Goal: Task Accomplishment & Management: Use online tool/utility

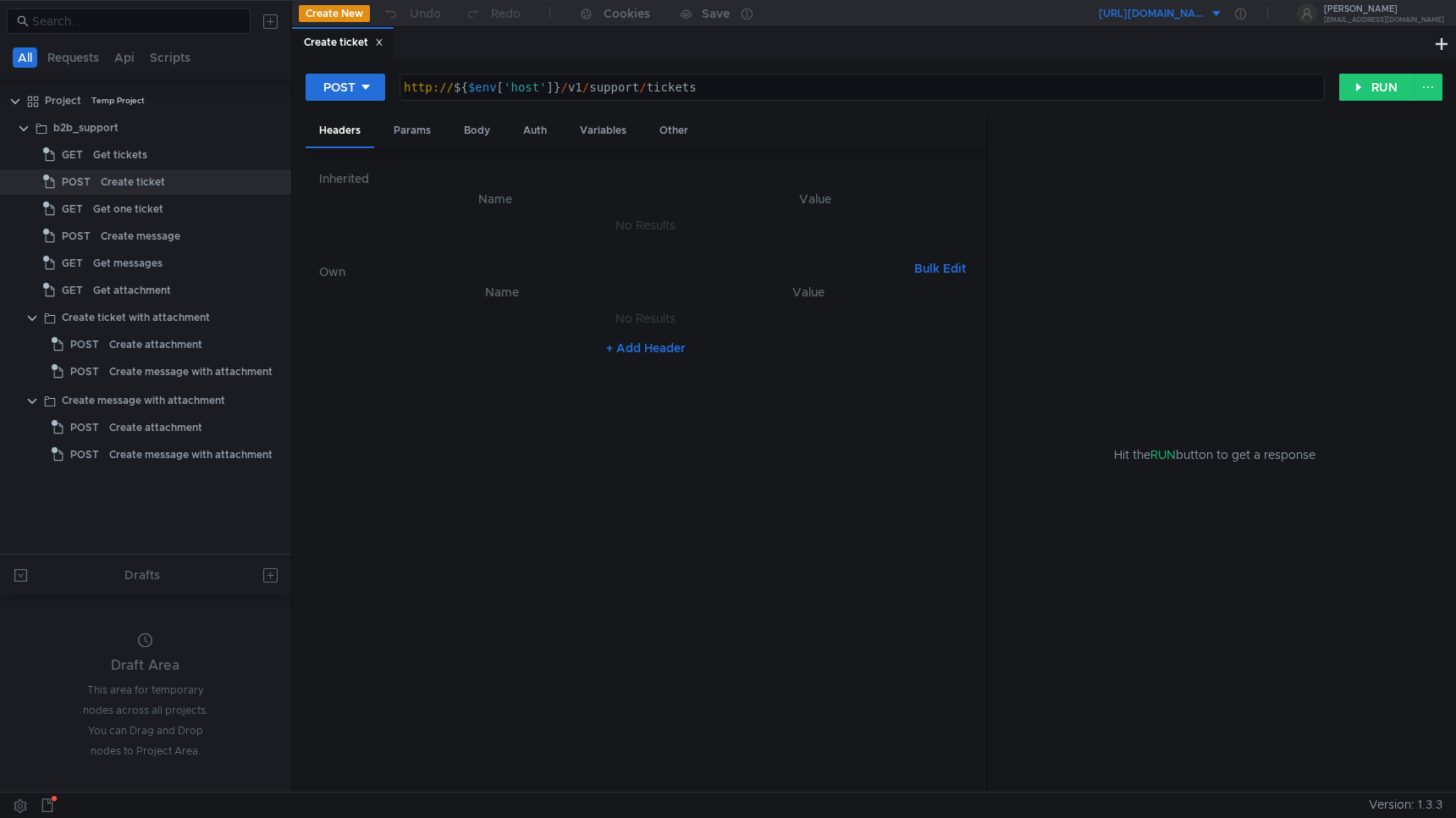
click at [1223, 16] on button "[URL][DOMAIN_NAME]" at bounding box center [1161, 13] width 125 height 27
click at [1124, 78] on li "http://api.disk-api-prestable-disk-qa-api-91.sas.yp-c.yandex.net" at bounding box center [1200, 75] width 154 height 27
click at [1221, 4] on button "http://api.disk-api-prestable-disk-qa-api-91.sas.yp-c.yandex.net" at bounding box center [1161, 13] width 125 height 27
click at [1291, 16] on div at bounding box center [728, 409] width 1456 height 818
click at [1246, 17] on icon at bounding box center [1241, 14] width 11 height 11
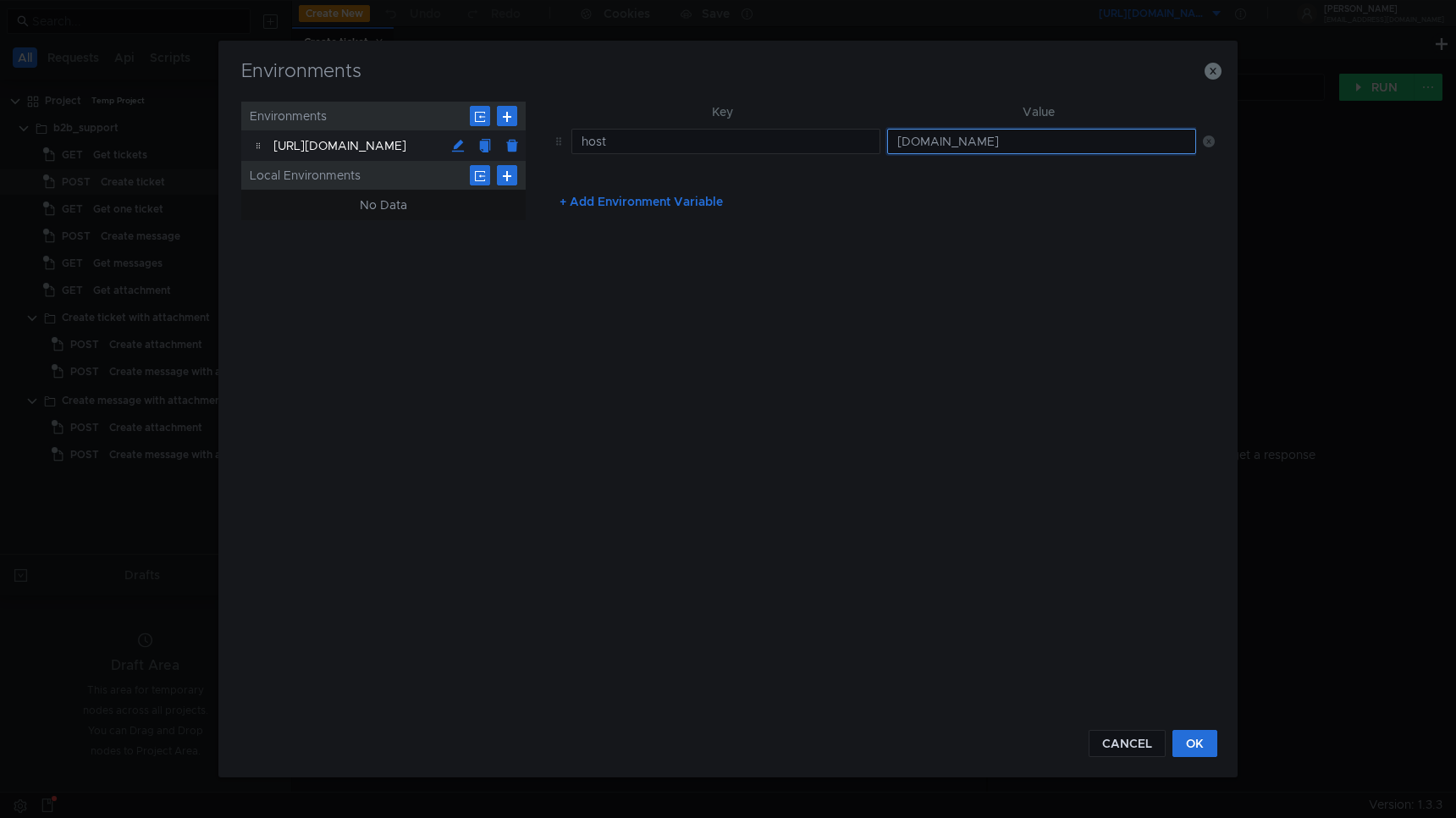
click at [920, 140] on input "api.disk-api-prestable-disk-qa-api-91.sas.yp-c.yandex.net" at bounding box center [1042, 142] width 309 height 26
paste input "http://api.disk-api-prestable-disk-qa-api-60.vla.yp-c.yandex.net"
type input "http://api.disk-api-prestable-disk-qa-api-60.vla.yp-c.yandex.net"
click at [1205, 747] on button "OK" at bounding box center [1195, 743] width 45 height 27
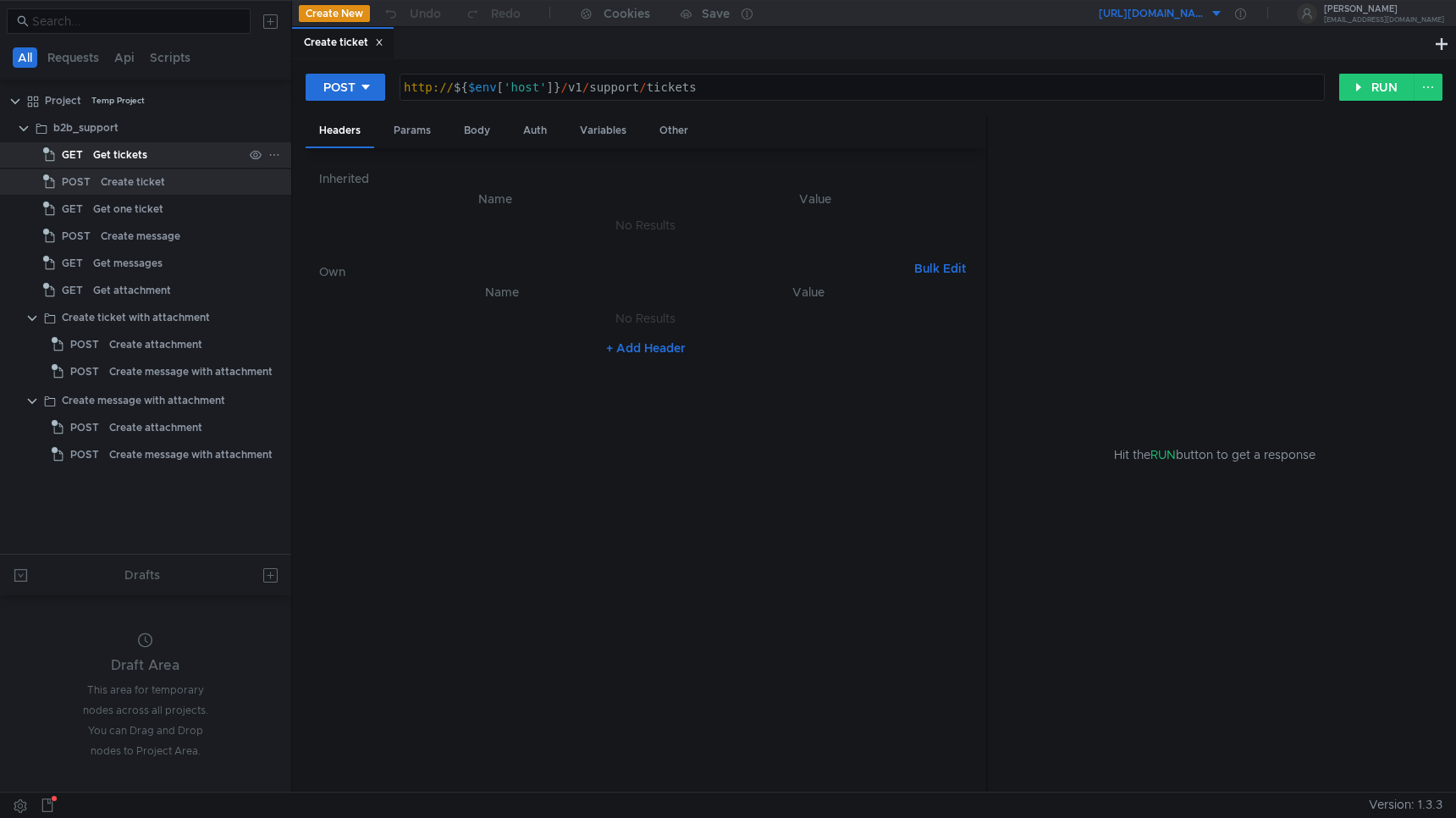
click at [168, 156] on div "Get tickets" at bounding box center [167, 156] width 150 height 26
click at [1384, 92] on button "RUN" at bounding box center [1377, 86] width 75 height 27
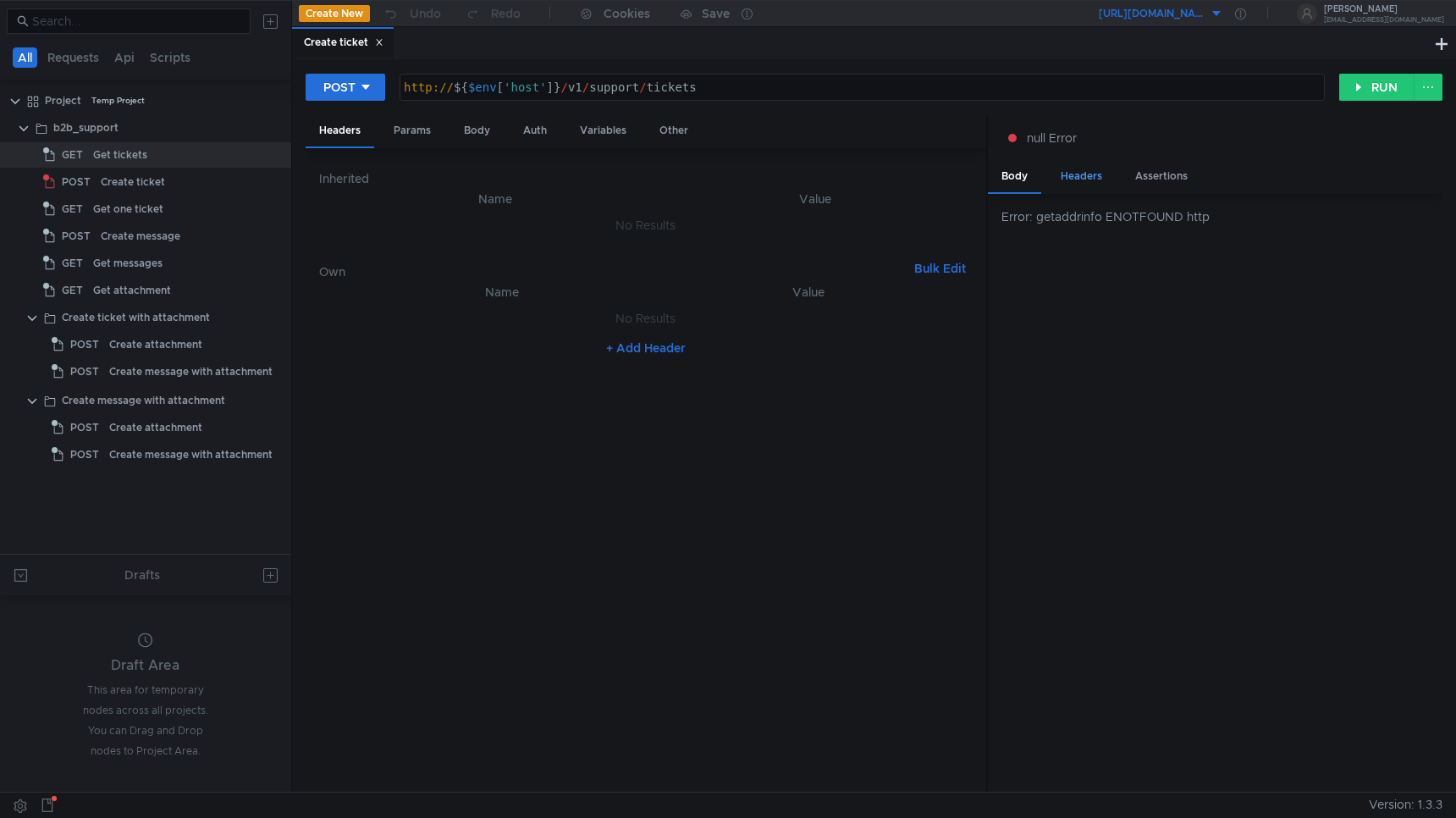
click at [1095, 186] on div "Headers" at bounding box center [1082, 177] width 69 height 31
click at [1021, 182] on div "Body" at bounding box center [1015, 177] width 53 height 31
click at [560, 86] on div "http:// ${ $env [ 'host' ] } / v1 / support / tickets" at bounding box center [862, 100] width 923 height 40
paste textarea "organizations/{org_id}/"
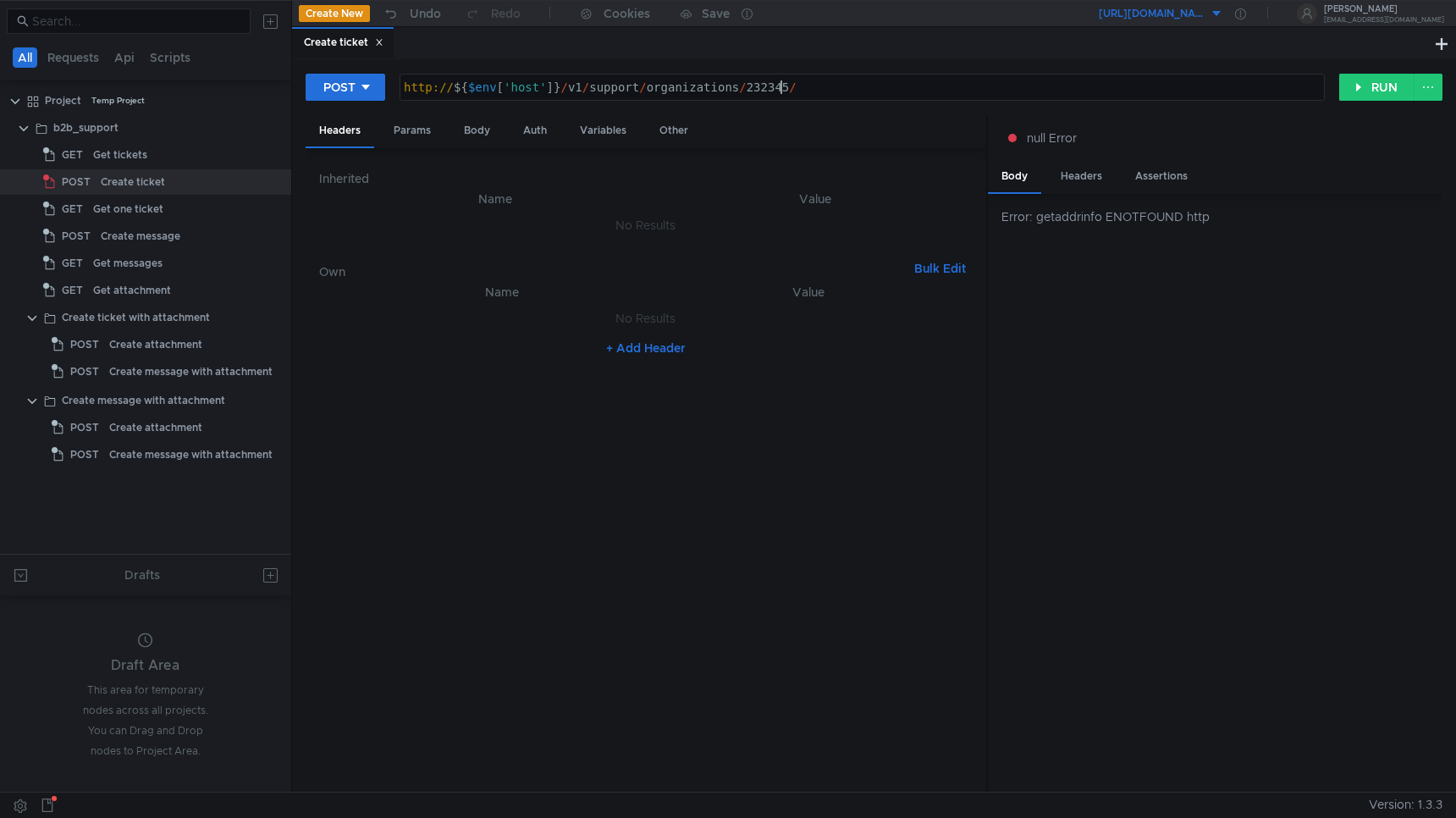
click at [804, 83] on div "http:// ${ $env [ 'host' ] } / v1 / support / organizations / 232345 /" at bounding box center [862, 100] width 923 height 40
paste textarea "organizations/232345//"
type textarea "http://${$env['host']}/v1/support/organizations/232345/tickets"
click at [1372, 90] on button "RUN" at bounding box center [1377, 86] width 75 height 27
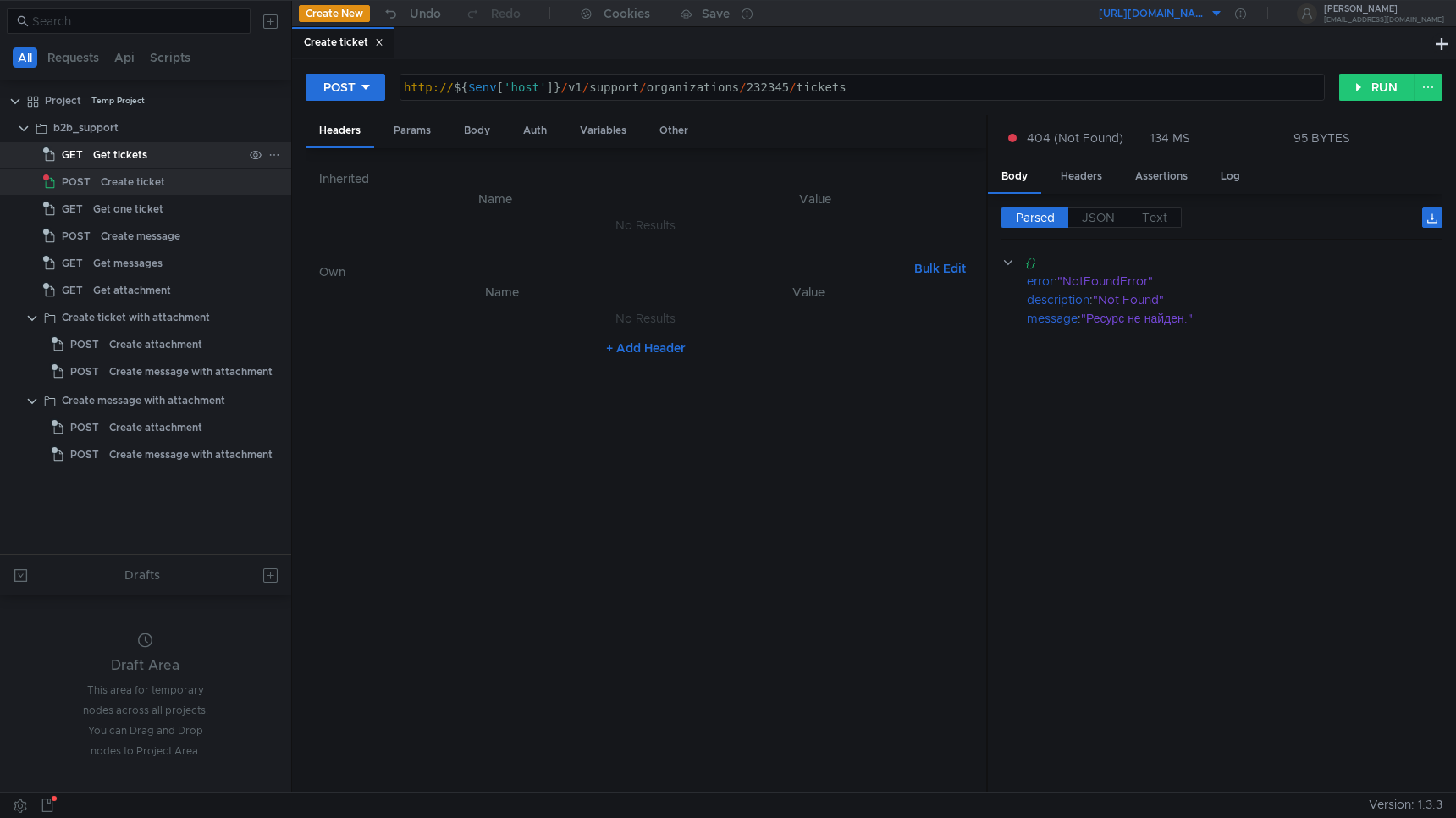
click at [136, 164] on div "Get tickets" at bounding box center [120, 156] width 54 height 26
click at [127, 188] on div "Create ticket" at bounding box center [133, 182] width 64 height 26
click at [158, 154] on div "Get tickets" at bounding box center [167, 156] width 150 height 26
click at [145, 179] on div "Create ticket" at bounding box center [133, 182] width 64 height 26
click at [145, 180] on div "Create ticket" at bounding box center [133, 182] width 64 height 26
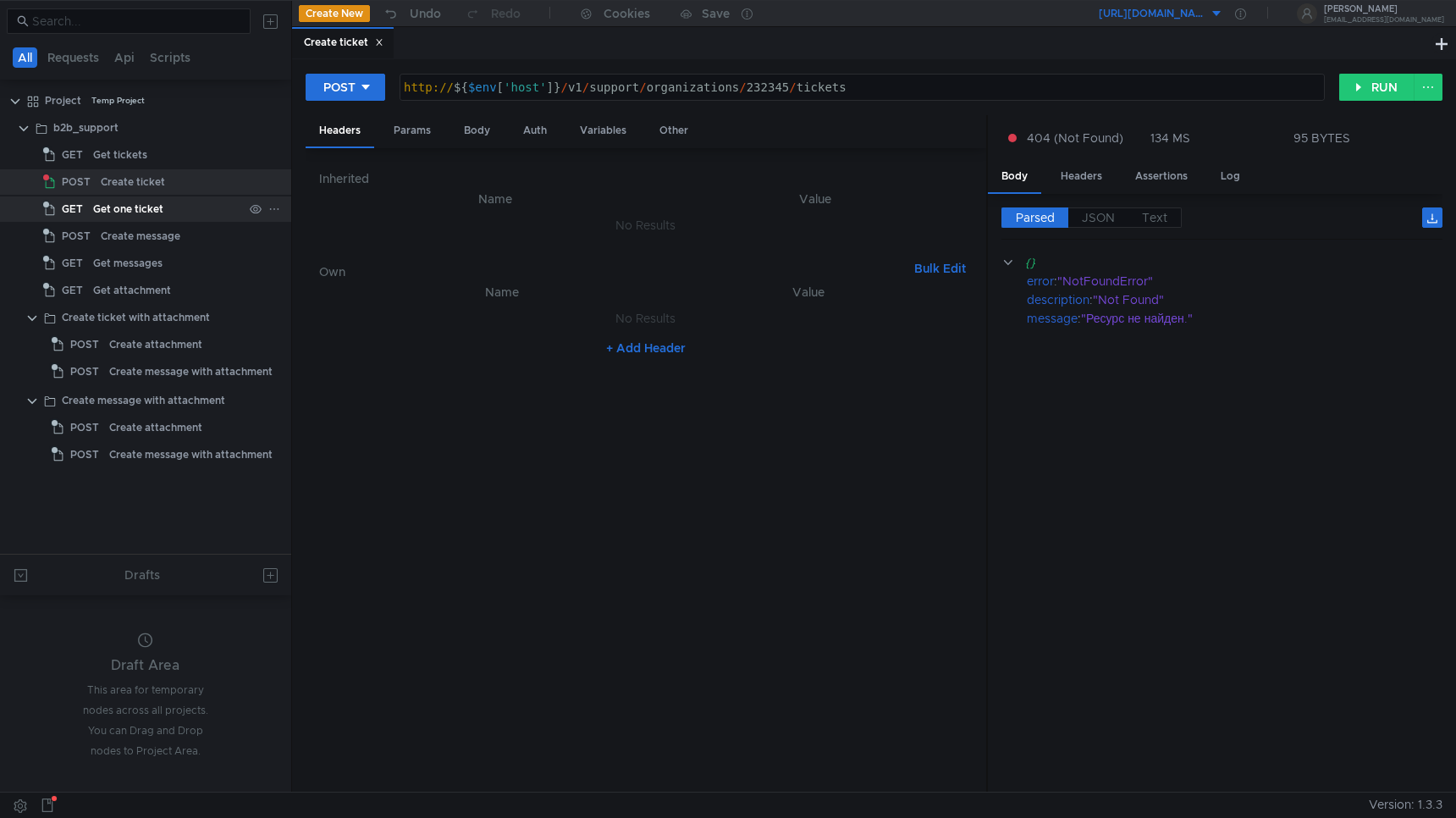
click at [141, 209] on div "Get one ticket" at bounding box center [128, 210] width 70 height 26
click at [159, 176] on div "Create ticket" at bounding box center [133, 182] width 64 height 26
click at [98, 178] on app-tree-icon "POST" at bounding box center [72, 182] width 58 height 26
click at [68, 178] on span "POST" at bounding box center [75, 182] width 29 height 26
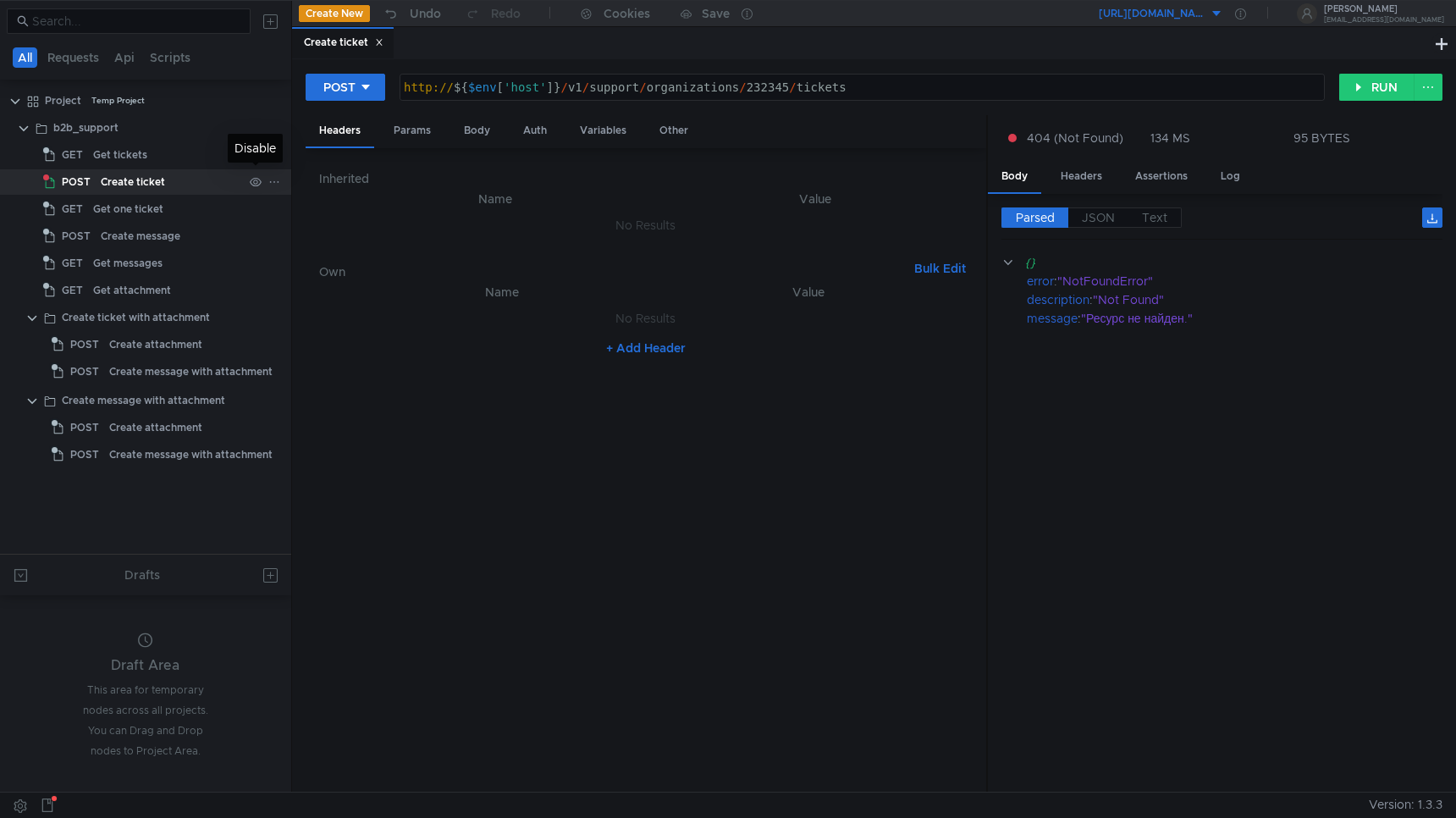
click at [258, 181] on icon at bounding box center [256, 181] width 12 height 12
click at [272, 182] on icon at bounding box center [274, 181] width 12 height 12
click at [157, 170] on div at bounding box center [728, 409] width 1456 height 818
click at [116, 151] on div "Get tickets" at bounding box center [120, 156] width 54 height 26
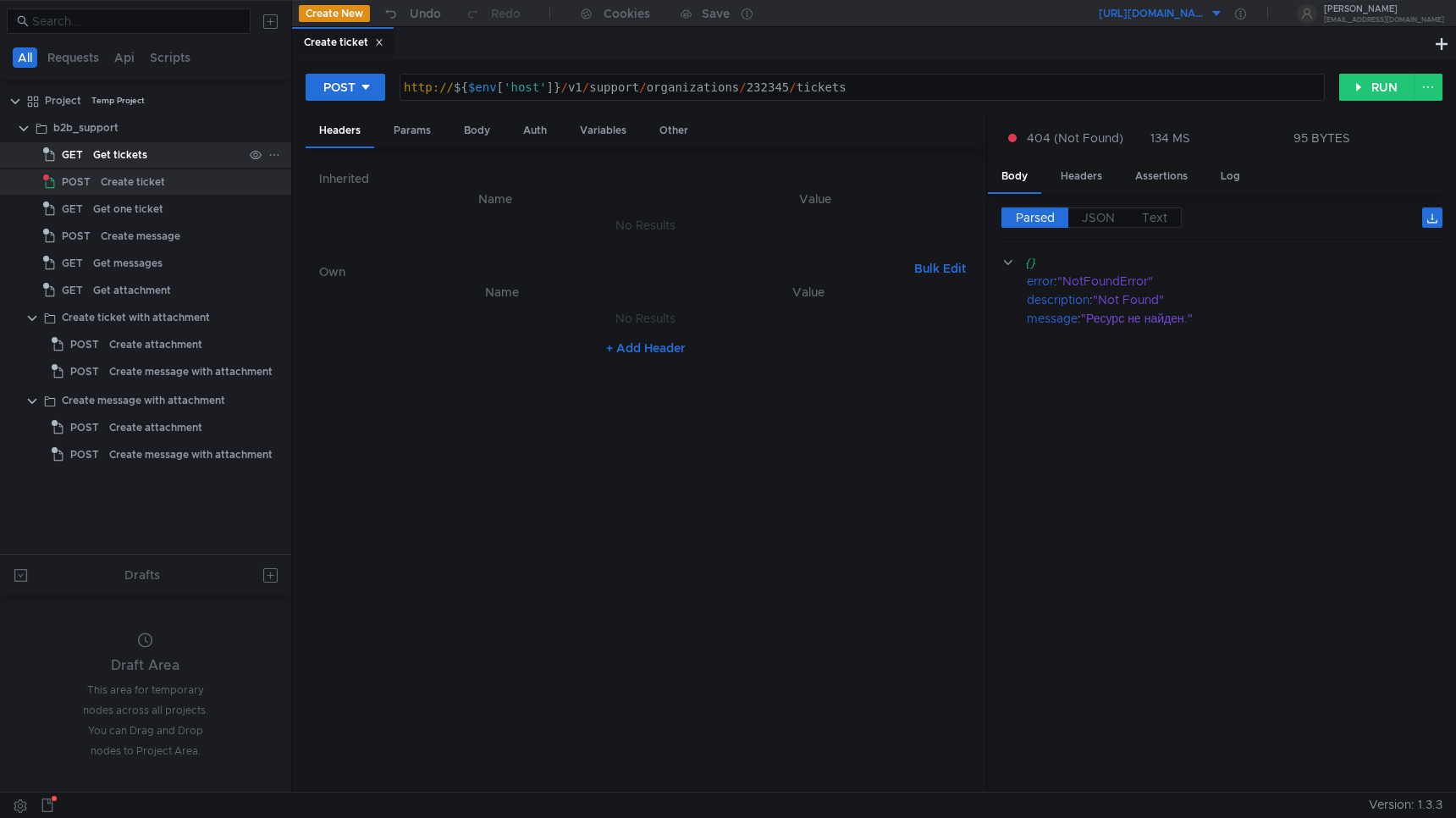
click at [116, 151] on div "Get tickets" at bounding box center [120, 156] width 54 height 26
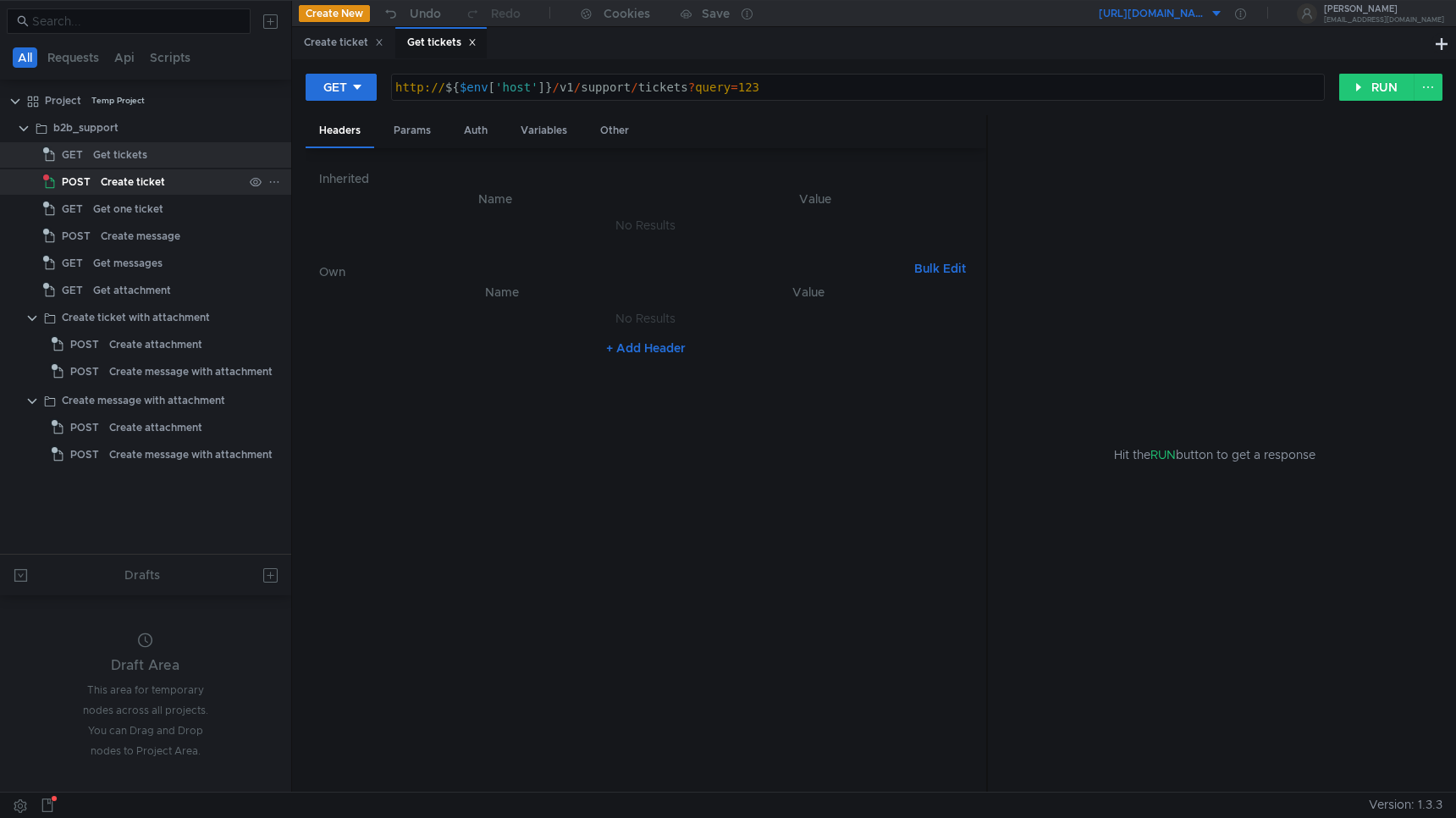
click at [118, 179] on div "Create ticket" at bounding box center [133, 182] width 64 height 26
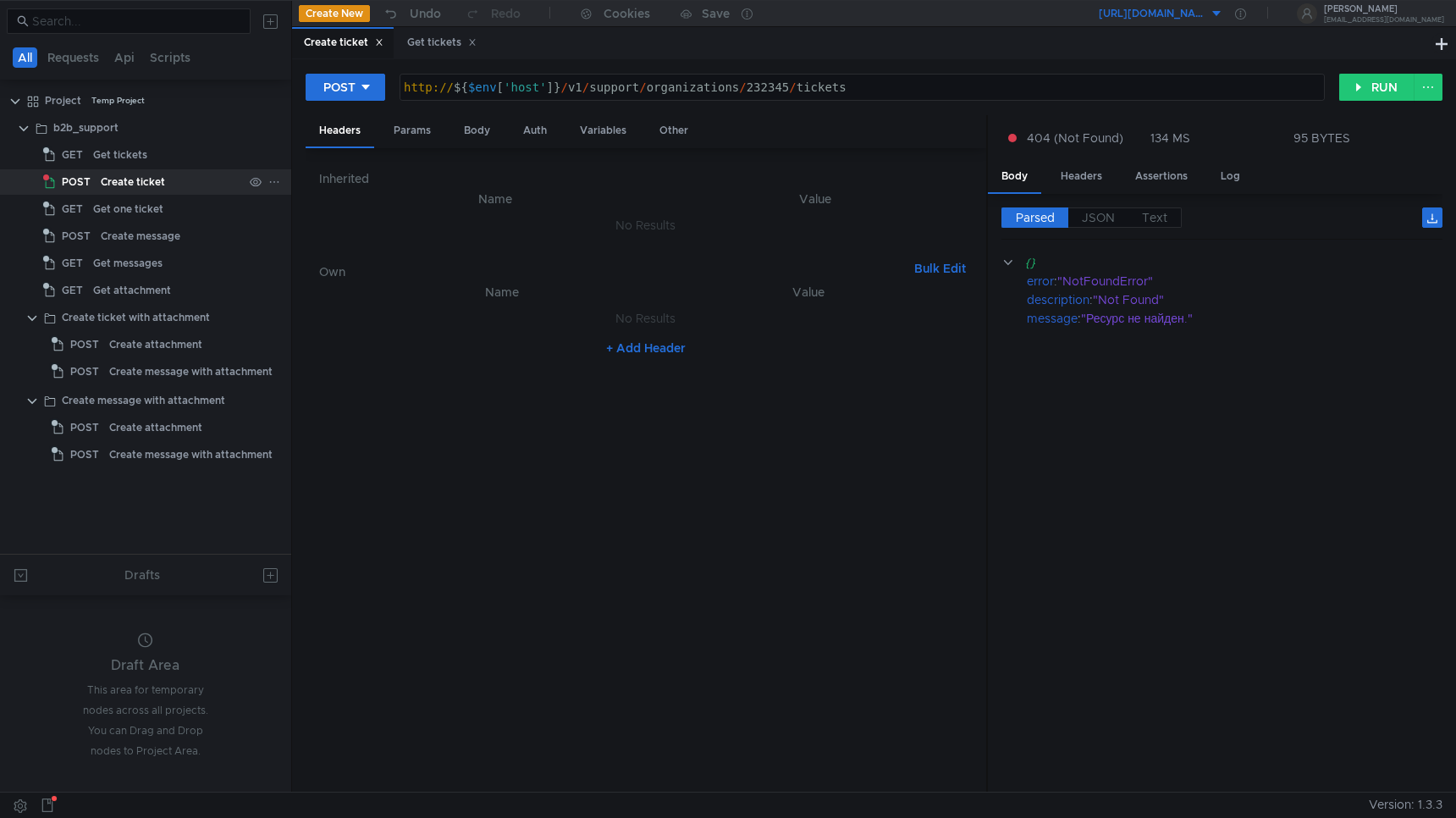
click at [118, 179] on div "Create ticket" at bounding box center [133, 182] width 64 height 26
click at [123, 213] on div "Get one ticket" at bounding box center [128, 210] width 70 height 26
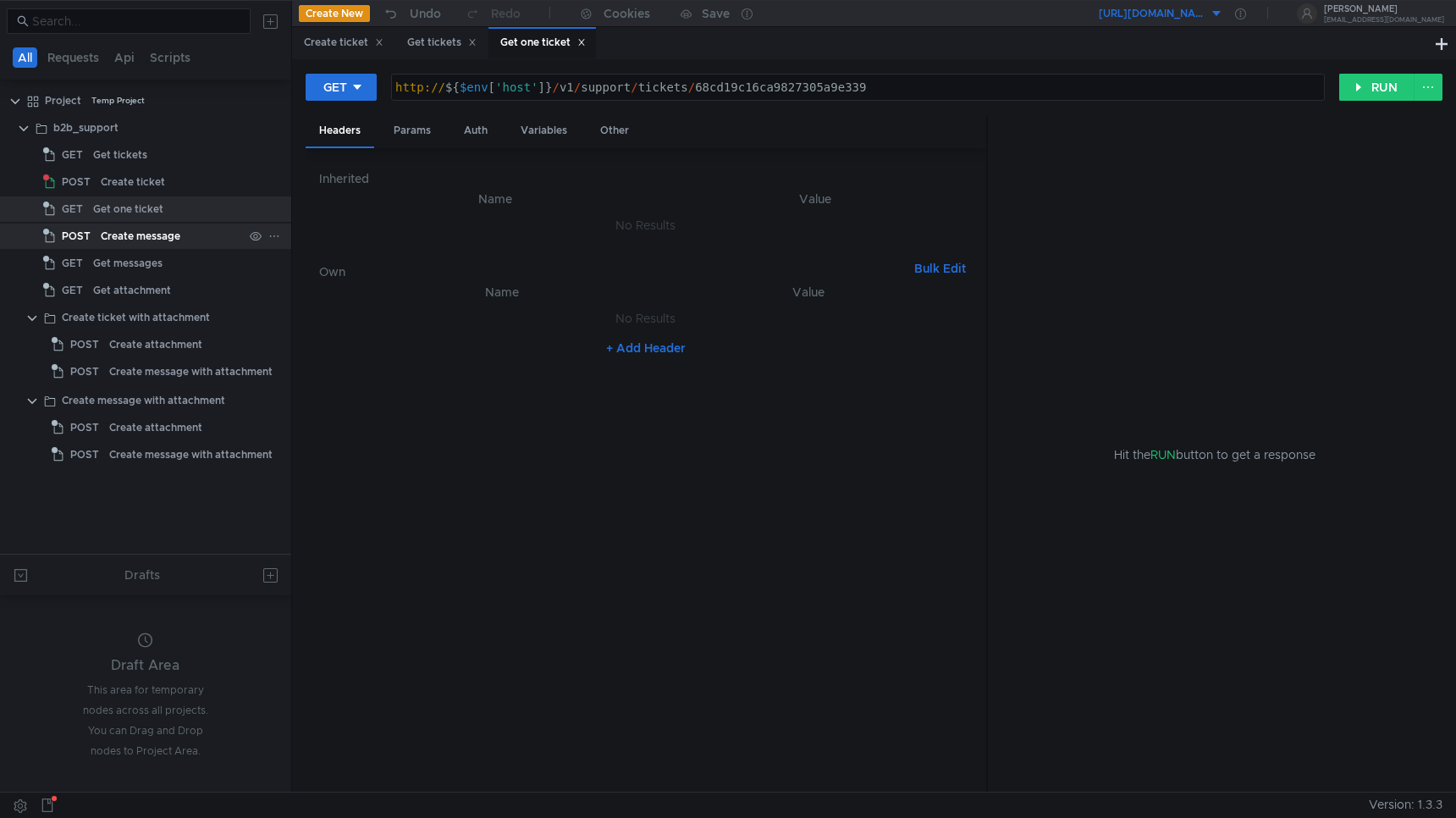
click at [151, 238] on div "Create message" at bounding box center [141, 236] width 80 height 26
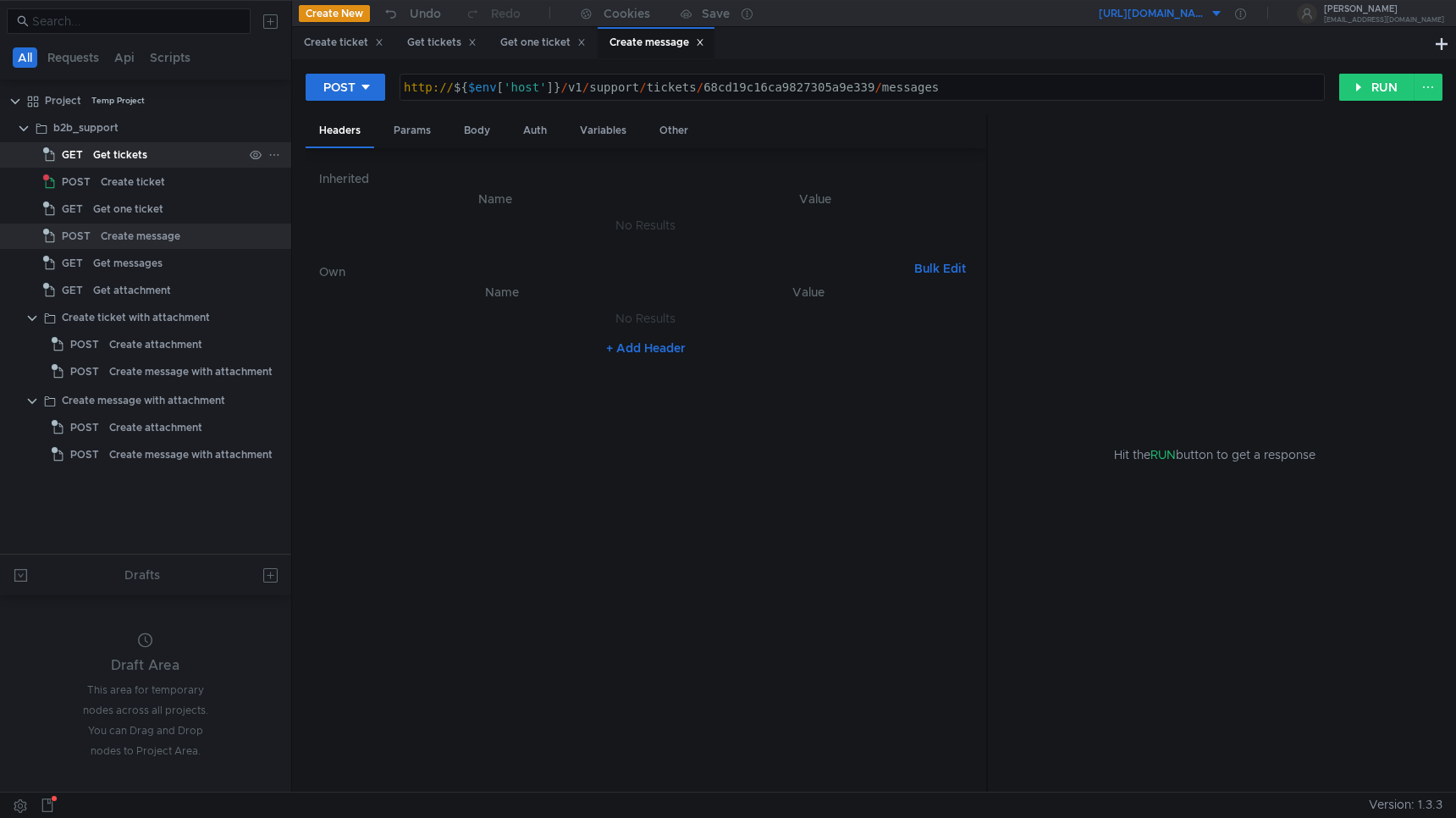
click at [278, 155] on icon at bounding box center [274, 155] width 12 height 12
click at [468, 514] on div at bounding box center [728, 409] width 1456 height 818
click at [378, 41] on icon at bounding box center [379, 41] width 8 height 8
click at [378, 41] on div "Get tickets" at bounding box center [338, 42] width 91 height 31
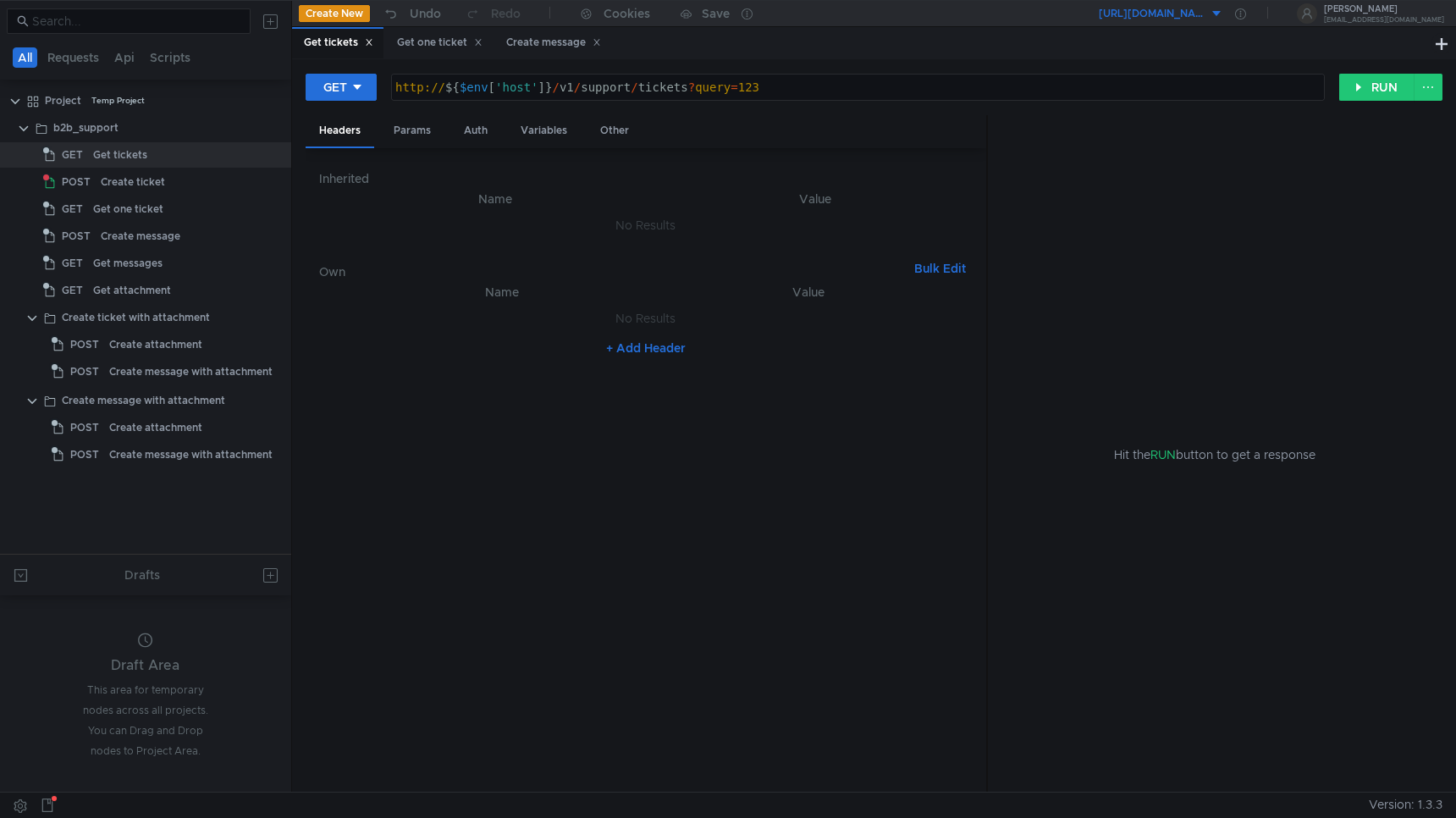
click at [369, 41] on icon at bounding box center [369, 41] width 8 height 8
click at [389, 41] on icon at bounding box center [384, 41] width 8 height 8
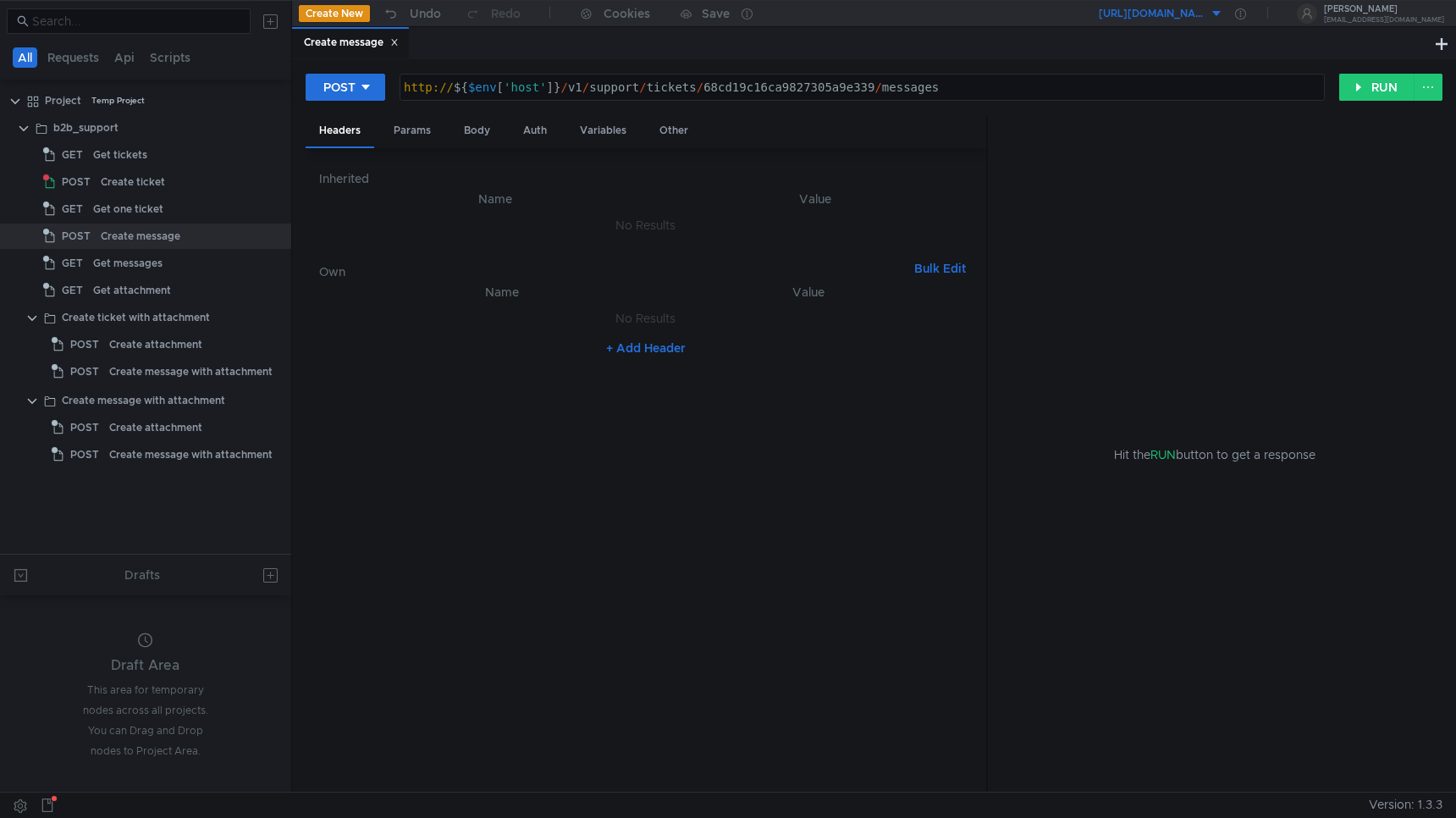
click at [396, 42] on icon at bounding box center [394, 42] width 6 height 6
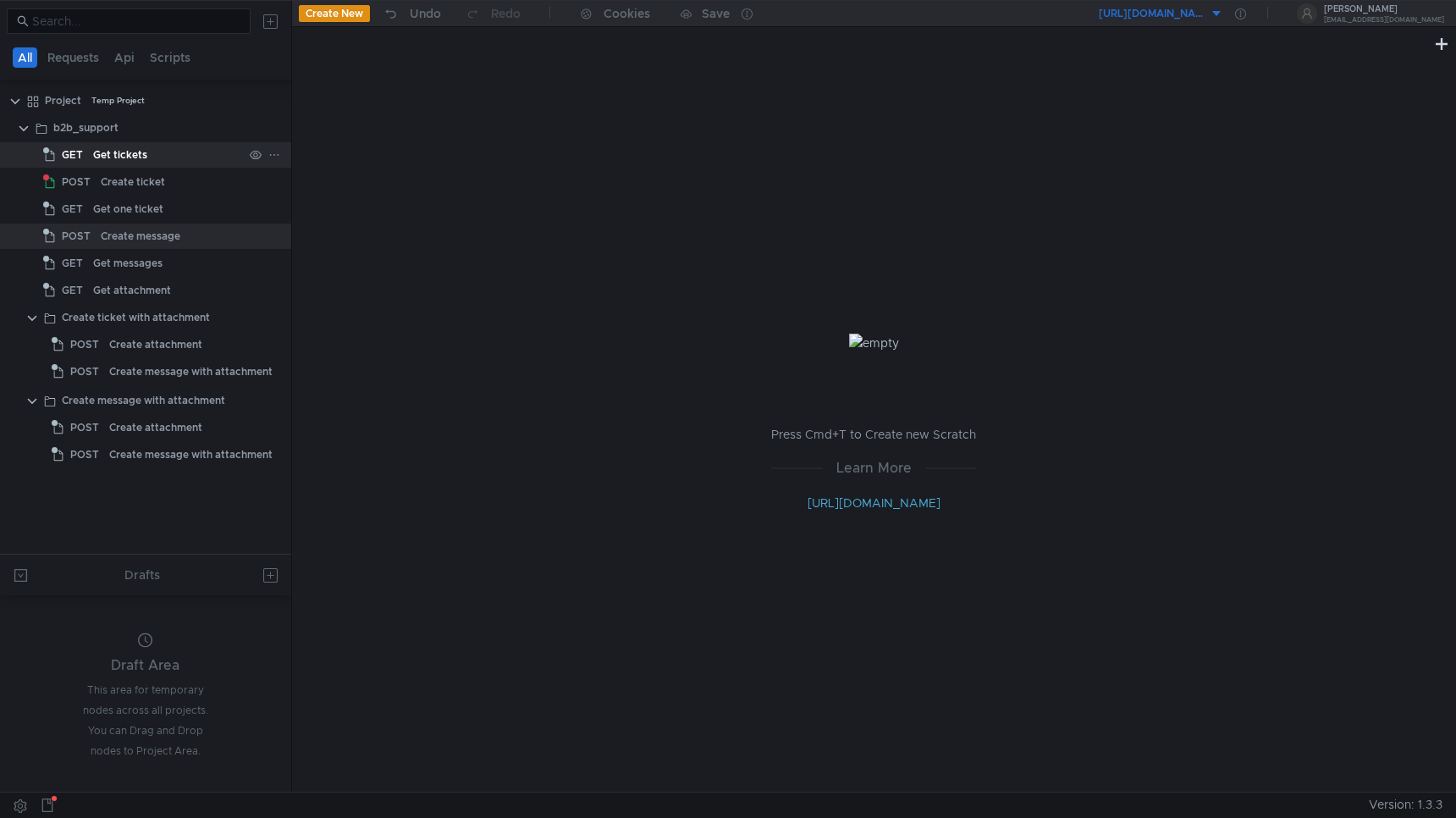
click at [143, 156] on div "Get tickets" at bounding box center [120, 156] width 54 height 26
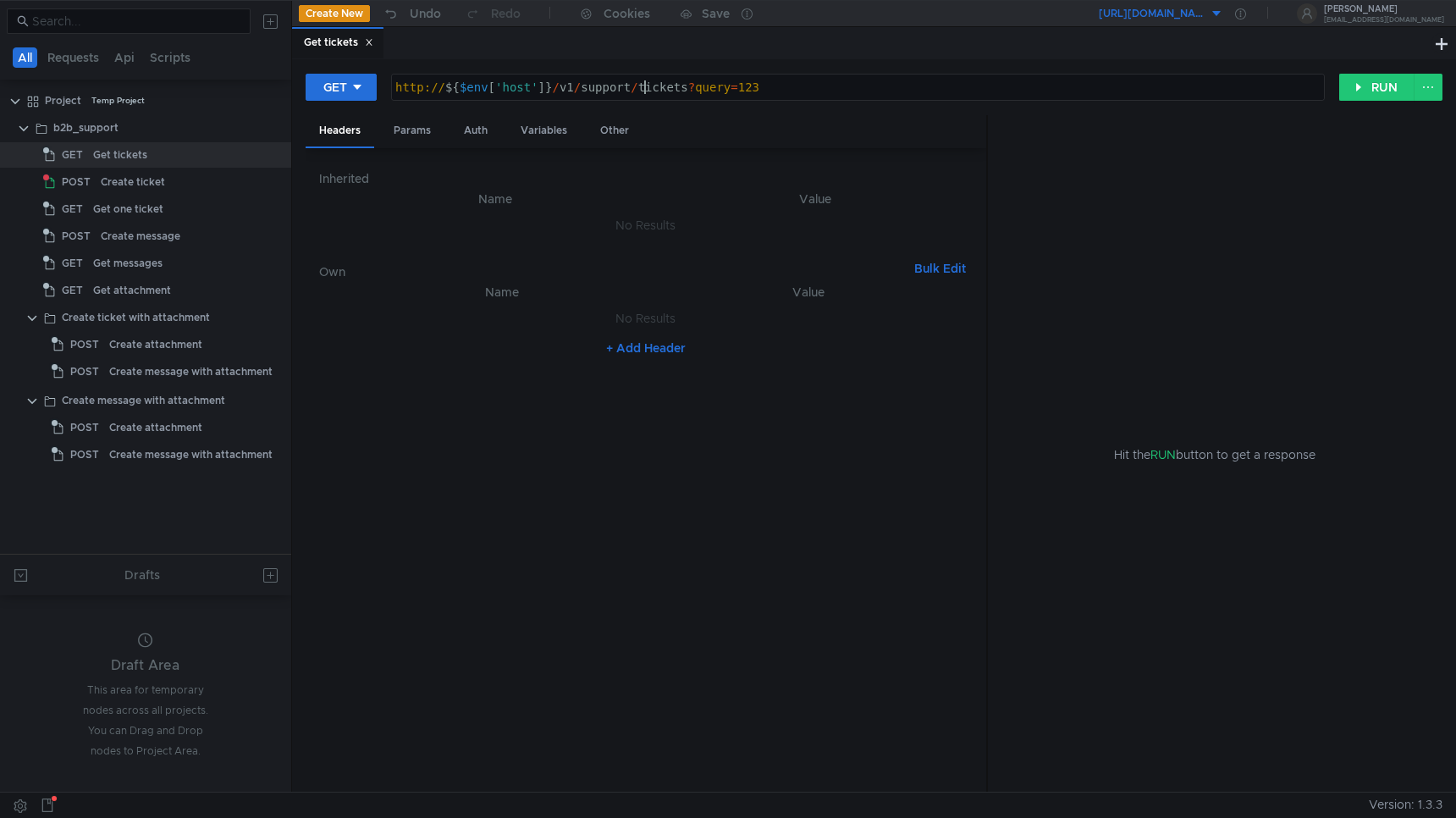
click at [644, 87] on div "http:// ${ $env [ 'host' ] } / v1 / support / tickets ? query = 123" at bounding box center [857, 100] width 932 height 40
drag, startPoint x: 828, startPoint y: 91, endPoint x: 607, endPoint y: 91, distance: 221.0
click at [607, 91] on div "http:// ${ $env [ 'host' ] } / v1 / support / tickets ? query = 123" at bounding box center [857, 100] width 932 height 40
click at [570, 91] on div "http:// ${ $env [ 'host' ] } / v1 / support / tickets ? query = 123" at bounding box center [857, 100] width 932 height 40
paste textarea "7889122\"
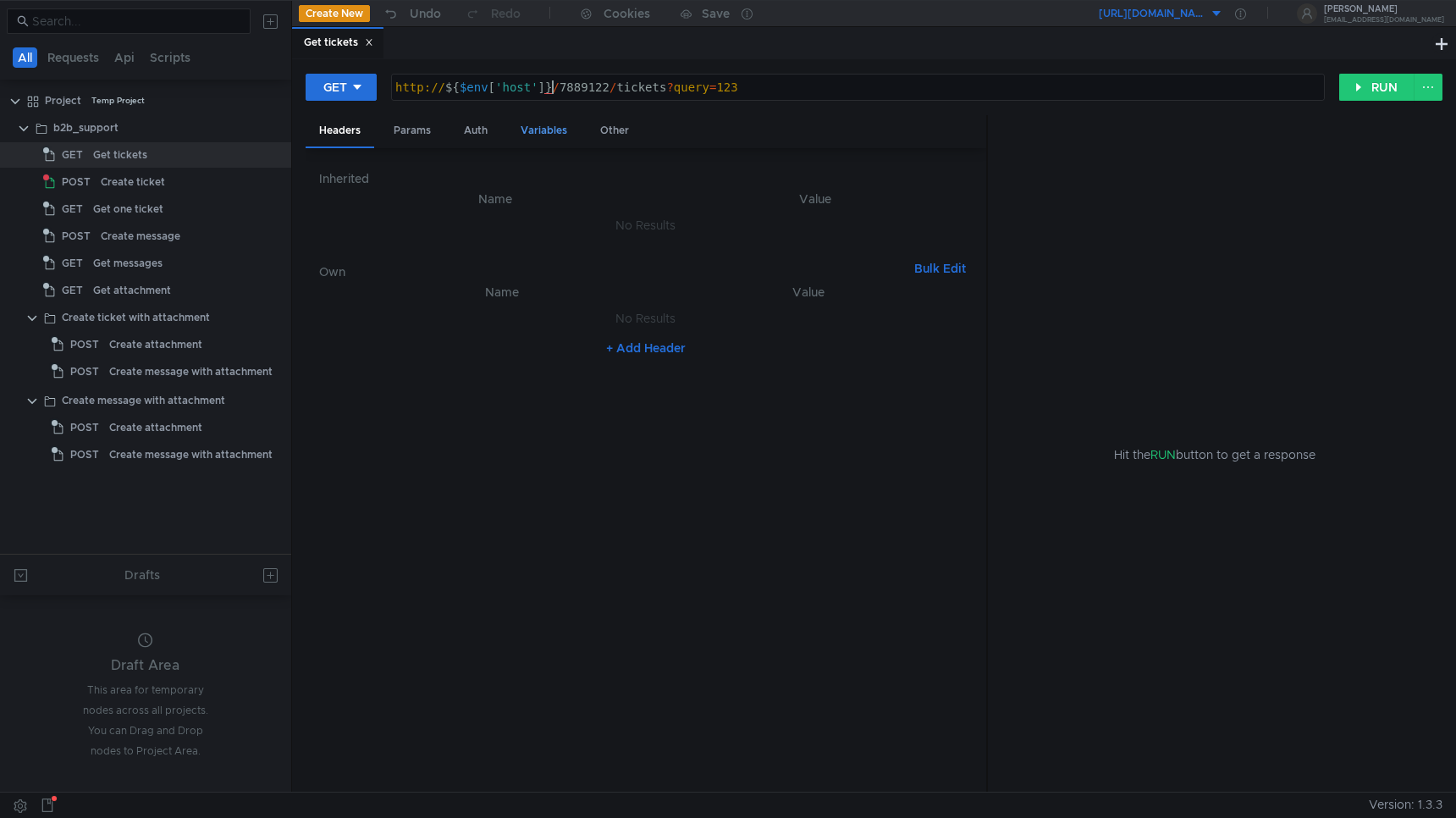
paste textarea "http://api.disk-api-prestable-disk-qa-api-60.vla.yp-c.yandex.net"
click at [553, 88] on div "http:// ${ $env [ 'host' ] } / 7889122 / tickets ? query = 123" at bounding box center [857, 100] width 932 height 40
paste textarea "v1/support/organizations//"
type textarea "http://${$env['host']}/v1/support/organizations/7889122/tickets?query=123"
click at [938, 88] on div "http:// ${ $env [ 'host' ] } / v1 / support / organizations / 7889122 / tickets…" at bounding box center [857, 100] width 932 height 40
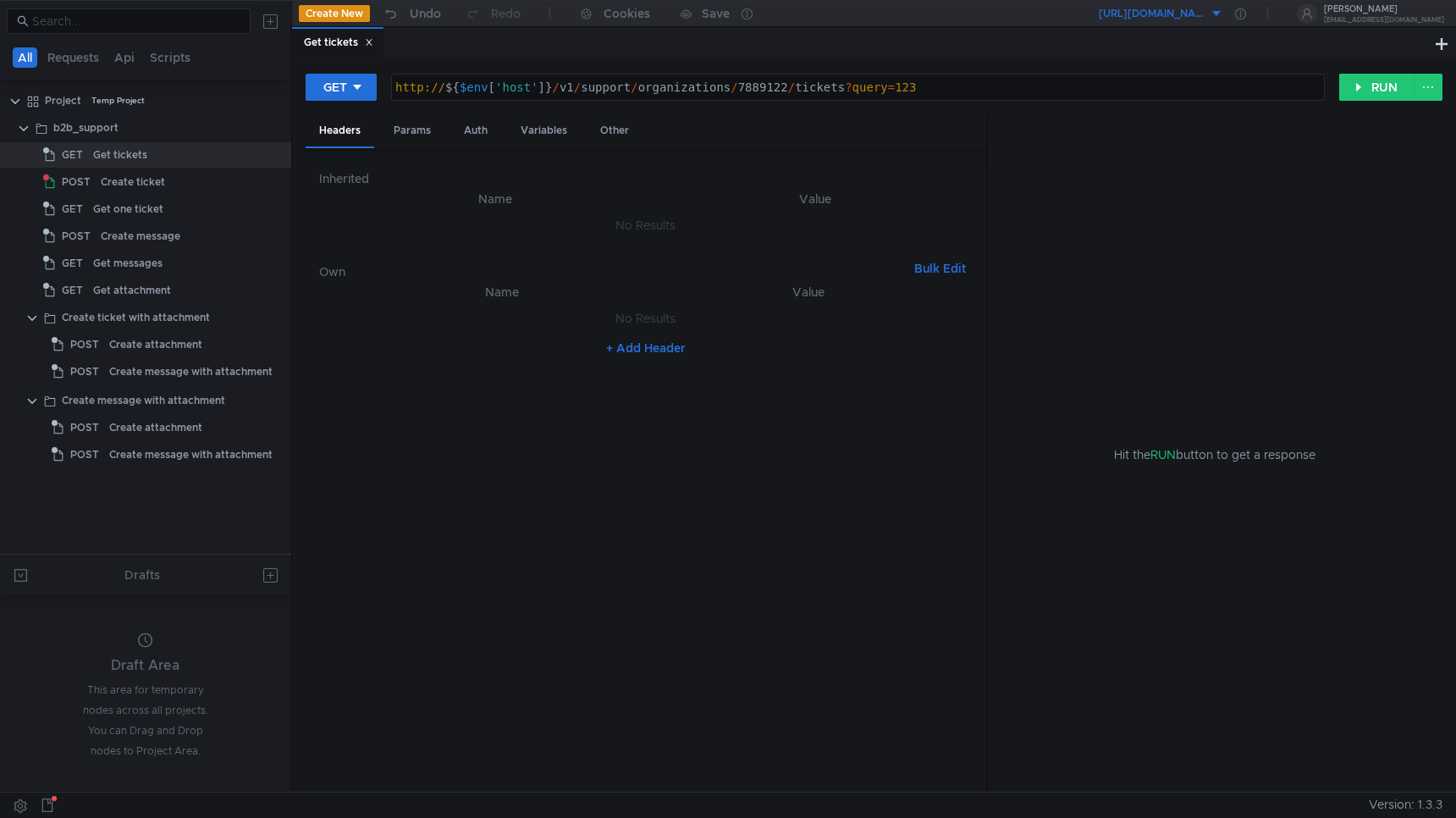
click at [650, 478] on nz-table "Name Value No Results + Add Header" at bounding box center [646, 531] width 654 height 497
click at [147, 182] on div "Create ticket" at bounding box center [133, 182] width 64 height 26
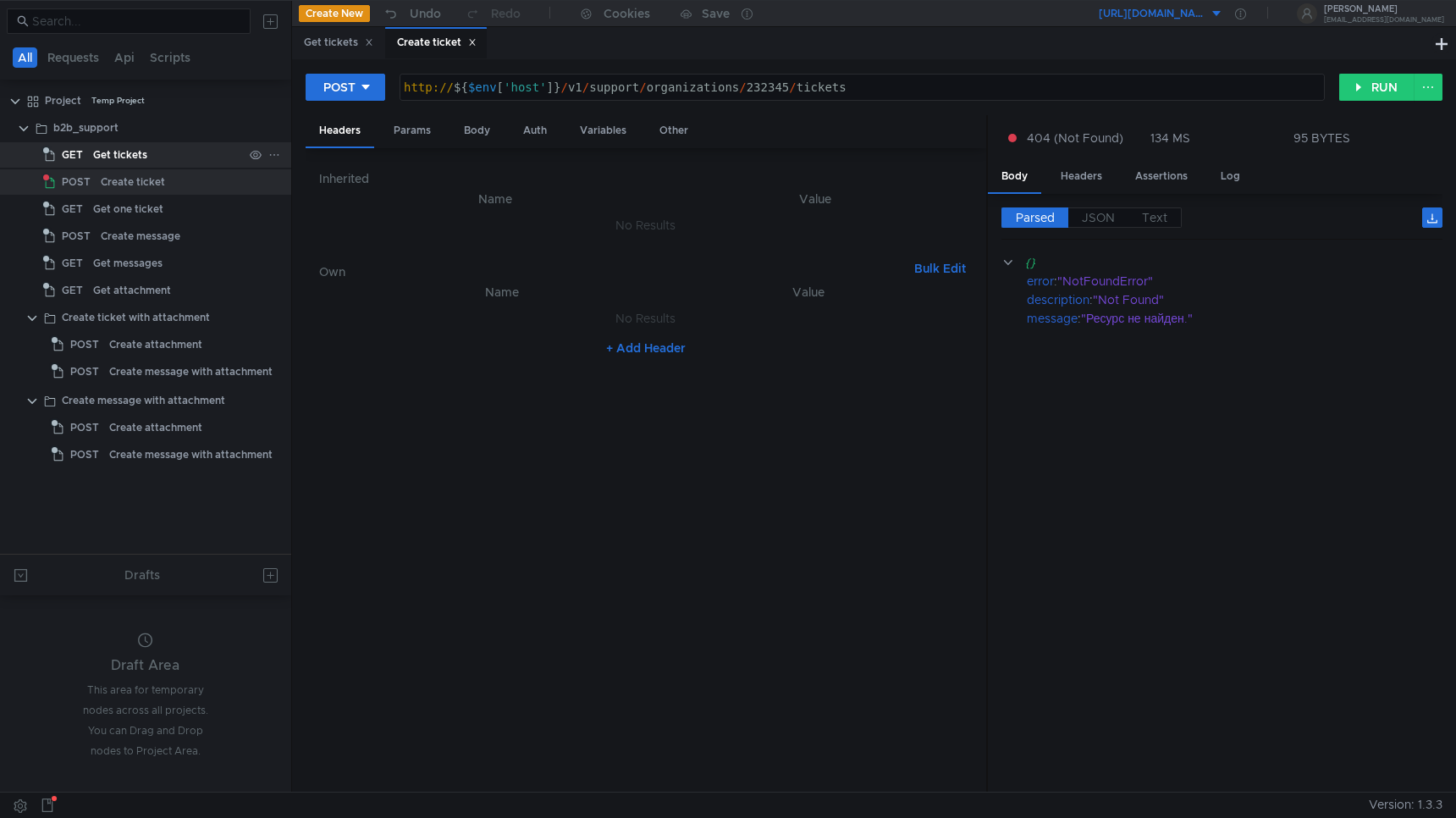
click at [137, 155] on div "Get tickets" at bounding box center [120, 156] width 54 height 26
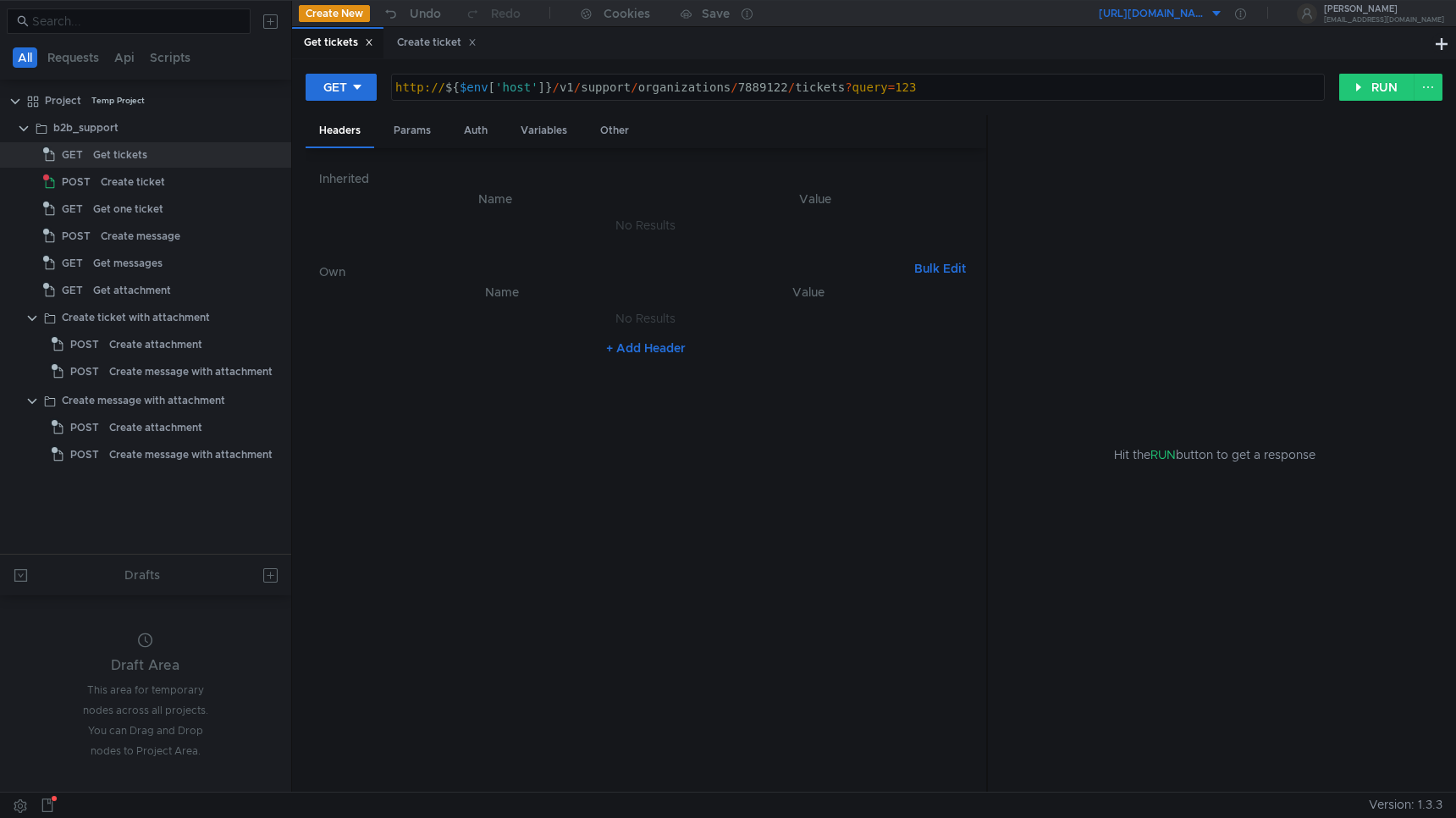
click at [793, 88] on div "http:// ${ $env [ 'host' ] } / v1 / support / organizations / 7889122 / tickets…" at bounding box center [857, 100] width 932 height 40
click at [144, 180] on div "Create ticket" at bounding box center [133, 182] width 64 height 26
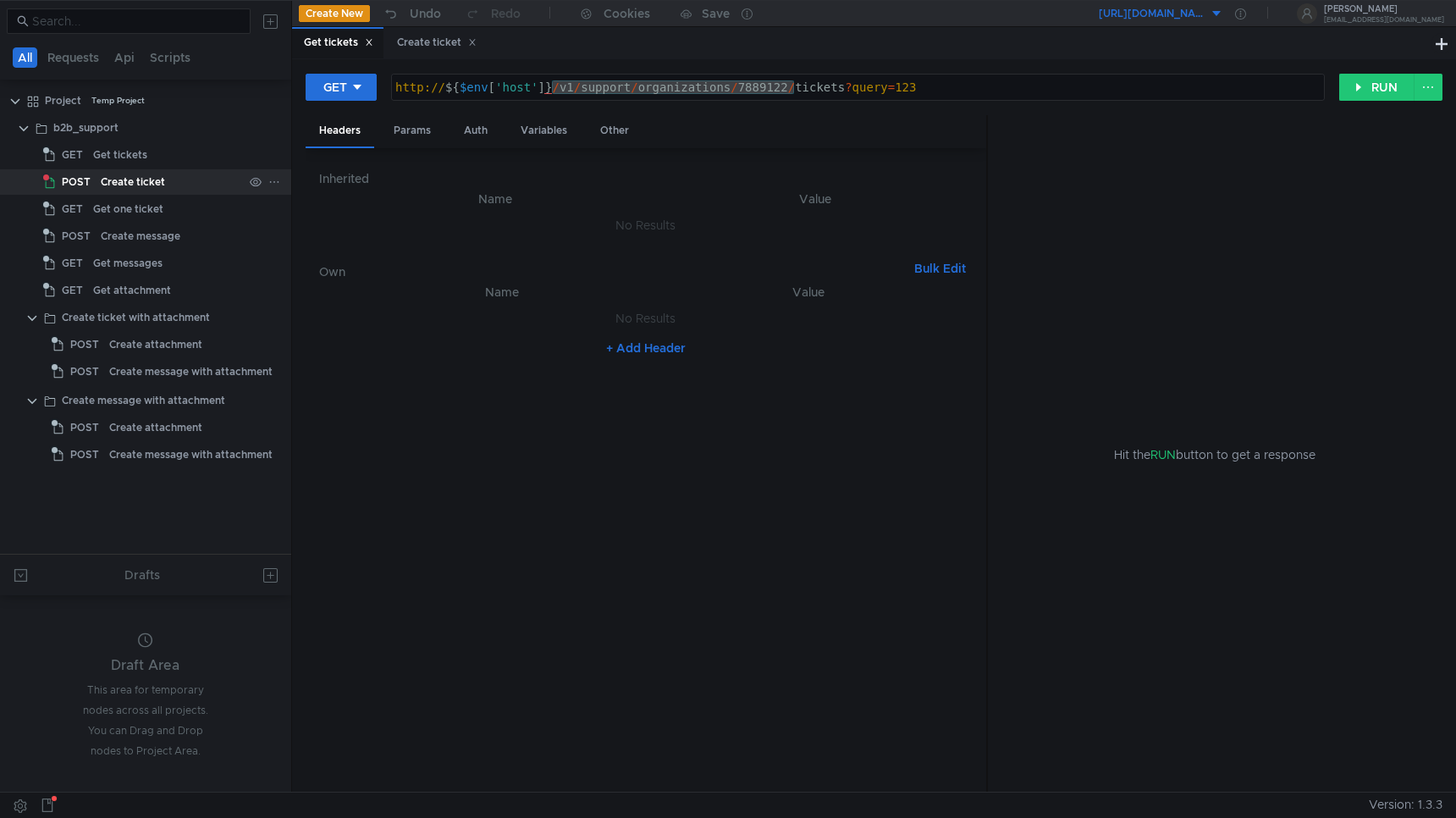
click at [144, 181] on div "Create ticket" at bounding box center [133, 182] width 64 height 26
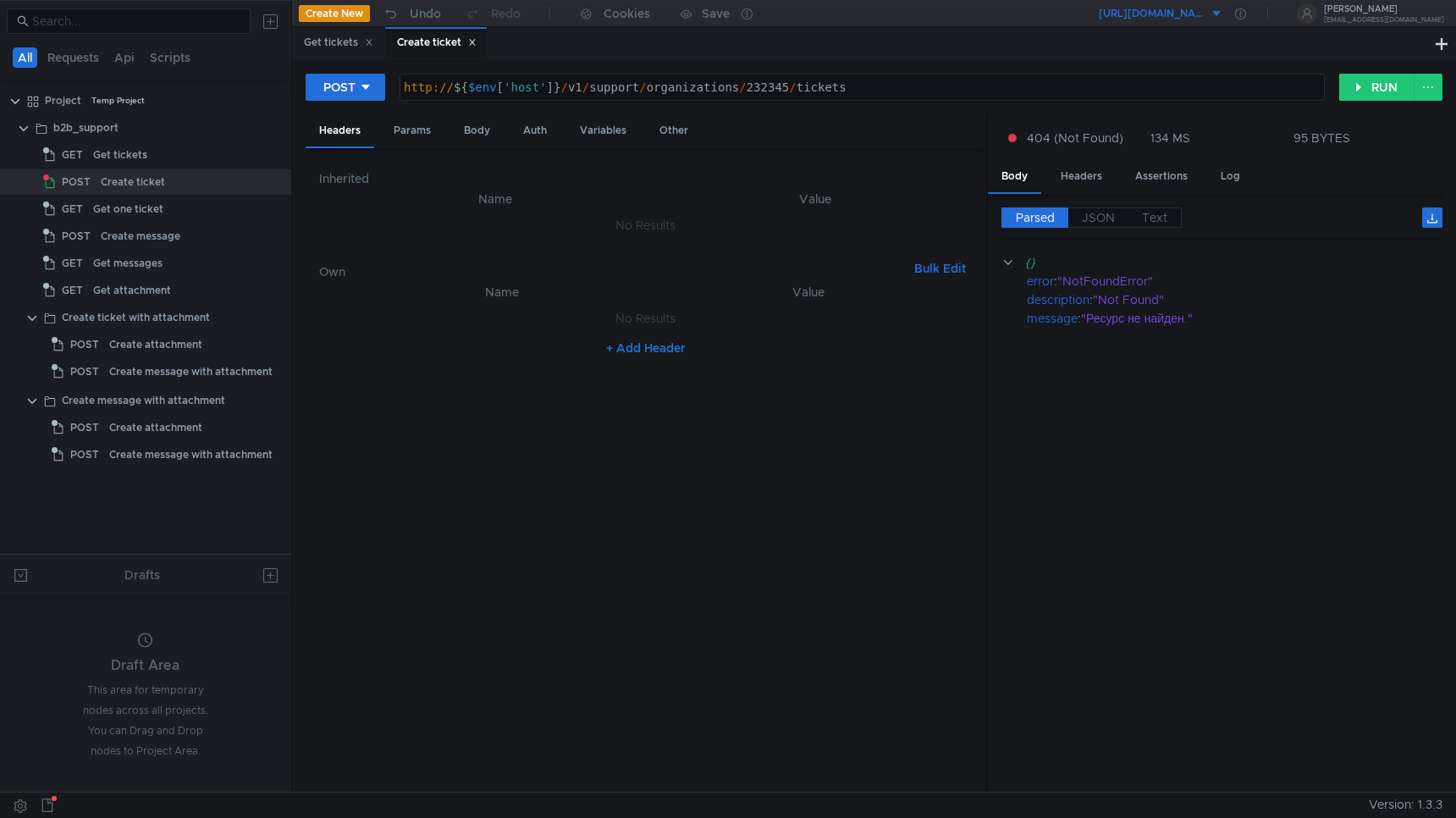
click at [788, 86] on div "http:// ${ $env [ 'host' ] } / v1 / support / organizations / 232345 / tickets" at bounding box center [862, 100] width 923 height 40
paste textarea "7889122/"
type textarea "http://${$env['host']}/v1/support/organizations/7889122/tickets"
click at [139, 208] on div "Get one ticket" at bounding box center [128, 210] width 70 height 26
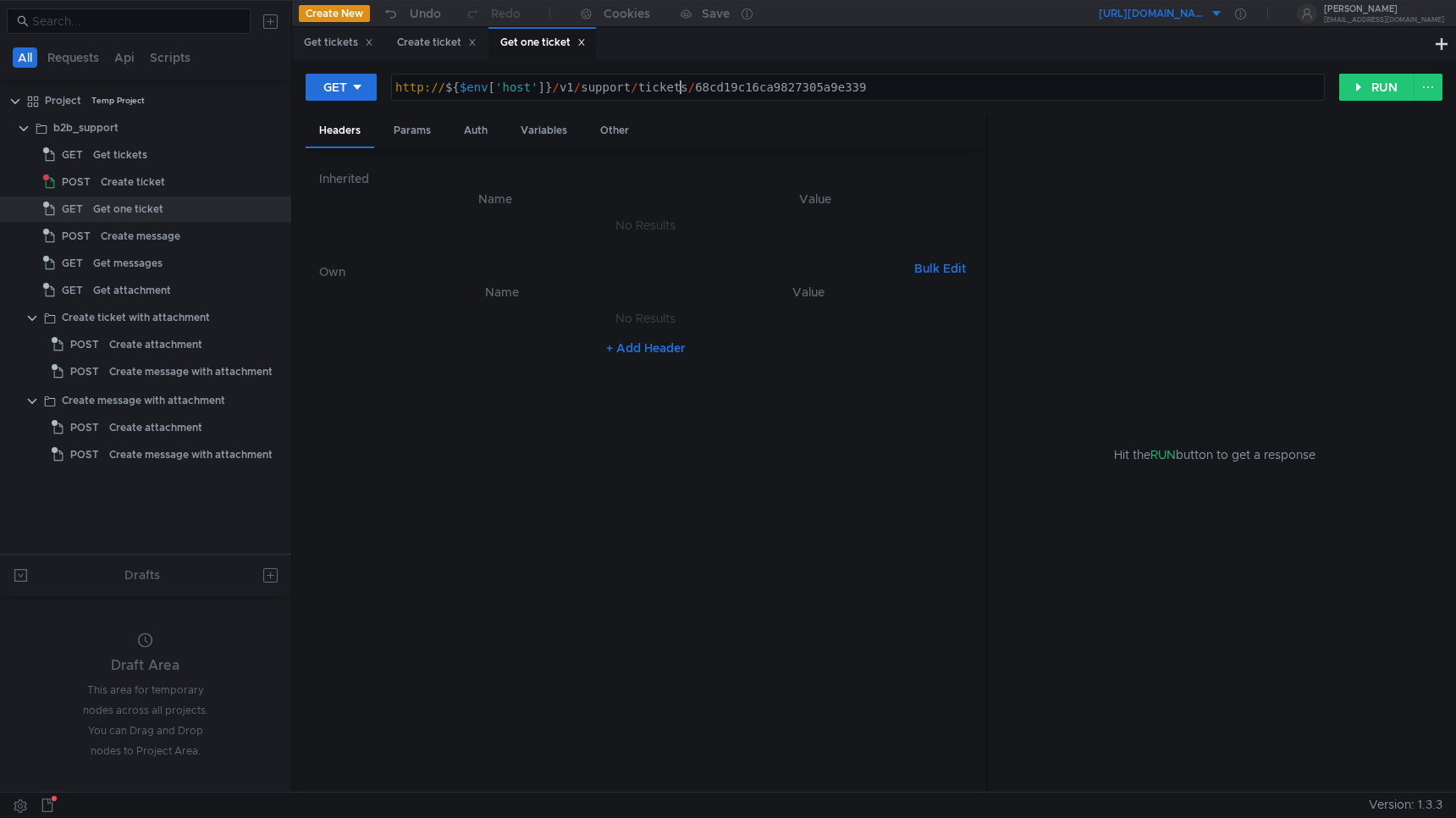
click at [679, 81] on div "http:// ${ $env [ 'host' ] } / v1 / support / tickets / 68cd19c16ca9827305a9e339" at bounding box center [857, 100] width 932 height 40
paste textarea "organizations/7889122/"
type textarea "http://${$env['host']}/v1/support/organizations/7889122/tickets/68cd19c16ca9827…"
click at [155, 180] on div "Create ticket" at bounding box center [133, 182] width 64 height 26
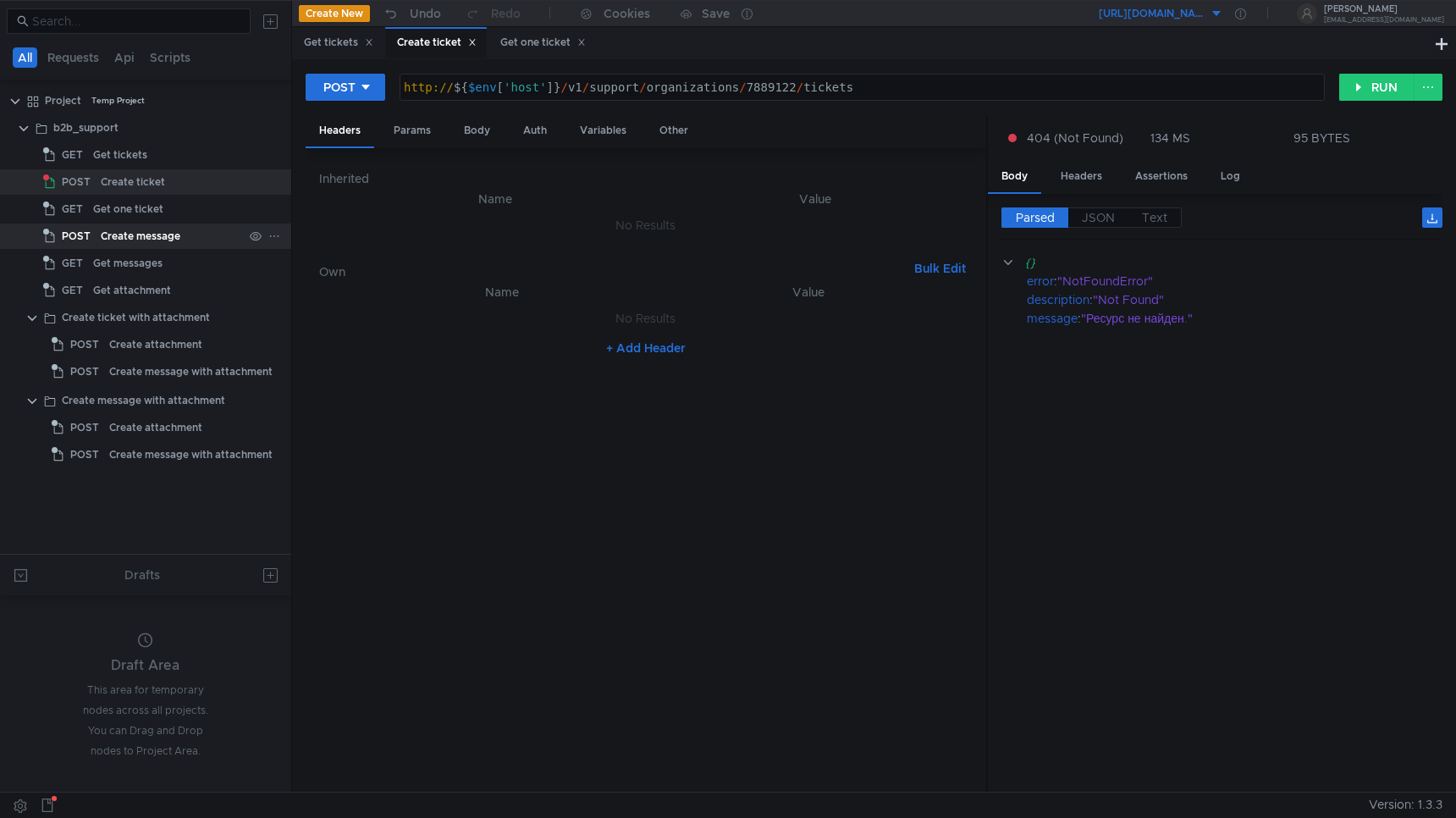
click at [121, 236] on div "Create message" at bounding box center [141, 236] width 80 height 26
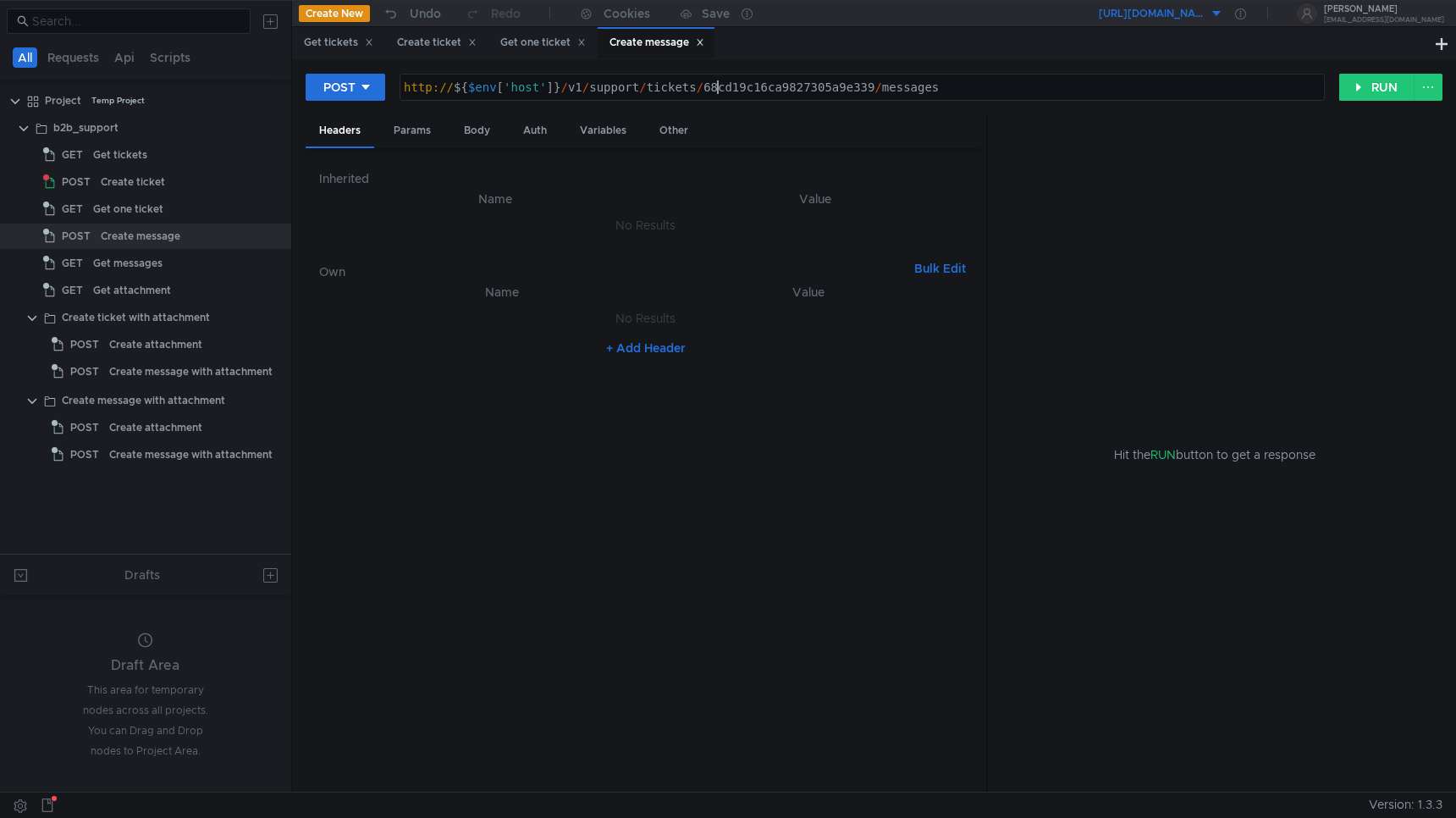
click at [717, 88] on div "http:// ${ $env [ 'host' ] } / v1 / support / tickets / 68cd19c16ca9827305a9e33…" at bounding box center [862, 100] width 923 height 40
paste textarea "organizations/7889122"
type textarea "http://${$env['host']}/v1/support/organizations/7889122/68cd19c16ca9827305a9e33…"
click at [134, 261] on div "Get messages" at bounding box center [127, 263] width 69 height 26
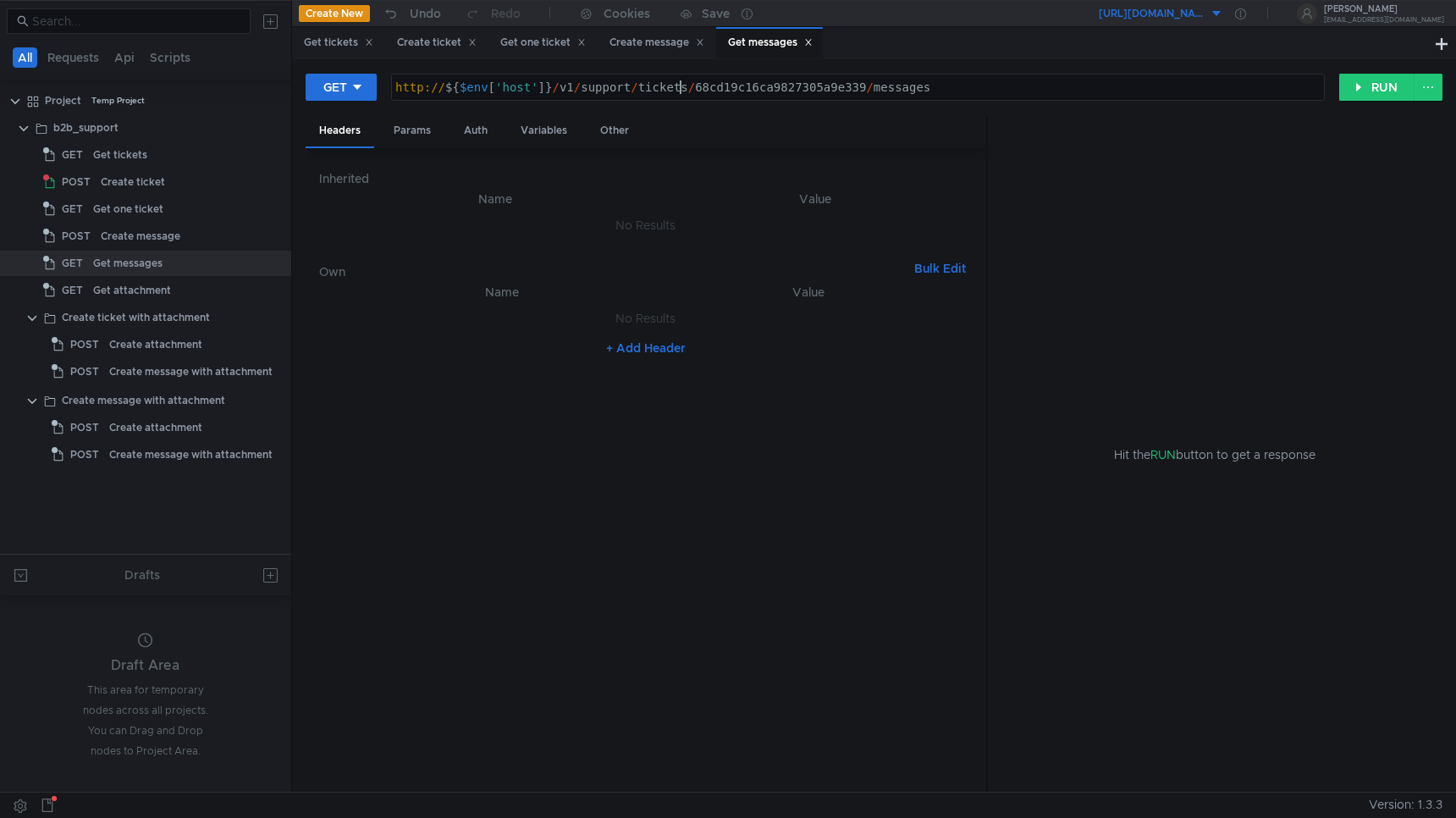
click at [678, 87] on div "http:// ${ $env [ 'host' ] } / v1 / support / tickets / 68cd19c16ca9827305a9e33…" at bounding box center [857, 100] width 932 height 40
paste textarea "organizations/7889122/"
type textarea "http://${$env['host']}/v1/support/organizations/7889122/tickets/68cd19c16ca9827…"
click at [143, 289] on div "Get attachment" at bounding box center [132, 291] width 78 height 26
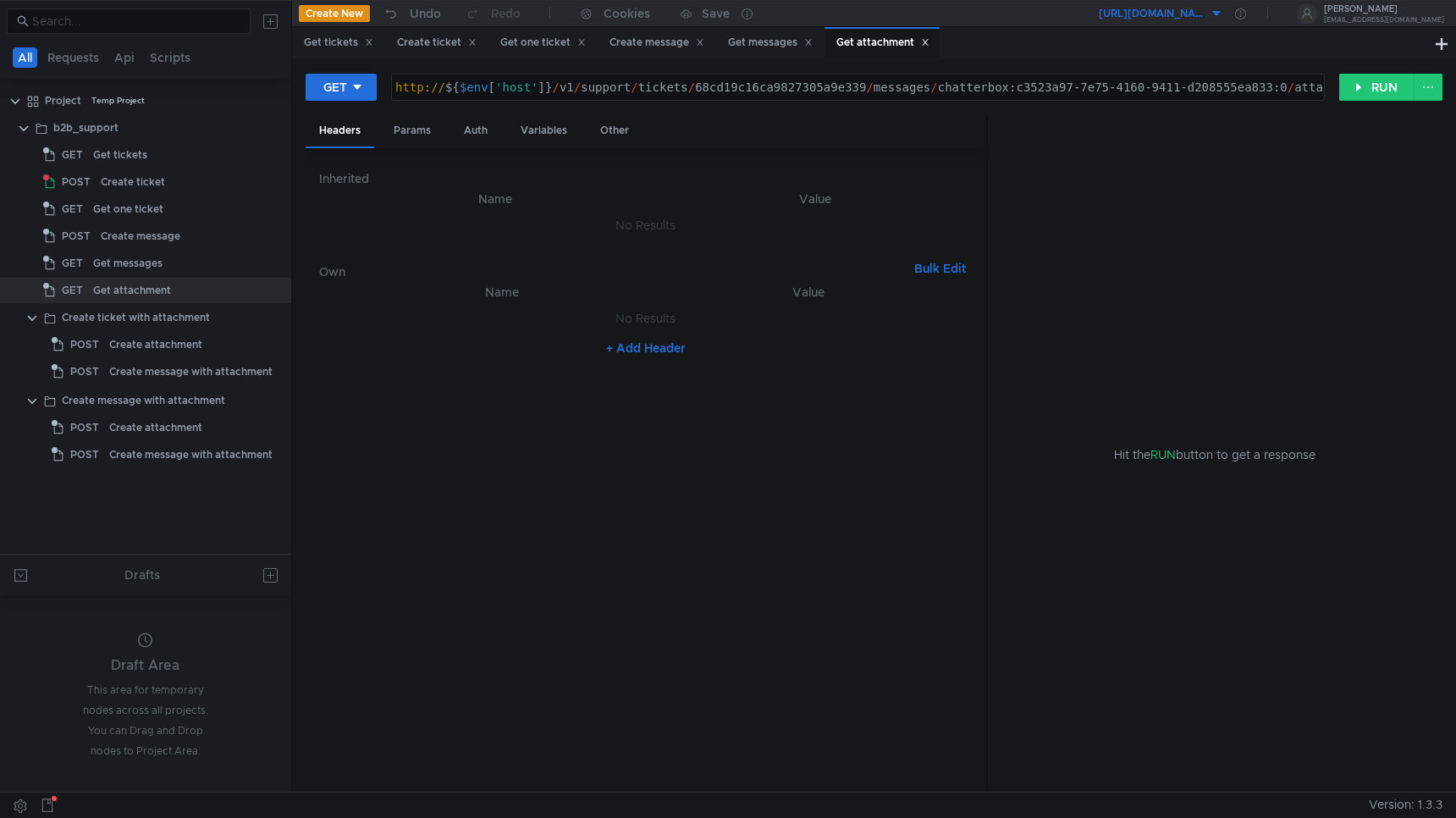
paste textarea "organizations/7889122/"
type textarea "http://${$env['host']}/v1/support/organizations/7889122/tickets/68cd19c16ca9827…"
click at [136, 344] on div "Create attachment" at bounding box center [155, 345] width 93 height 26
click at [136, 345] on div "Create attachment" at bounding box center [155, 345] width 93 height 26
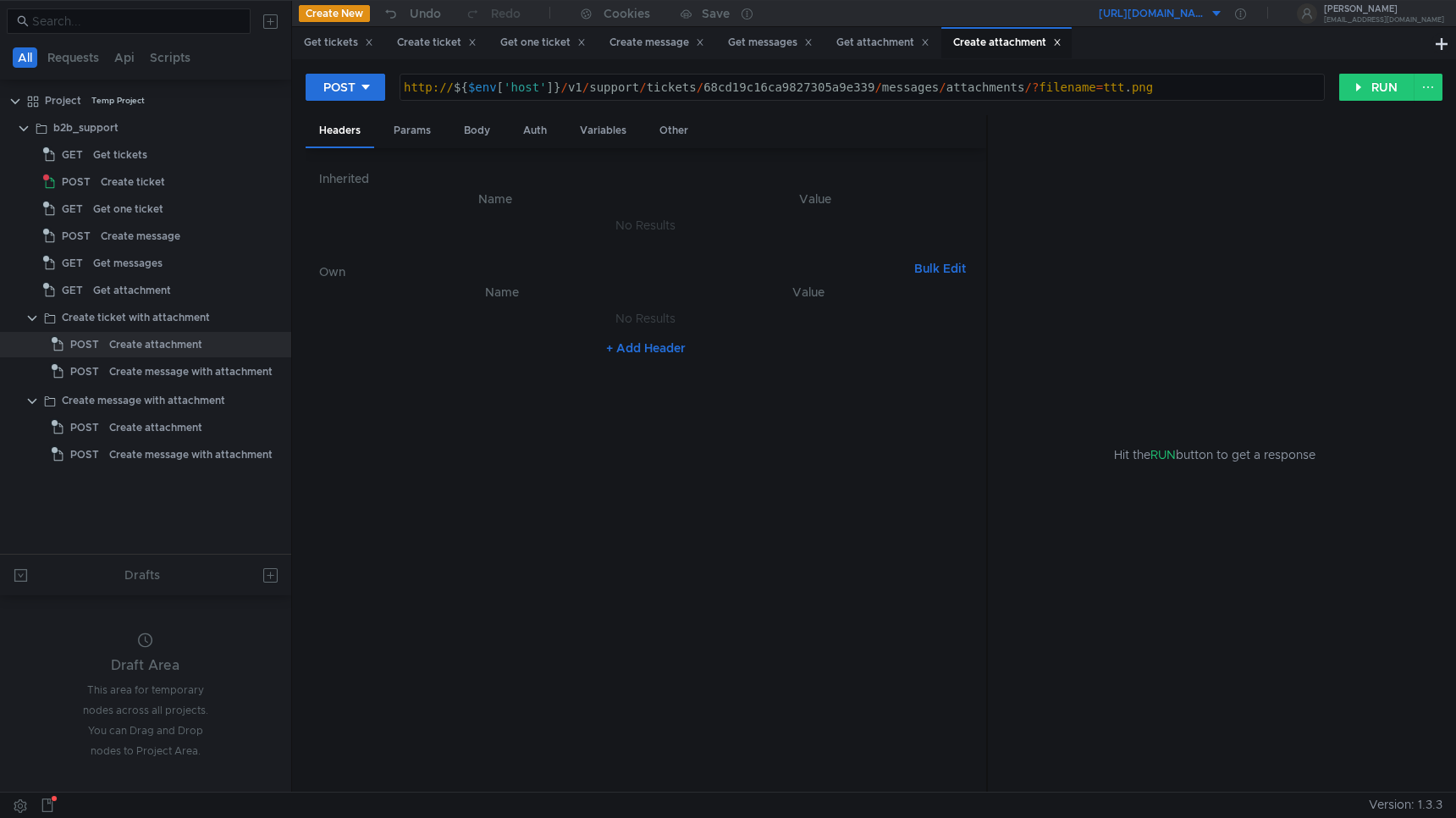
click at [687, 91] on div "http:// ${ $env [ 'host' ] } / v1 / support / tickets / 68cd19c16ca9827305a9e33…" at bounding box center [862, 100] width 923 height 40
paste textarea "organizations/7889122/"
type textarea "http://${$env['host']}/v1/support/organizations/7889122/tickets/68cd19c16ca9827…"
click at [133, 374] on div "Create message with attachment" at bounding box center [191, 372] width 164 height 26
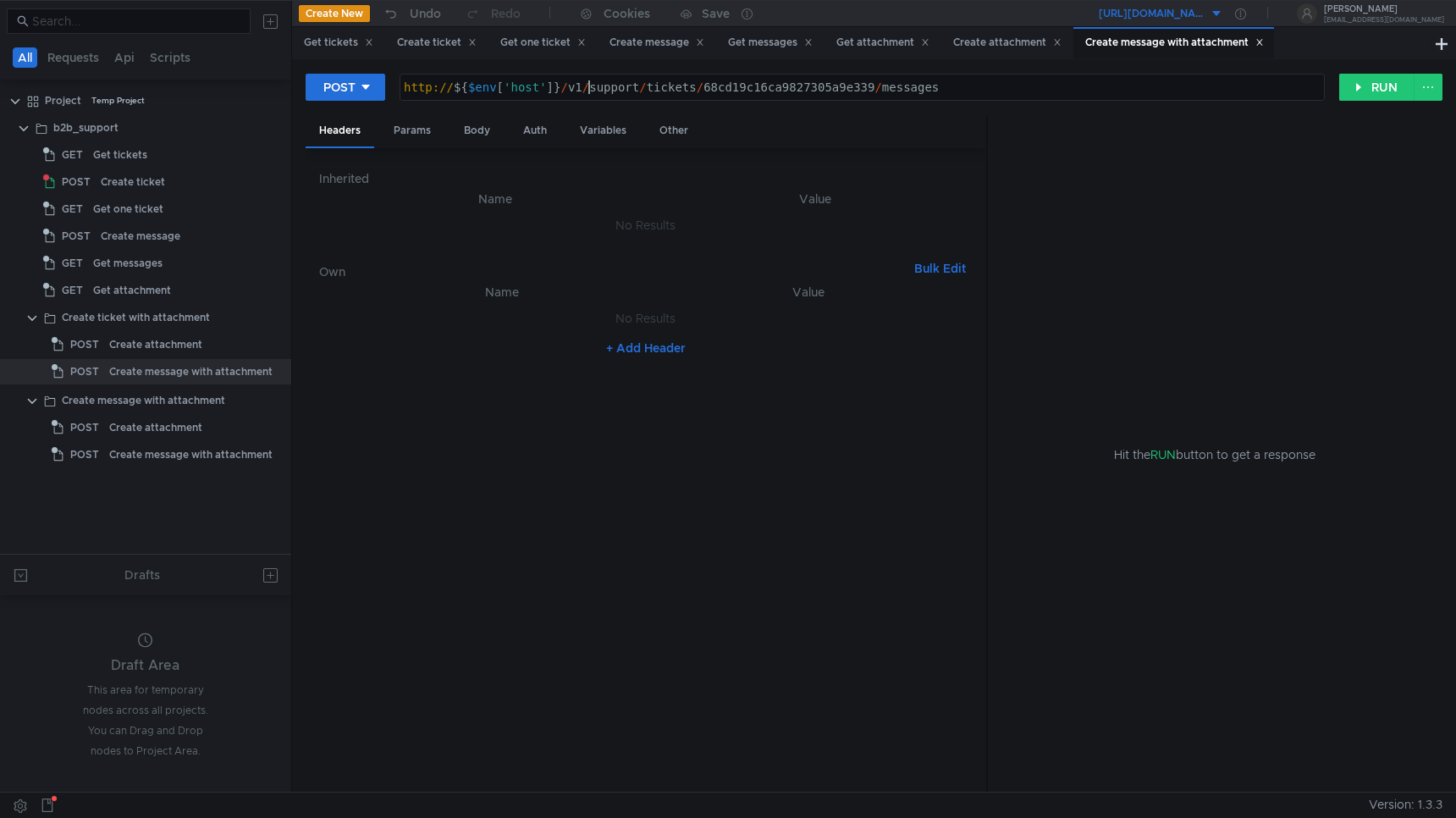
click at [588, 87] on div "http:// ${ $env [ 'host' ] } / v1 / support / tickets / 68cd19c16ca9827305a9e33…" at bounding box center [862, 100] width 923 height 40
paste textarea "organizations/7889122/"
type textarea "http://${$env['host']}/v1/support/organizations/7889122/tickets/68cd19c16ca9827…"
click at [155, 427] on div "Create attachment" at bounding box center [155, 428] width 93 height 26
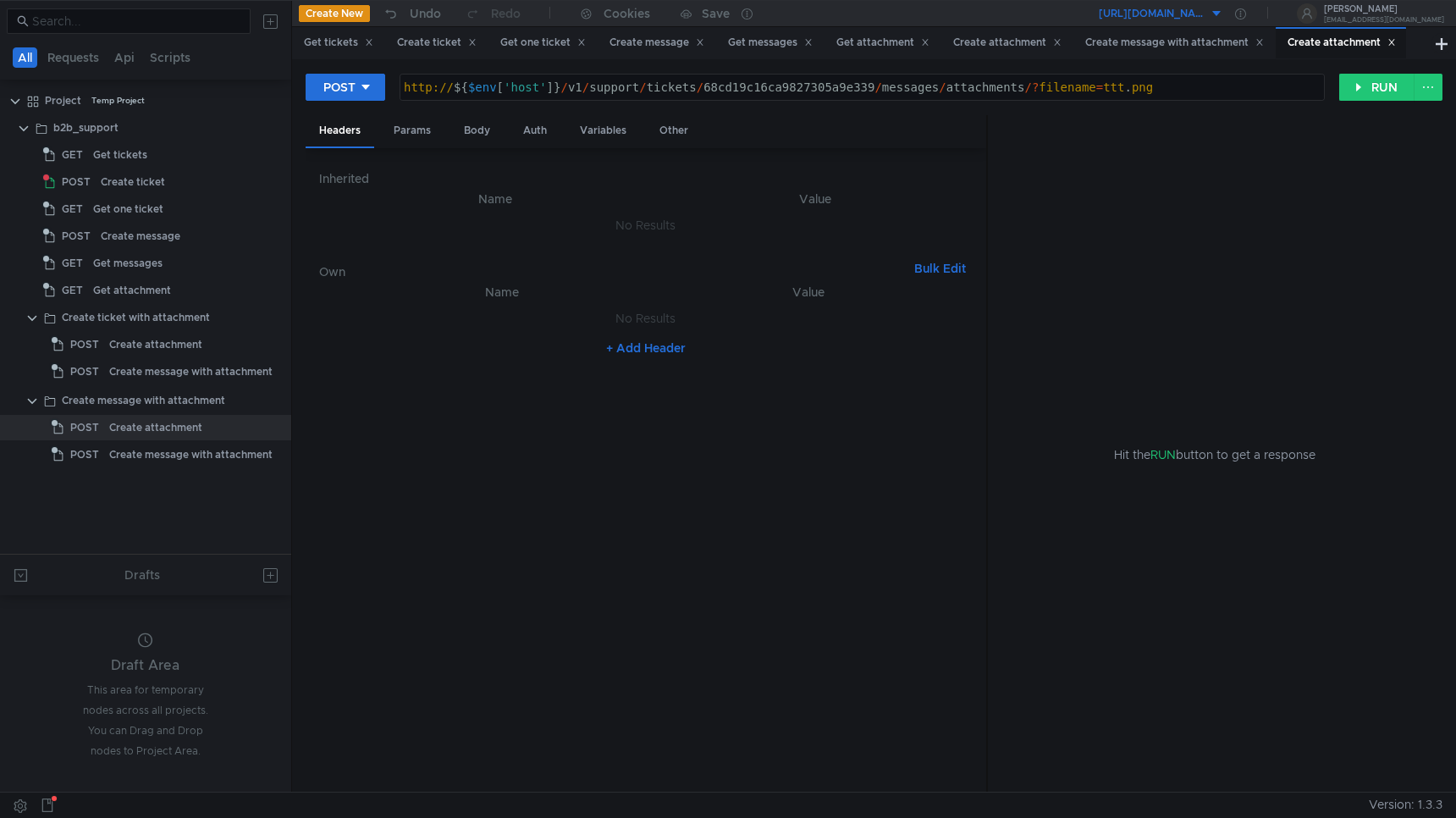
click at [705, 90] on div "http:// ${ $env [ 'host' ] } / v1 / support / tickets / 68cd19c16ca9827305a9e33…" at bounding box center [862, 100] width 923 height 40
paste textarea "organizations/7889122/"
type textarea "http://${$env['host']}/v1/support/organizations/7889122/tickets/68cd19c16ca9827…"
click at [149, 454] on div "Create message with attachment" at bounding box center [191, 455] width 164 height 26
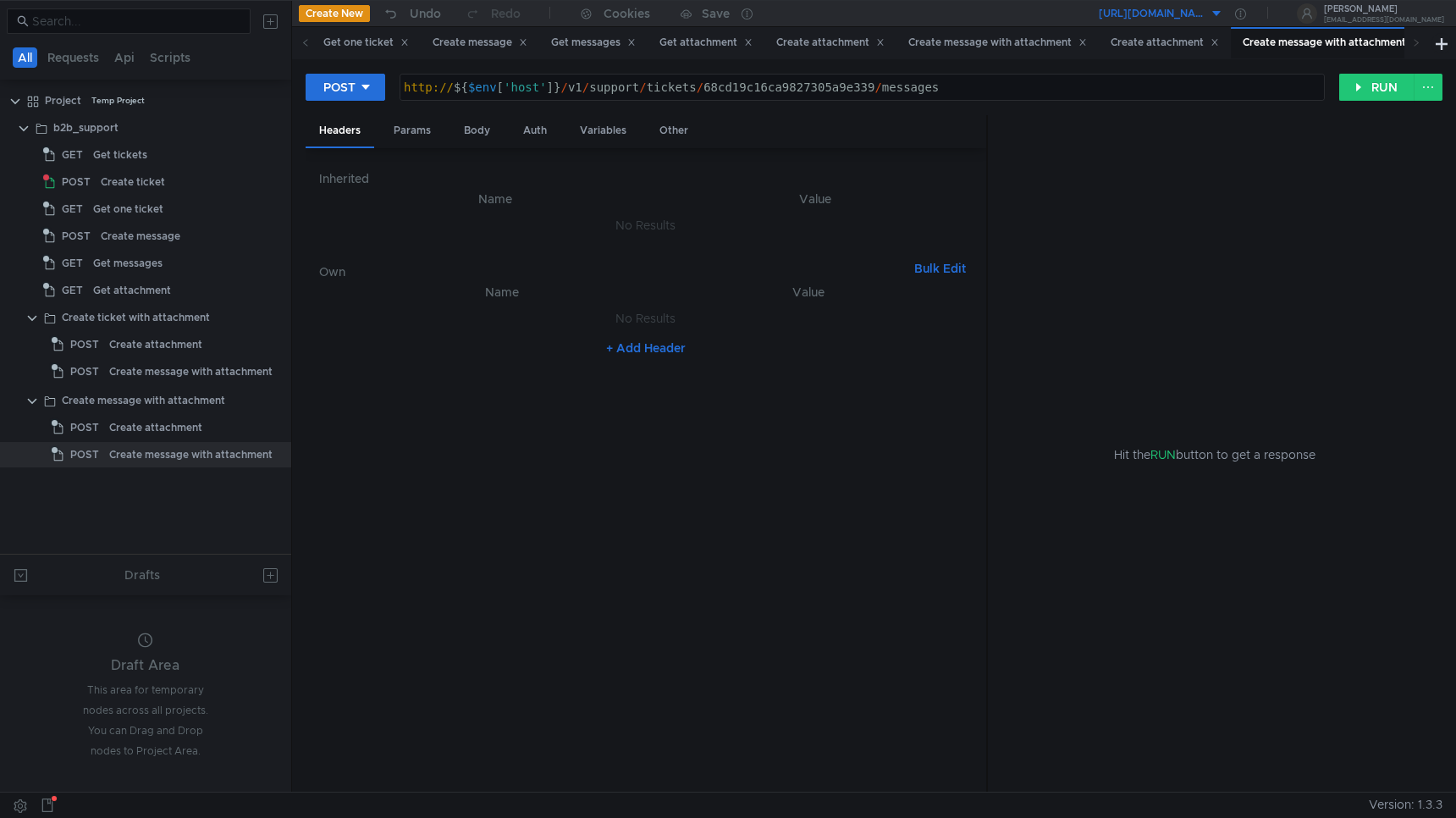
click at [625, 89] on div "http:// ${ $env [ 'host' ] } / v1 / support / tickets / 68cd19c16ca9827305a9e33…" at bounding box center [862, 100] width 923 height 40
paste textarea "organizations/7889122/"
type textarea "http://${$env['host']}/v1/support/organizations/7889122/tickets/68cd19c16ca9827…"
click at [152, 151] on div "Get tickets" at bounding box center [167, 156] width 150 height 26
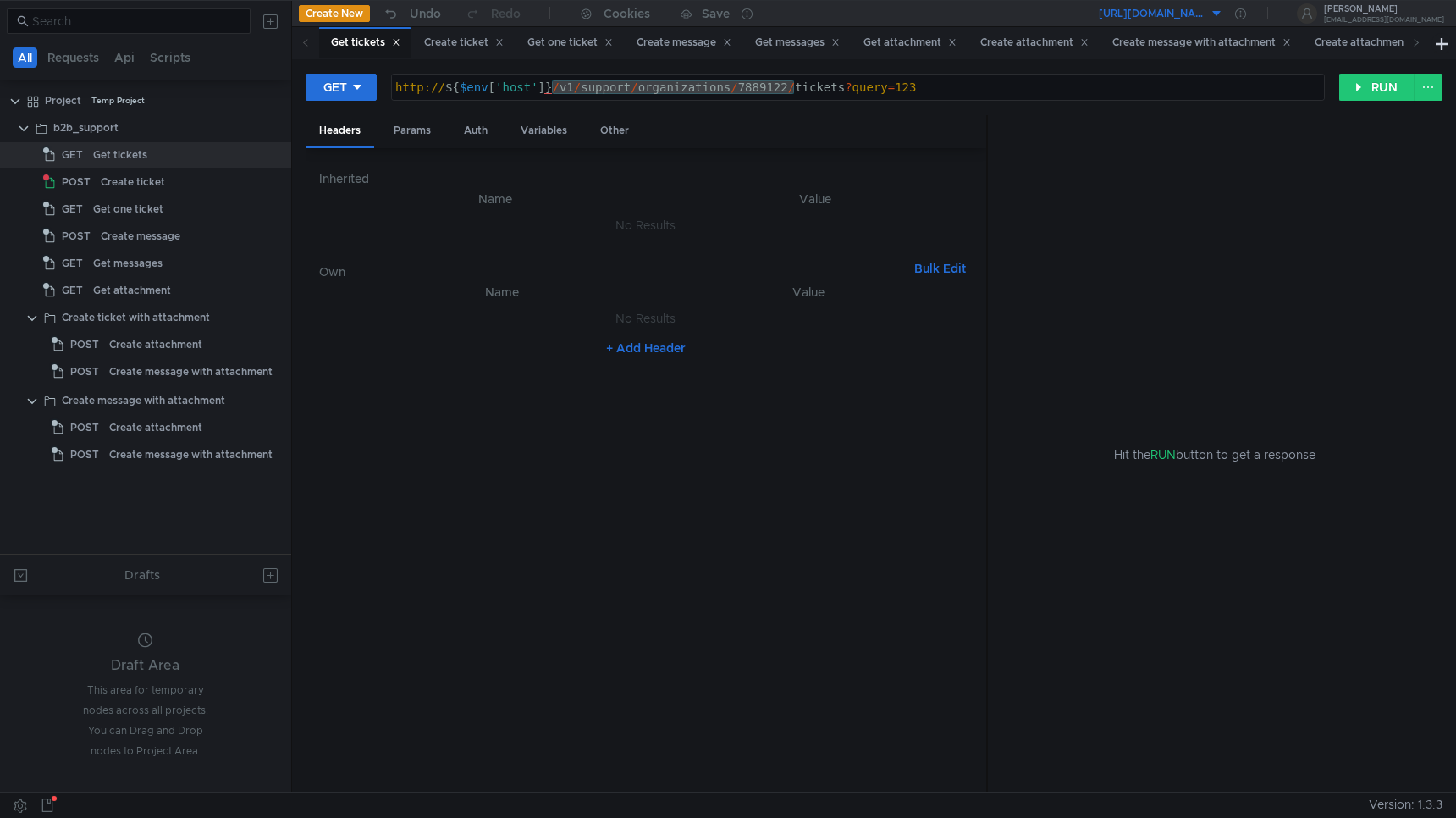
click at [549, 307] on td "No Results" at bounding box center [646, 318] width 654 height 32
click at [953, 90] on div "http:// ${ $env [ 'host' ] } / v1 / support / organizations / 7889122 / tickets…" at bounding box center [857, 100] width 932 height 40
click at [1389, 98] on button "RUN" at bounding box center [1377, 86] width 75 height 27
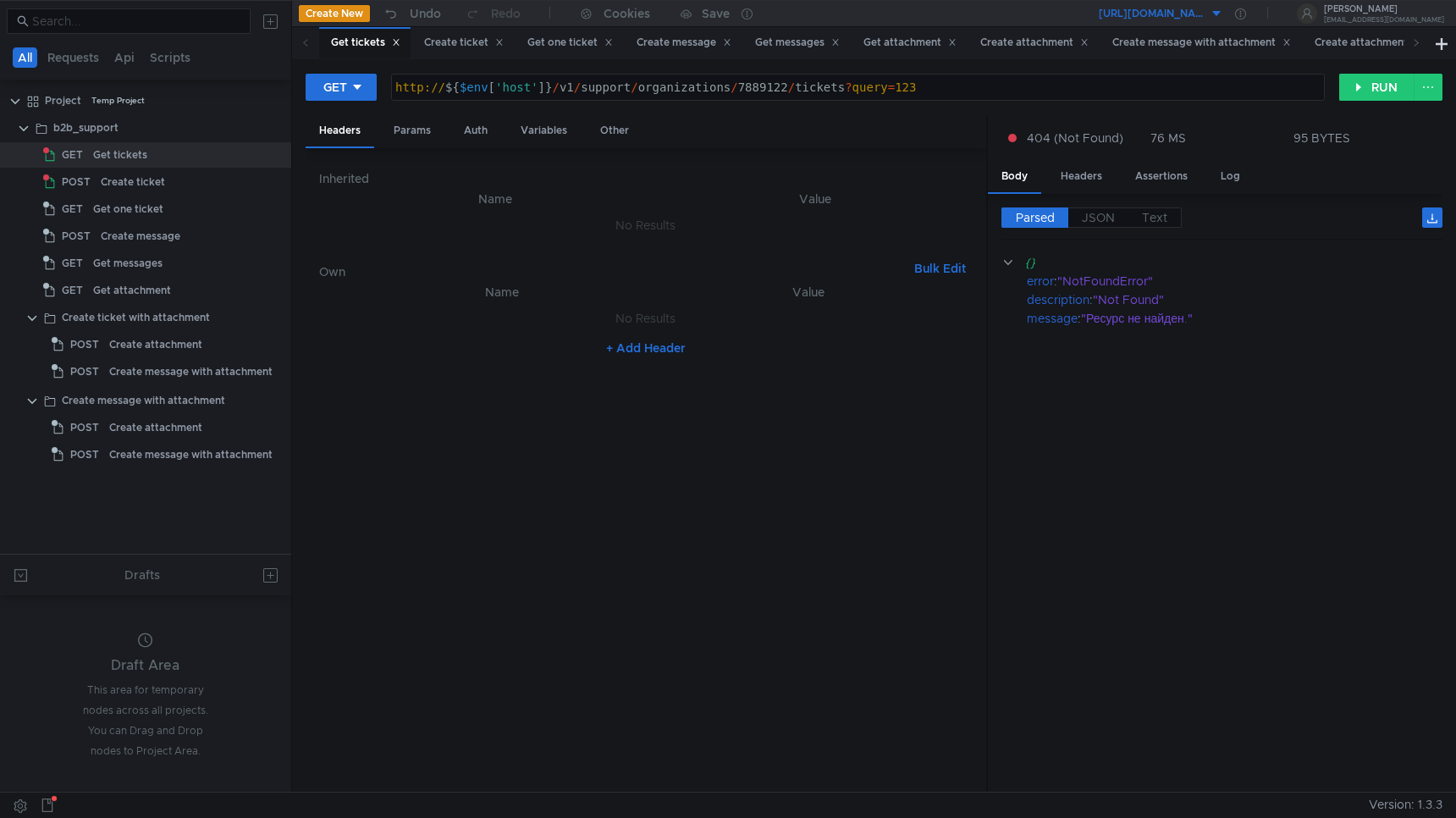
click at [938, 90] on div "http:// ${ $env [ 'host' ] } / v1 / support / organizations / 7889122 / tickets…" at bounding box center [857, 100] width 932 height 40
click at [1372, 90] on button "RUN" at bounding box center [1377, 86] width 75 height 27
click at [757, 86] on div "http:// ${ $env [ 'host' ] } / v1 / support / organizations / 7889122 / tickets" at bounding box center [857, 100] width 932 height 40
paste textarea "112945"
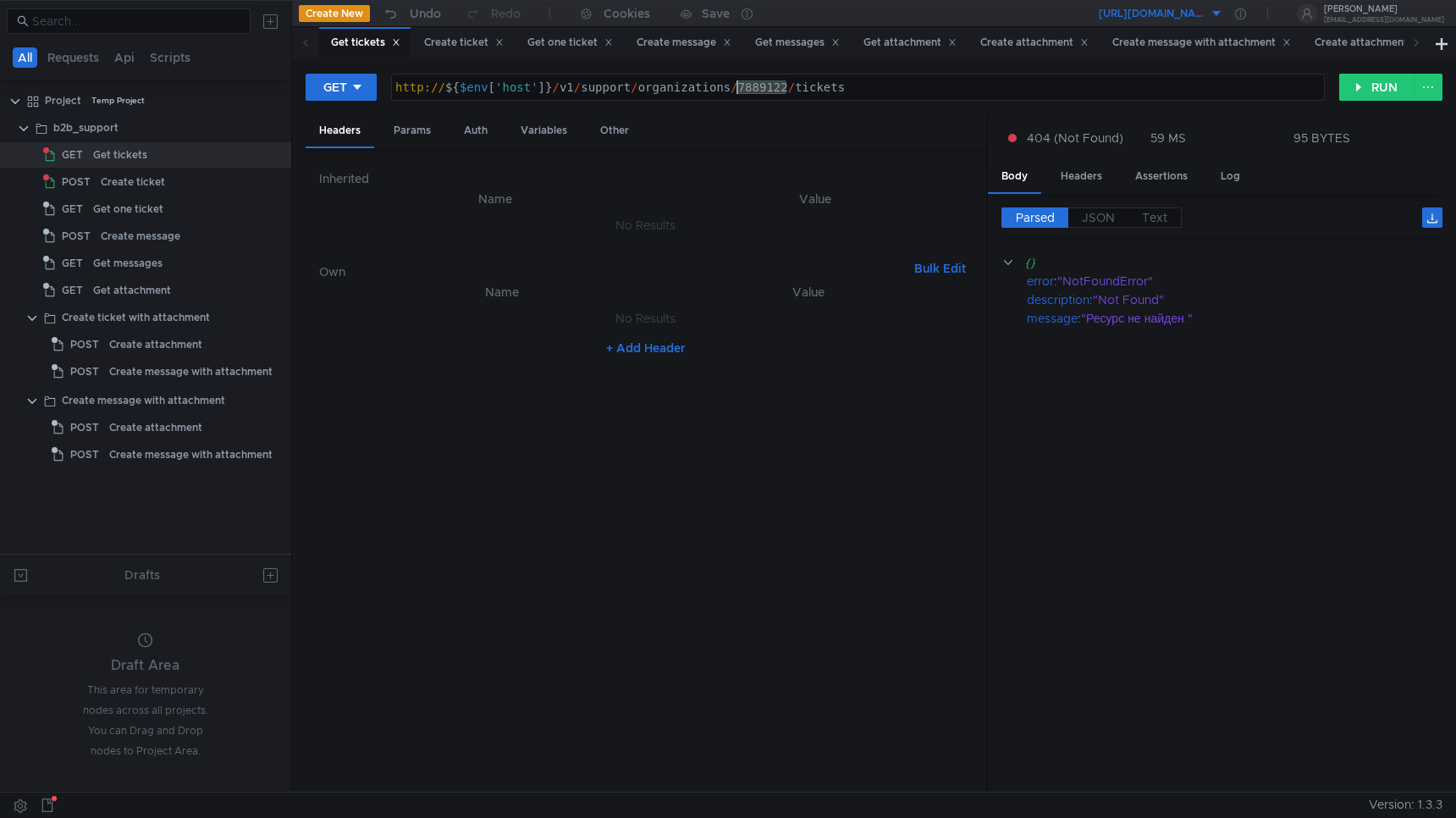
type textarea "http://${$env['host']}/v1/support/organizations/112945/tickets"
click at [1383, 82] on button "RUN" at bounding box center [1377, 86] width 75 height 27
click at [1083, 176] on div "Headers" at bounding box center [1082, 177] width 69 height 31
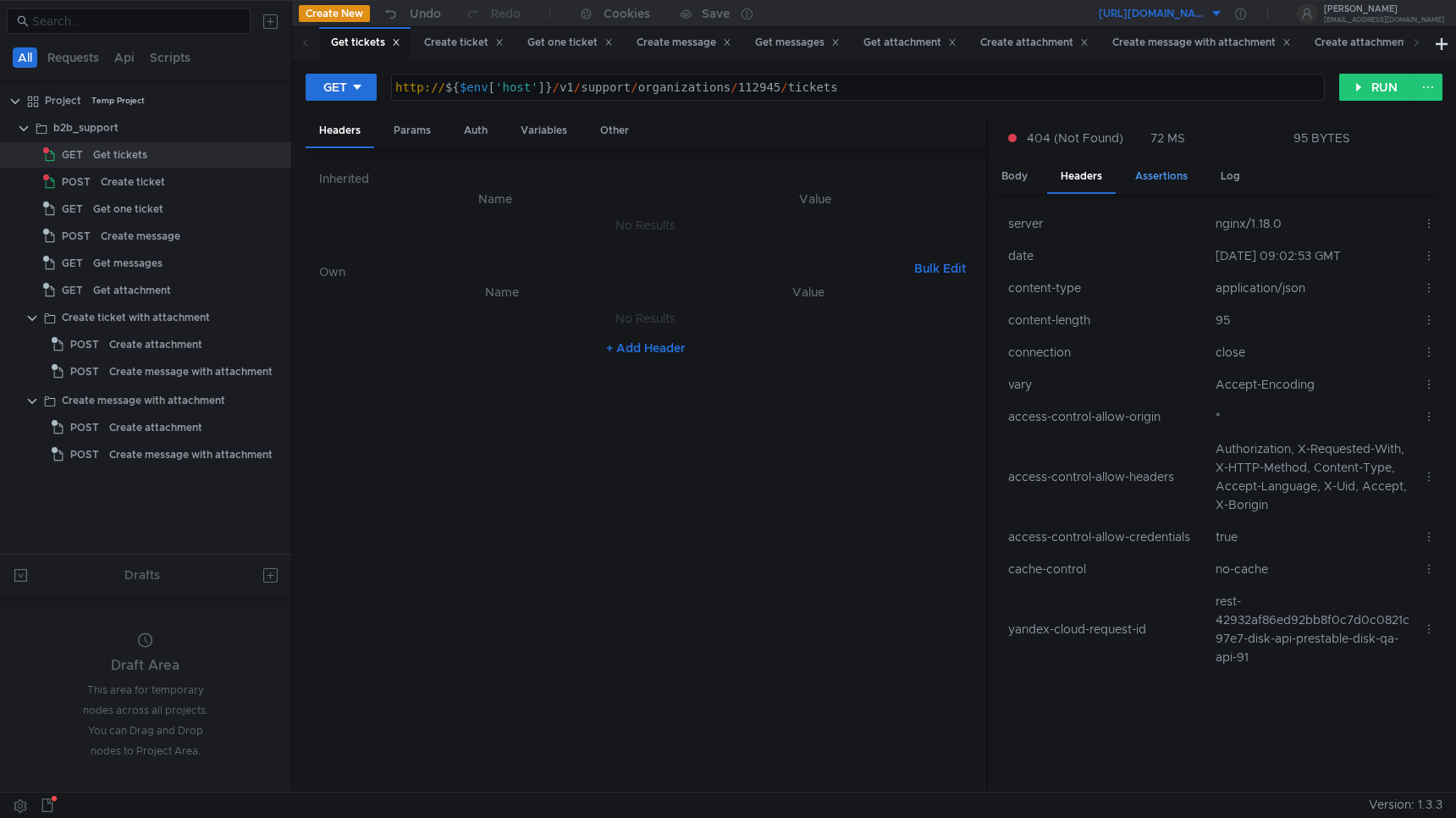
click at [1155, 183] on div "Assertions" at bounding box center [1162, 177] width 80 height 31
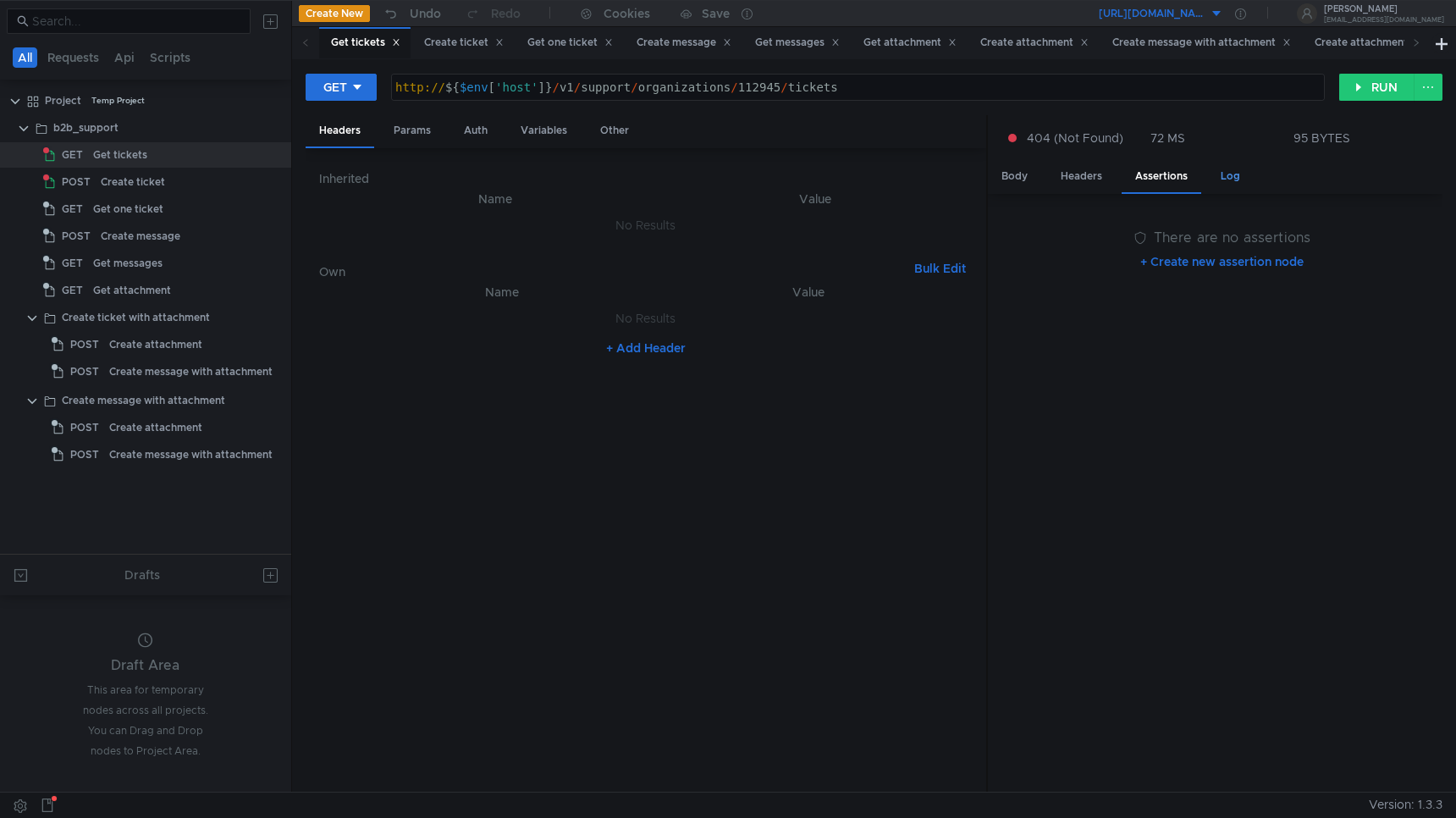
click at [1239, 179] on div "Log" at bounding box center [1231, 177] width 47 height 31
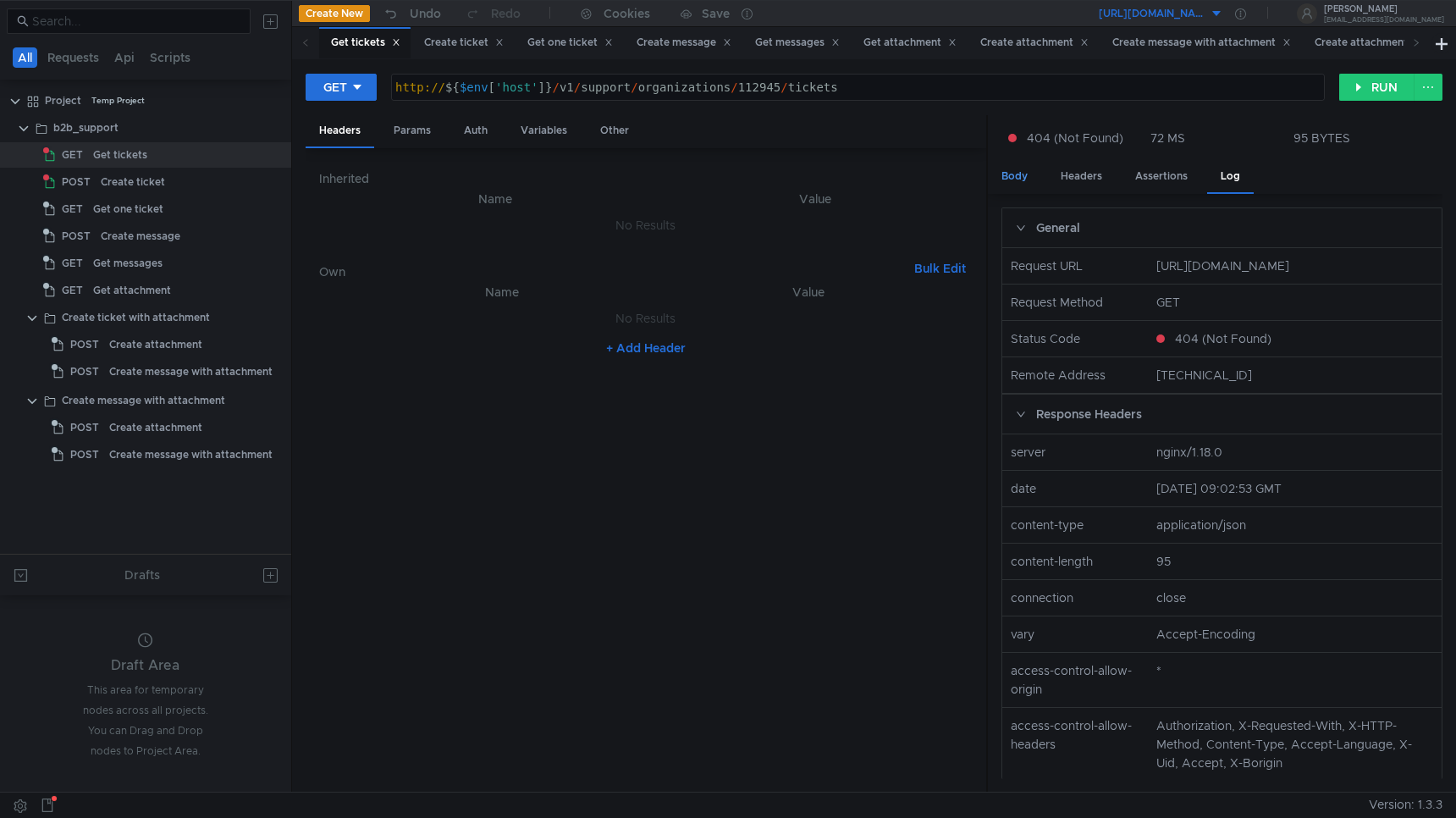
click at [1015, 181] on div "Body" at bounding box center [1015, 177] width 53 height 31
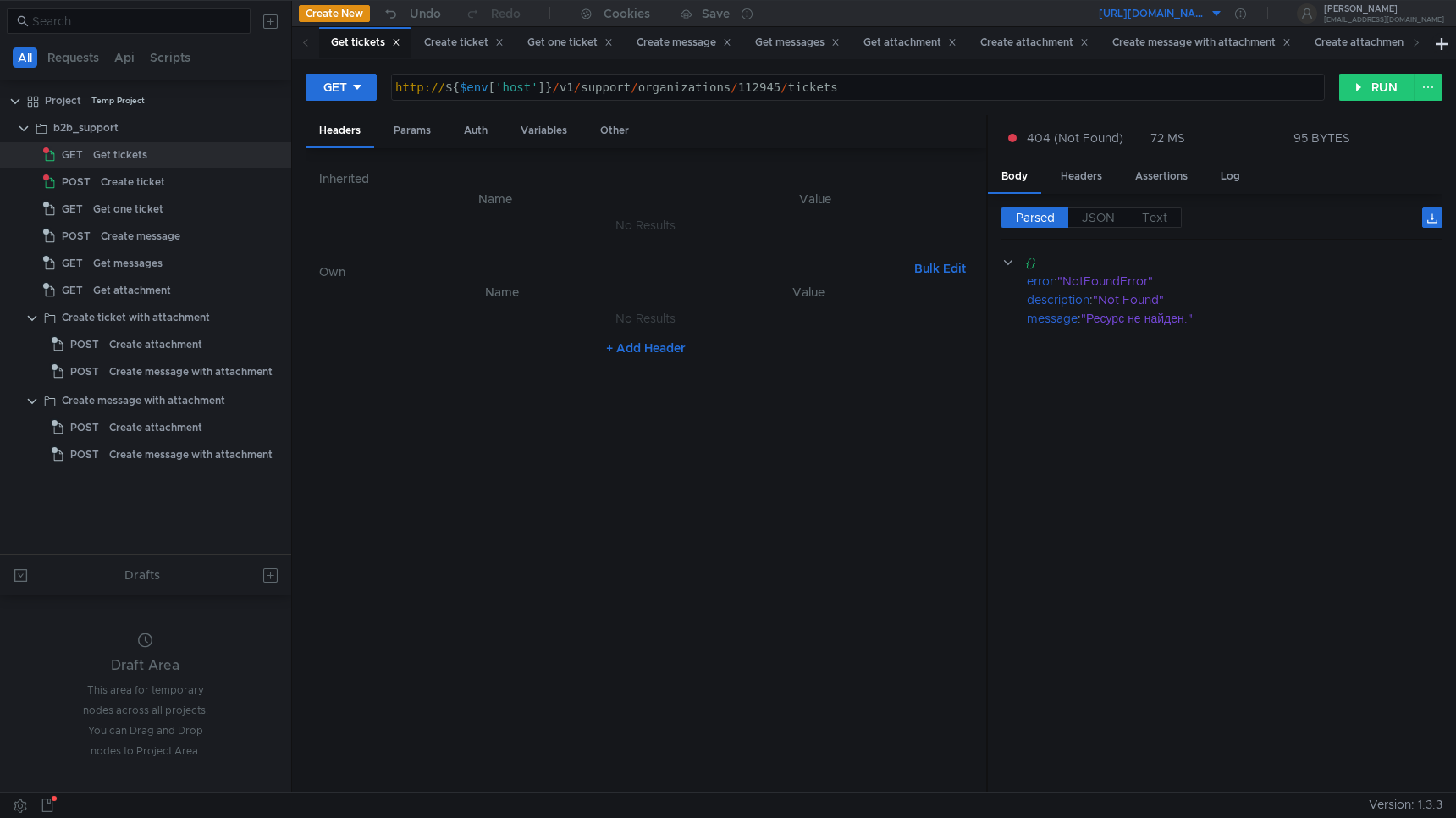
click at [495, 609] on nz-table "Name Value No Results + Add Header" at bounding box center [646, 531] width 654 height 497
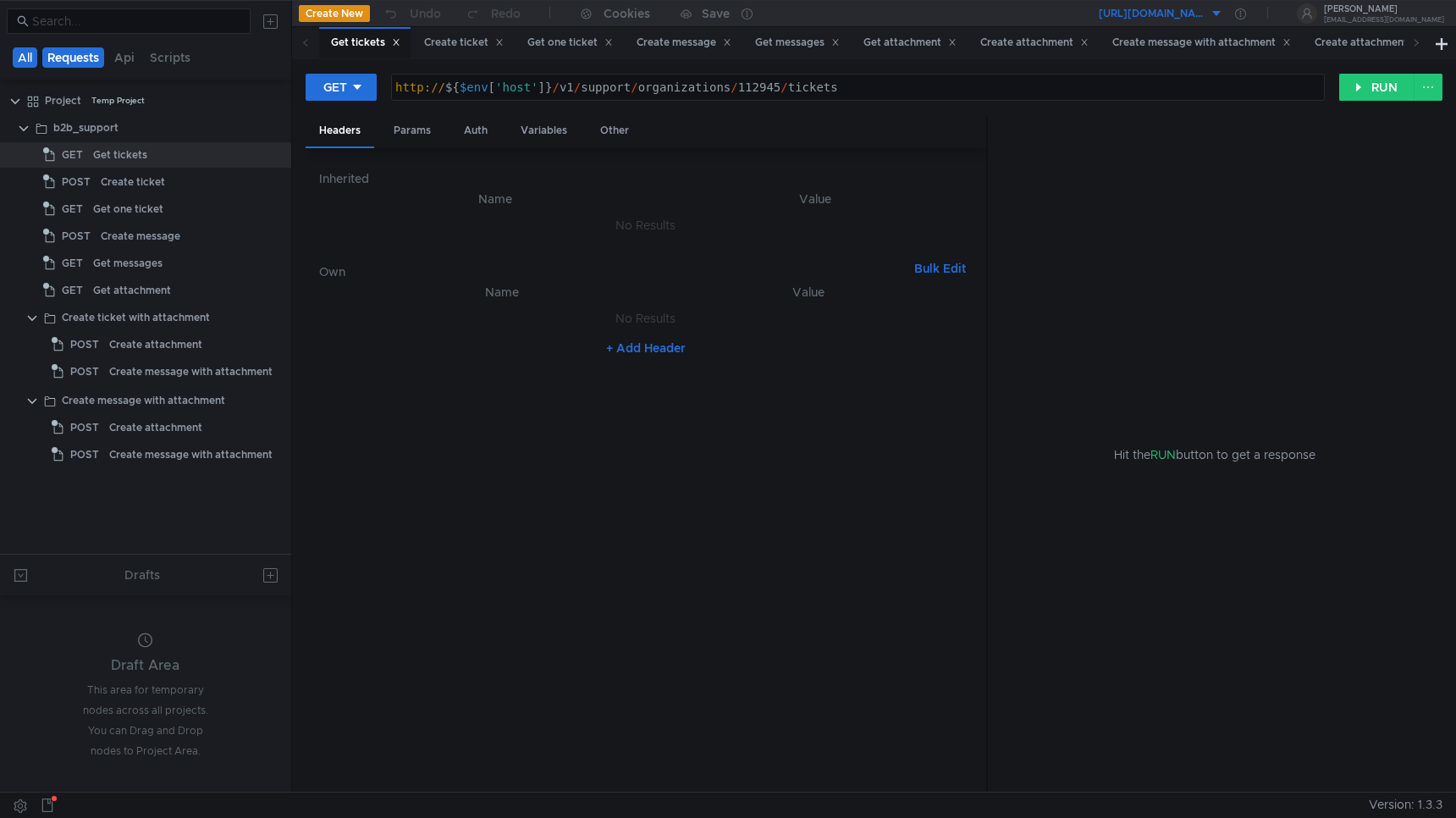
click at [87, 61] on button "Requests" at bounding box center [73, 58] width 62 height 20
click at [120, 61] on button "Api" at bounding box center [126, 58] width 30 height 20
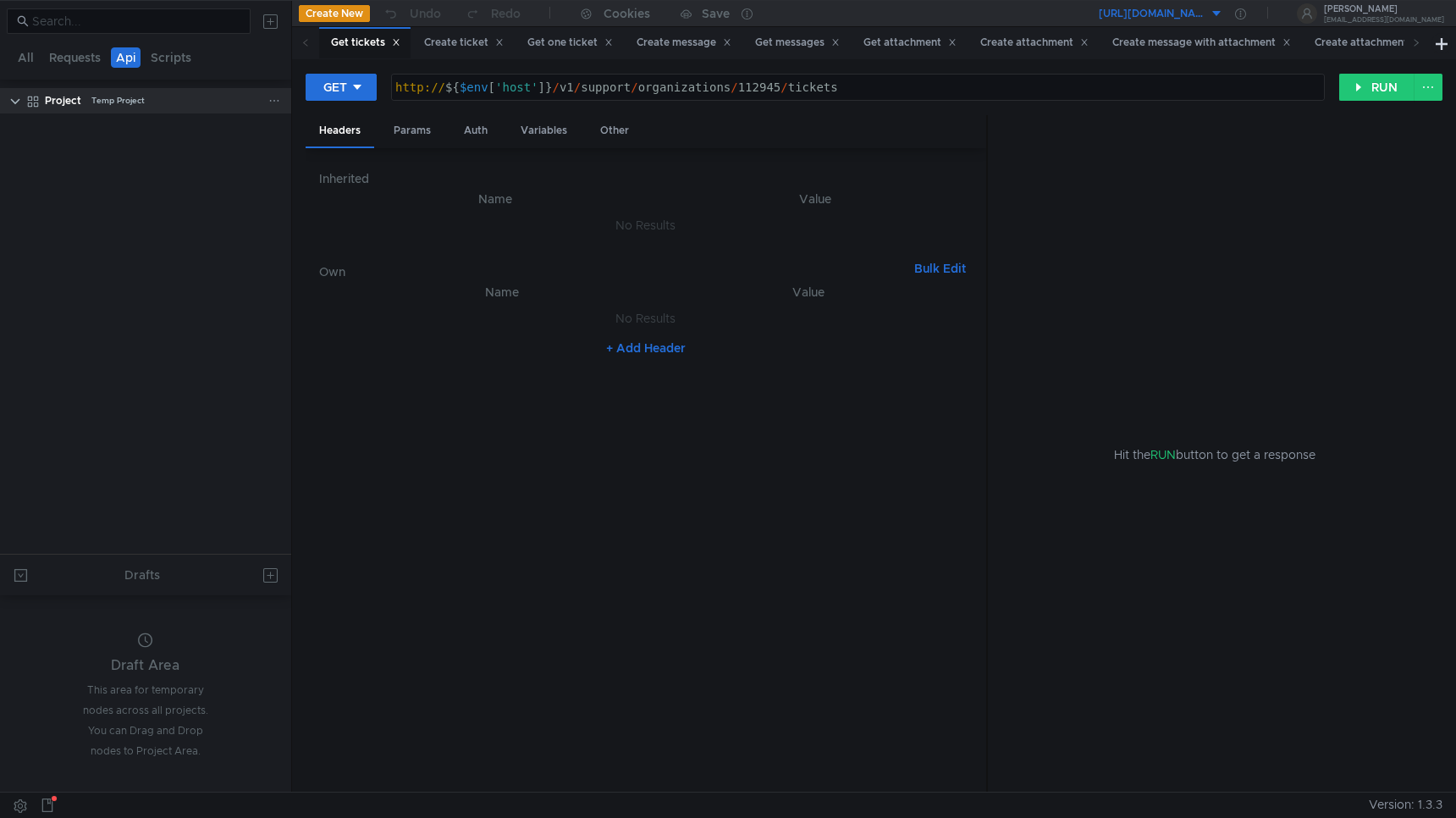
click at [91, 109] on div "Temp Project" at bounding box center [118, 101] width 53 height 26
click at [14, 101] on clr-icon at bounding box center [15, 101] width 14 height 14
click at [90, 59] on button "Requests" at bounding box center [75, 58] width 62 height 20
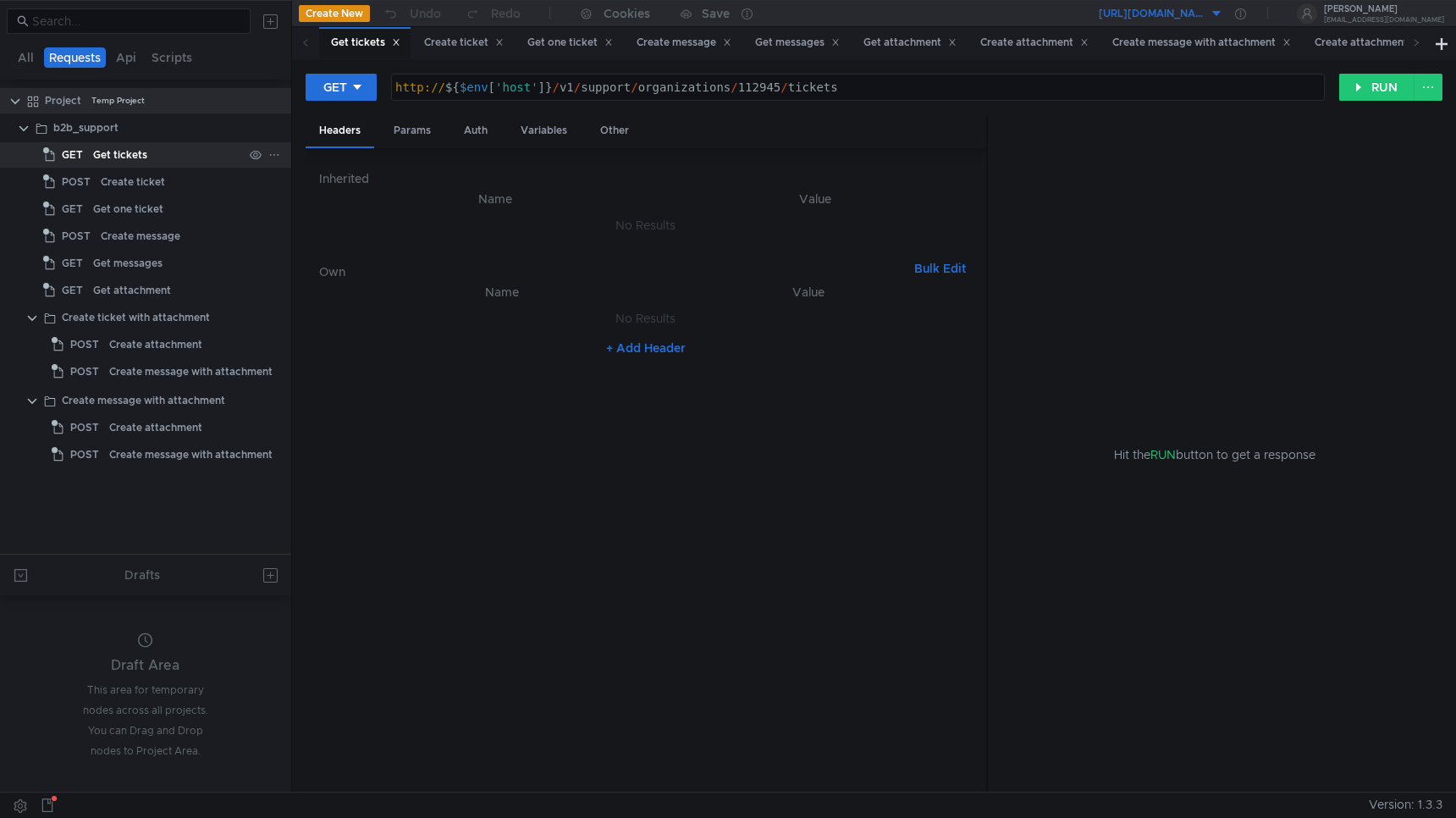
click at [139, 151] on div "Get tickets" at bounding box center [120, 156] width 54 height 26
click at [138, 151] on div "Get tickets" at bounding box center [120, 156] width 54 height 26
click at [133, 156] on div "Get tickets" at bounding box center [120, 156] width 54 height 26
click at [122, 197] on div "Get one ticket" at bounding box center [128, 210] width 70 height 26
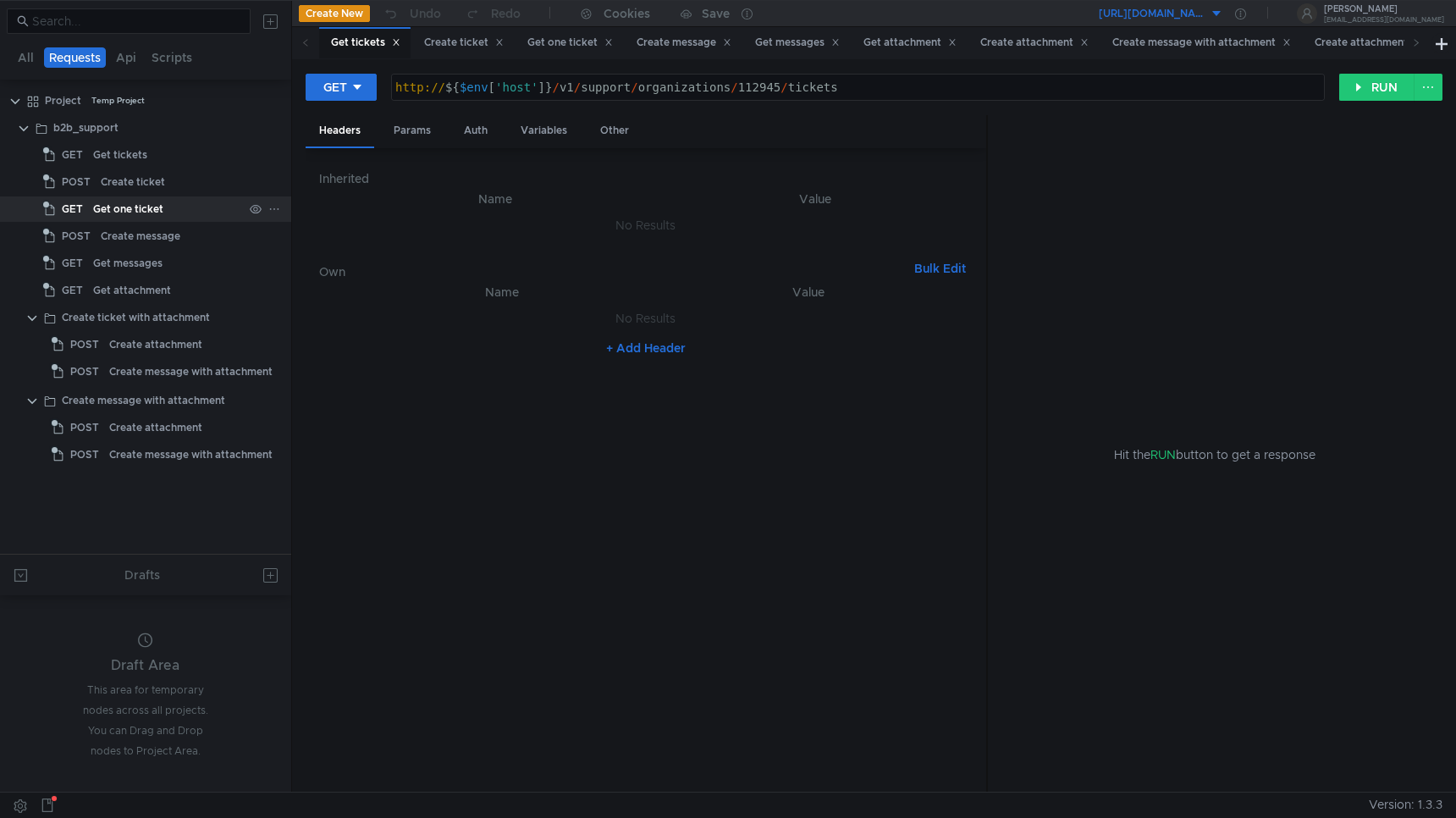
click at [122, 197] on div "Get one ticket" at bounding box center [128, 210] width 70 height 26
click at [120, 208] on div "Get one ticket" at bounding box center [128, 210] width 70 height 26
click at [27, 58] on button "All" at bounding box center [26, 58] width 27 height 20
click at [91, 60] on button "Requests" at bounding box center [73, 58] width 62 height 20
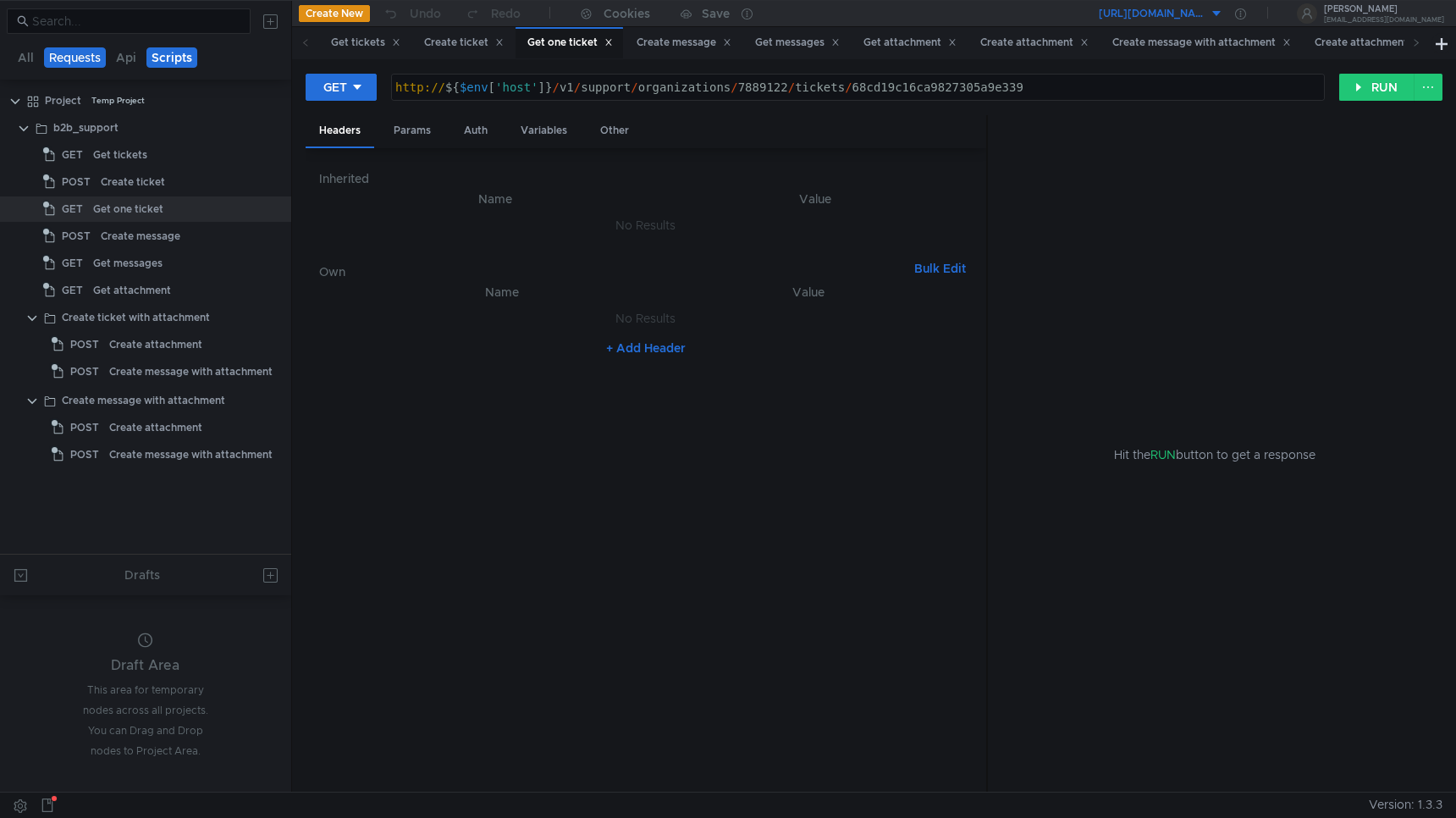
click at [175, 59] on button "Scripts" at bounding box center [171, 58] width 51 height 20
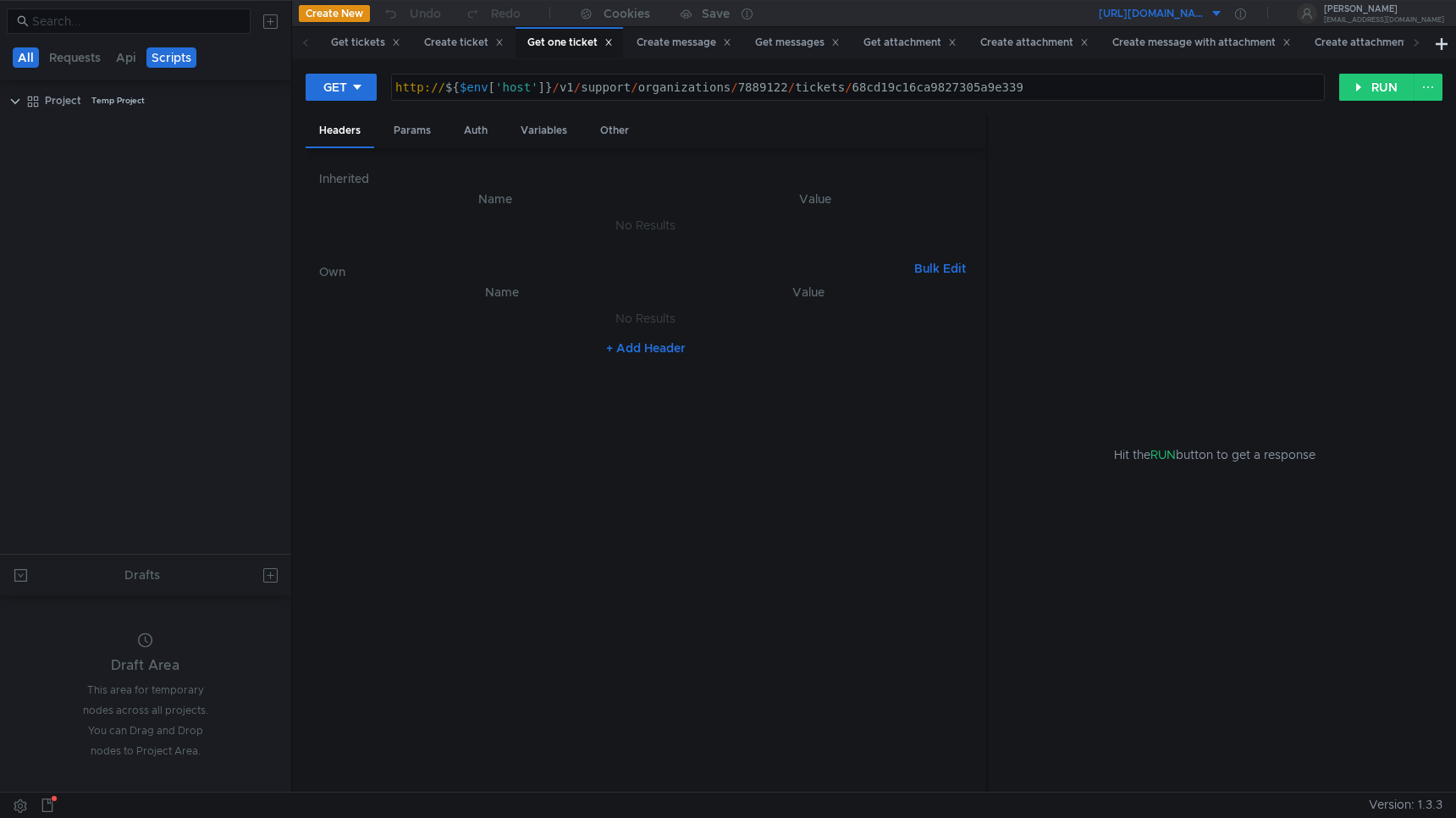
click at [37, 59] on button "All" at bounding box center [26, 58] width 27 height 20
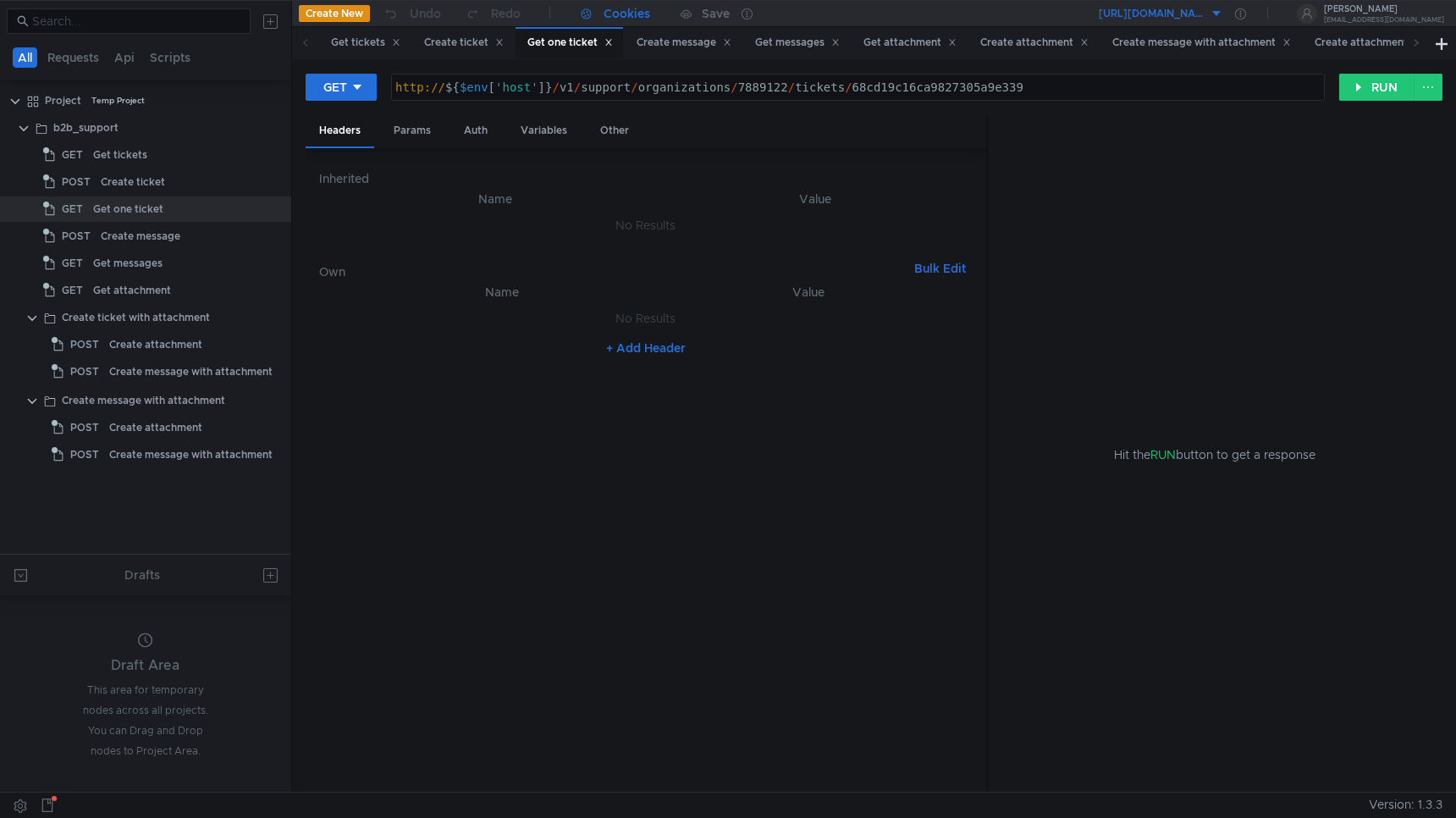
click at [624, 20] on div "Cookies" at bounding box center [626, 14] width 47 height 20
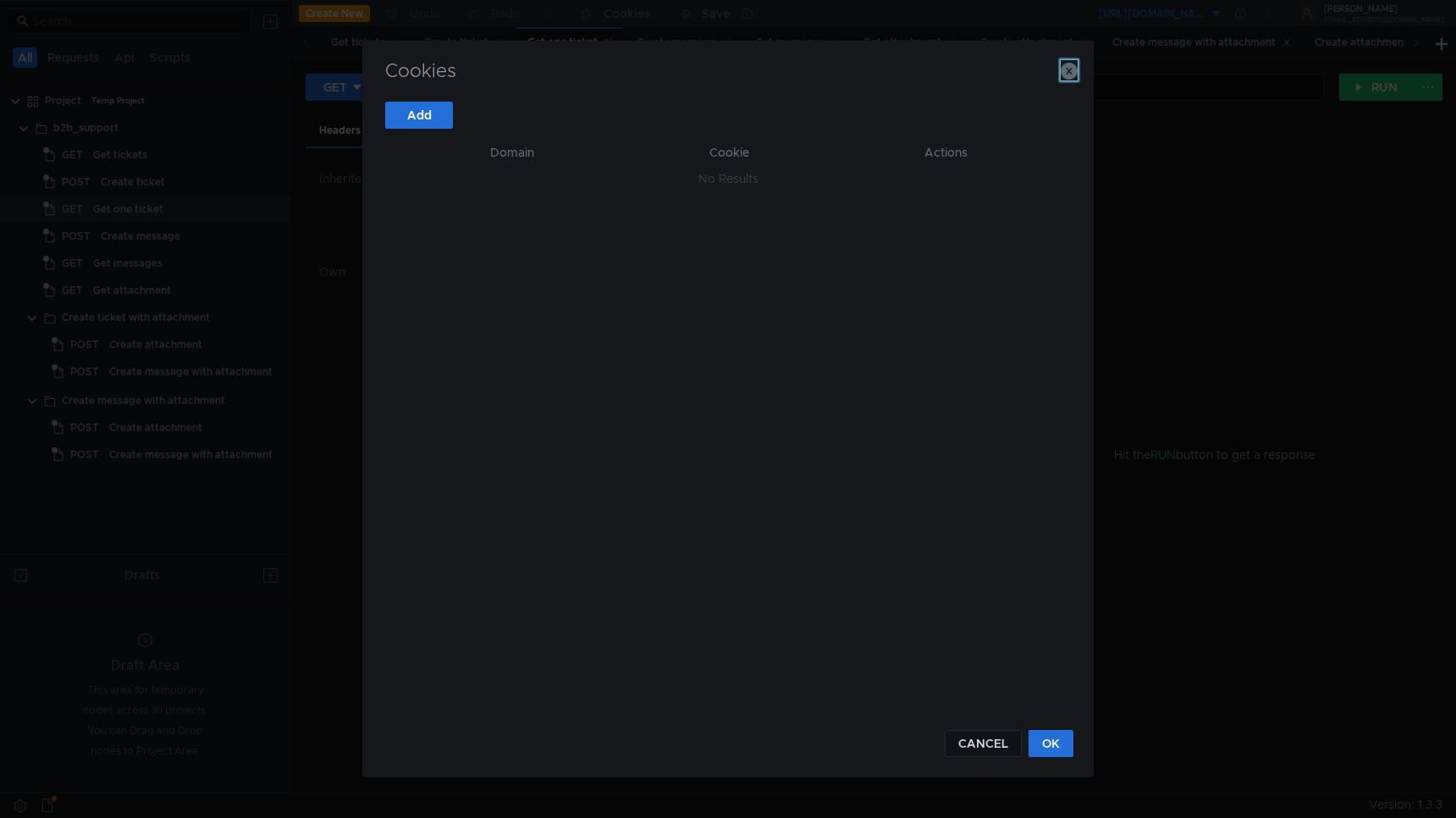
click at [1071, 64] on icon "button" at bounding box center [1069, 71] width 17 height 17
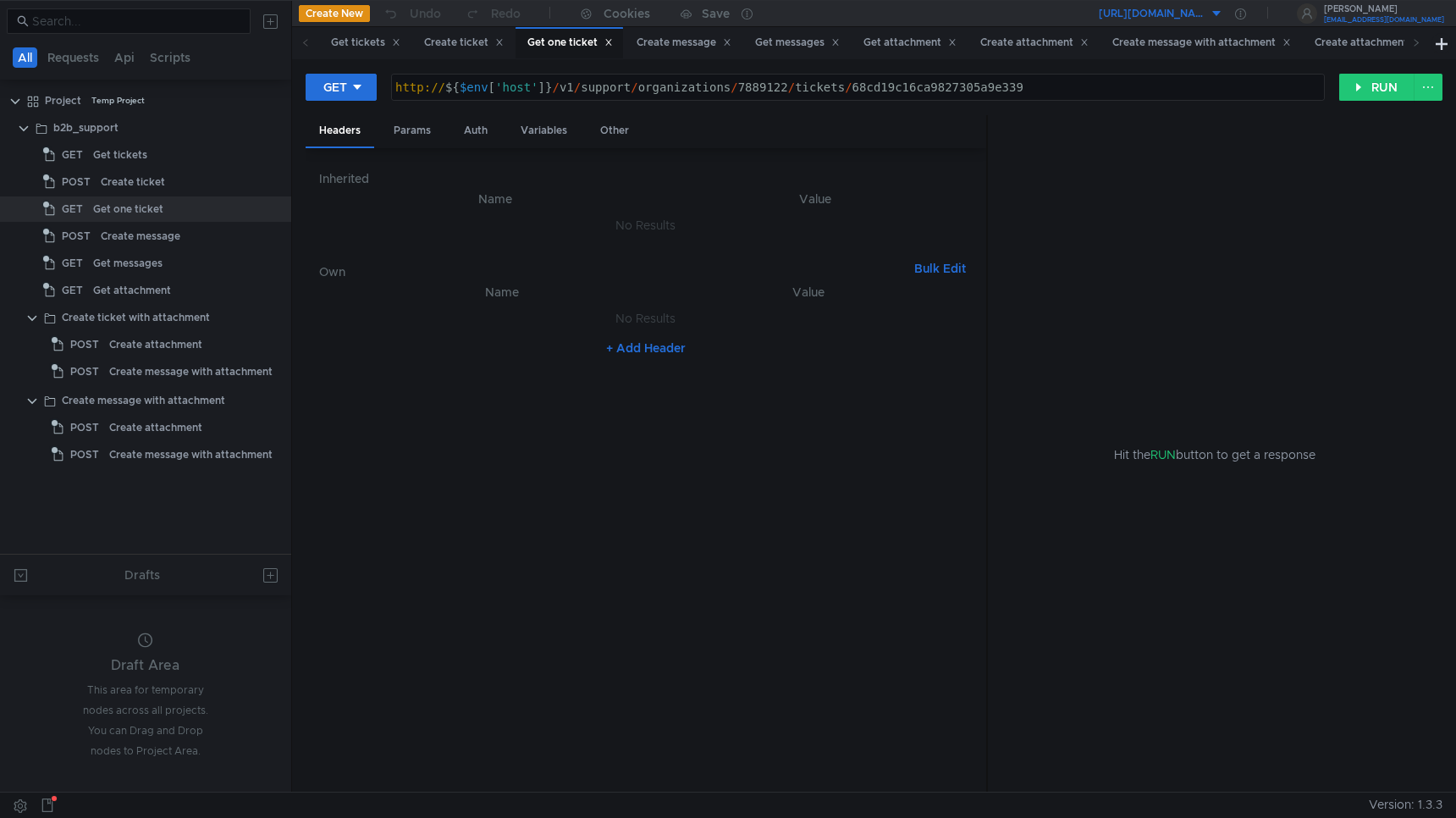
click at [1403, 14] on div "[PERSON_NAME]" at bounding box center [1384, 9] width 120 height 8
click at [1391, 48] on li "Exit" at bounding box center [1397, 48] width 94 height 27
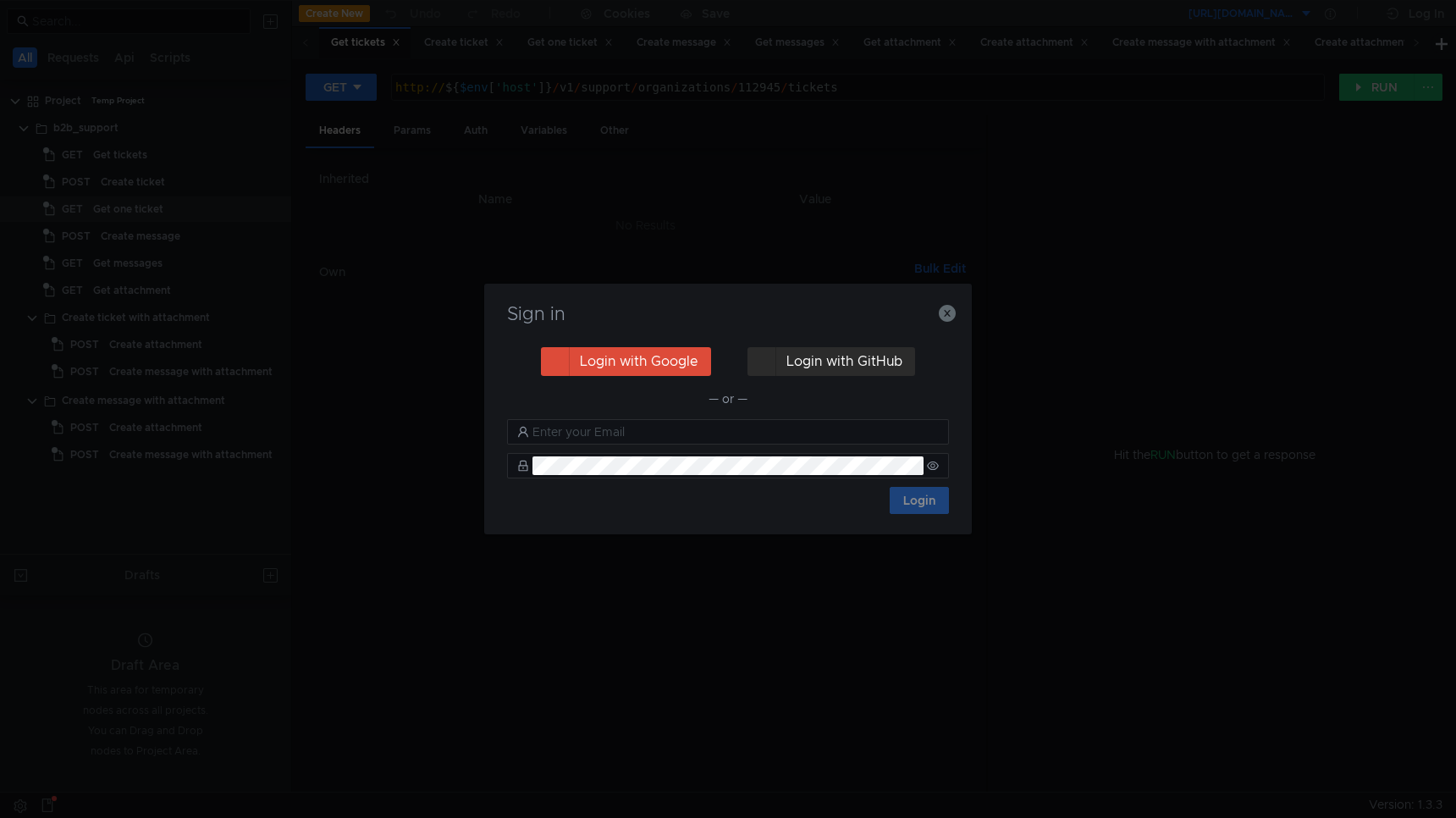
click at [854, 365] on button "Login with GitHub" at bounding box center [831, 361] width 167 height 29
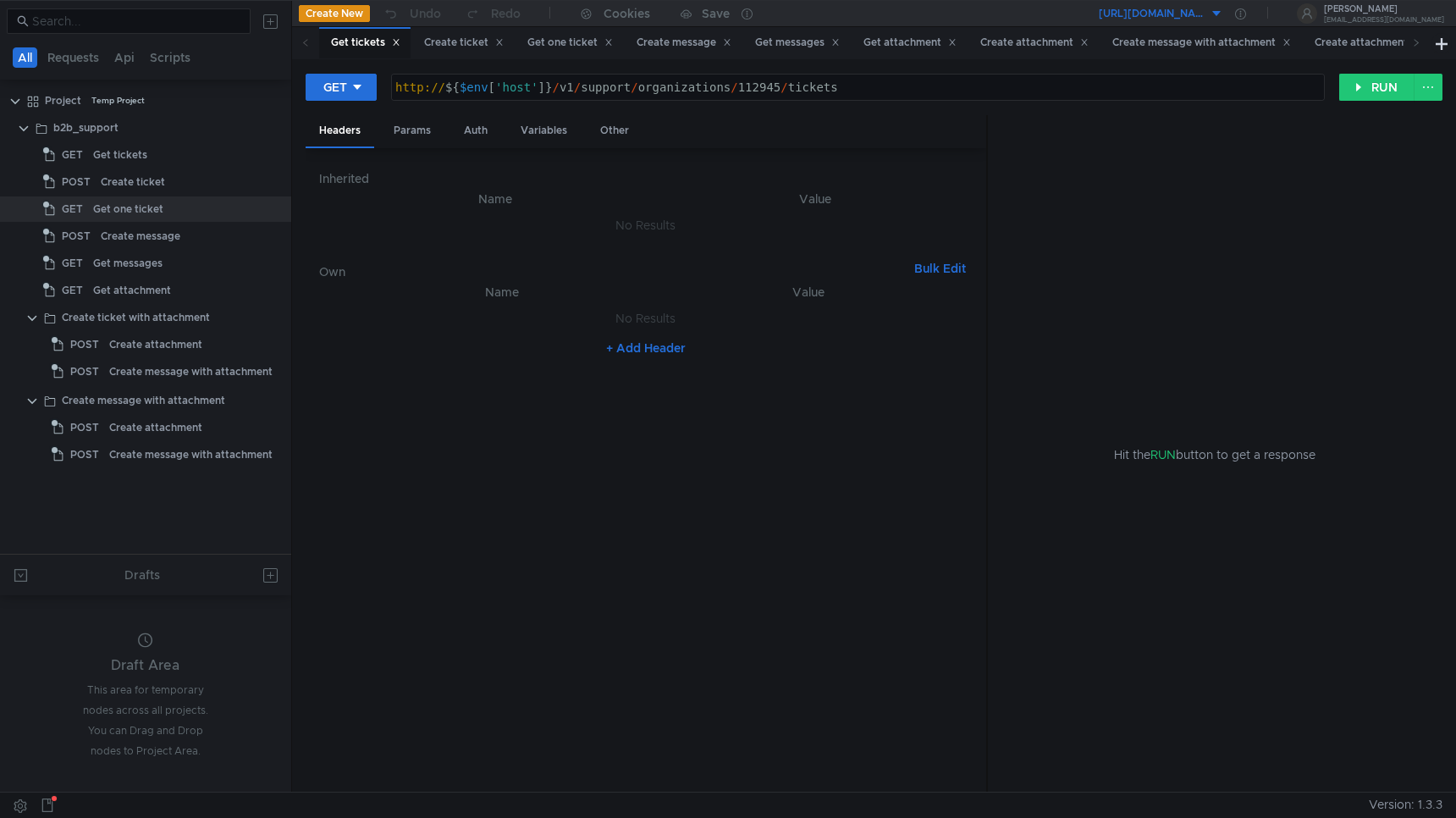
click at [539, 425] on nz-table "Name Value No Results + Add Header" at bounding box center [646, 531] width 654 height 497
click at [1375, 90] on button "RUN" at bounding box center [1377, 86] width 75 height 27
click at [1207, 14] on div "[URL][DOMAIN_NAME]" at bounding box center [1152, 13] width 108 height 16
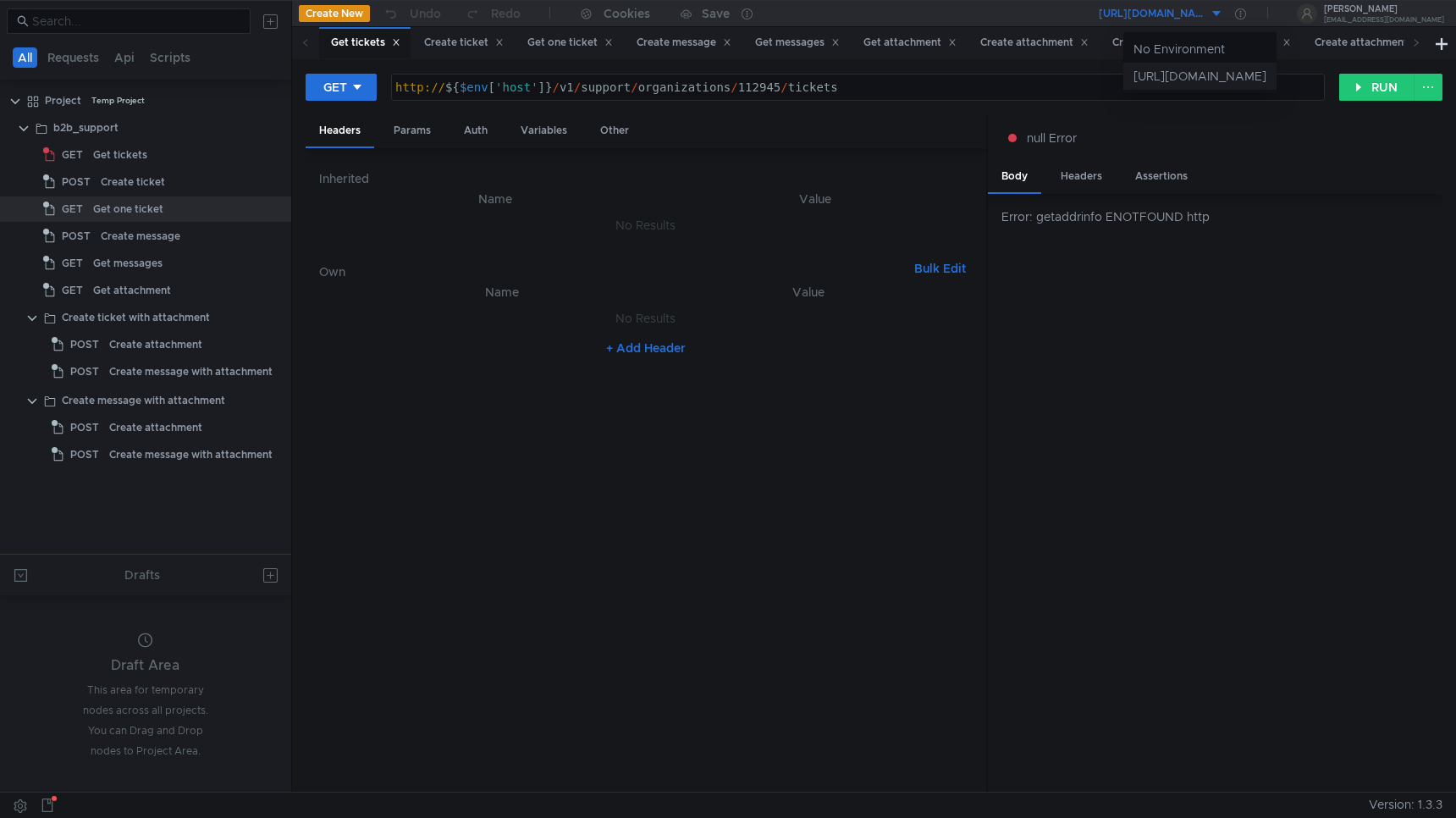
click at [1124, 80] on li "[URL][DOMAIN_NAME]" at bounding box center [1200, 75] width 154 height 27
click at [1124, 219] on div "Error: getaddrinfo ENOTFOUND http" at bounding box center [1222, 217] width 441 height 18
click at [1144, 220] on div "Error: getaddrinfo ENOTFOUND http" at bounding box center [1222, 217] width 441 height 18
click at [1137, 261] on div "Error: getaddrinfo ENOTFOUND http" at bounding box center [1215, 493] width 454 height 599
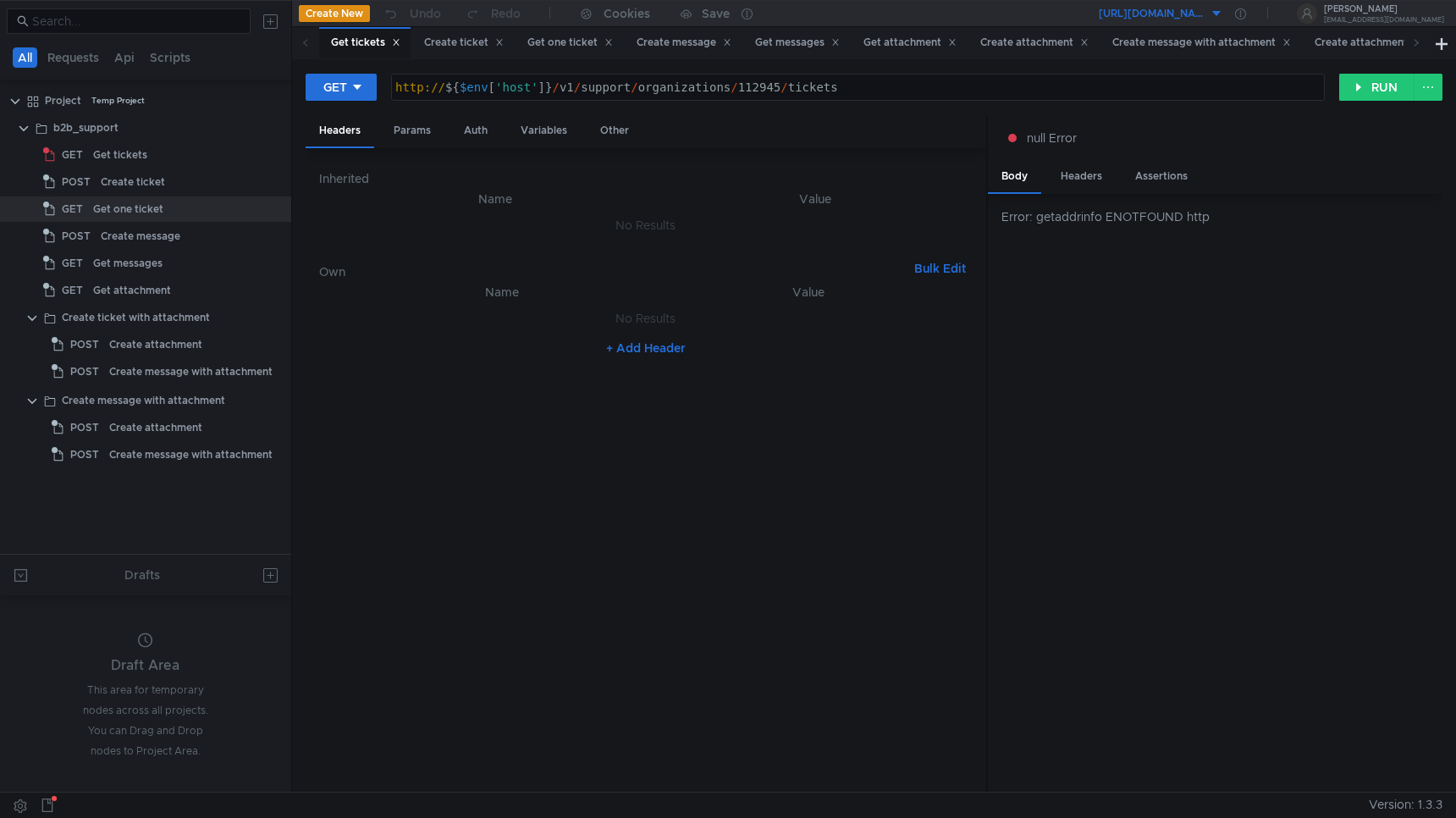
click at [1223, 14] on button "[URL][DOMAIN_NAME]" at bounding box center [1161, 13] width 125 height 27
click at [1255, 13] on div at bounding box center [728, 409] width 1456 height 818
click at [1223, 15] on button "[URL][DOMAIN_NAME]" at bounding box center [1161, 13] width 125 height 27
click at [1267, 14] on div at bounding box center [728, 409] width 1456 height 818
click at [1223, 14] on button "[URL][DOMAIN_NAME]" at bounding box center [1161, 13] width 125 height 27
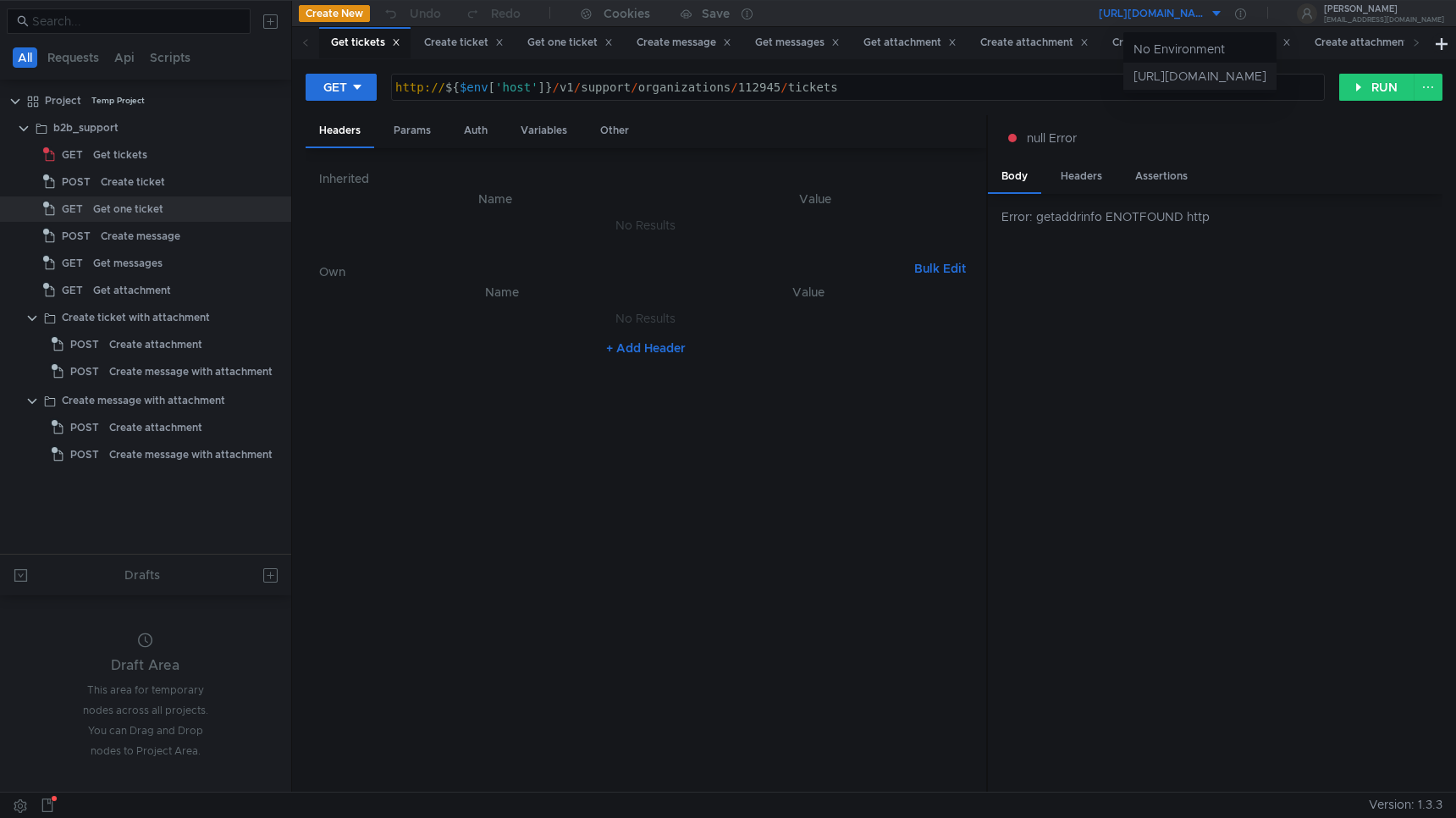
click at [1132, 75] on li "[URL][DOMAIN_NAME]" at bounding box center [1200, 75] width 154 height 27
click at [1223, 13] on button "[URL][DOMAIN_NAME]" at bounding box center [1161, 13] width 125 height 27
click at [1298, 15] on div at bounding box center [728, 409] width 1456 height 818
click at [1246, 15] on icon at bounding box center [1241, 14] width 11 height 11
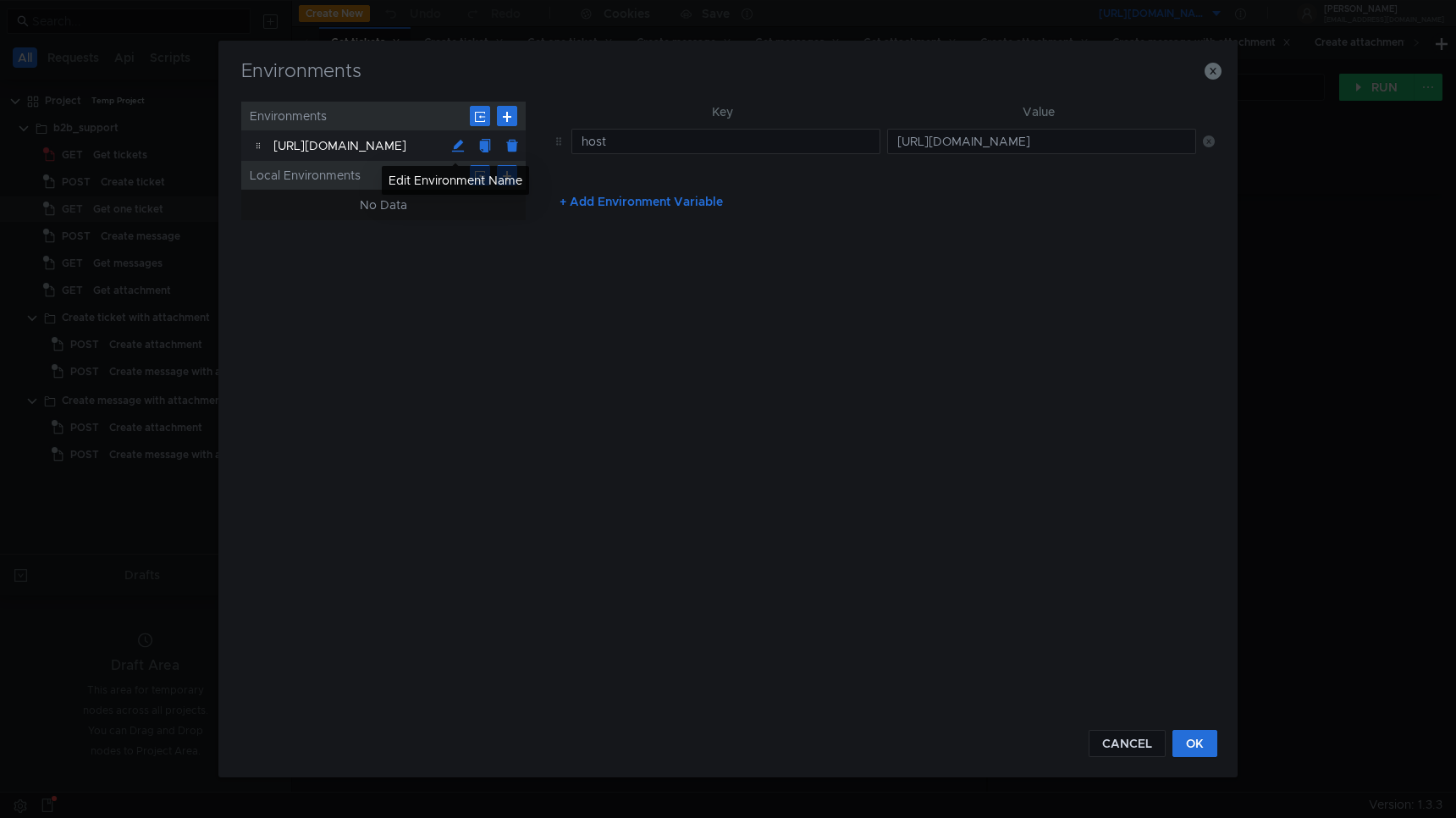
click at [453, 144] on button at bounding box center [457, 145] width 27 height 27
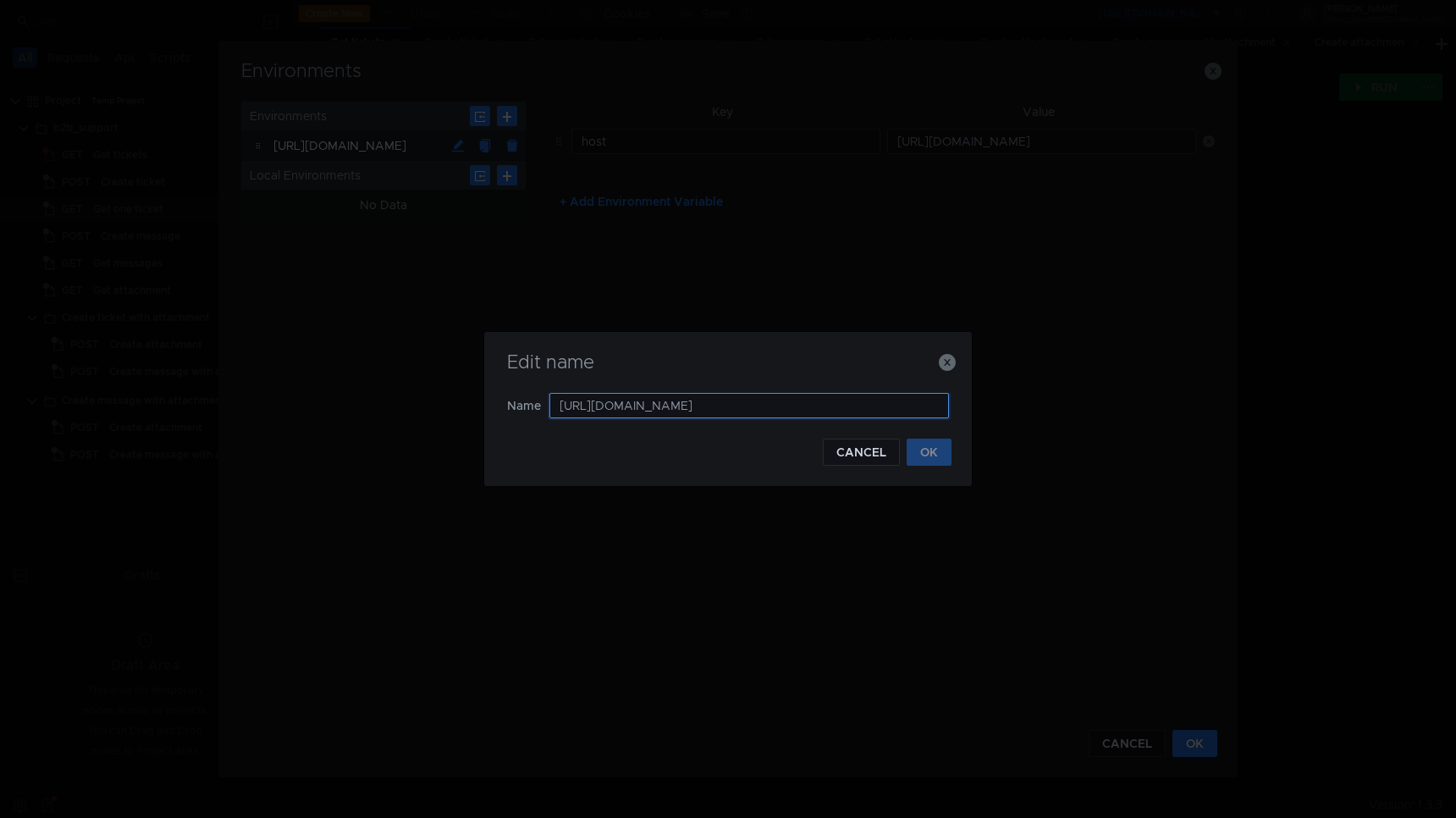
click at [698, 406] on input "http://api.disk-api-prestable-disk-qa-api-91.sas.yp-c.yandex.net" at bounding box center [749, 406] width 399 height 26
paste input "60.vla"
type input "http://api.disk-api-prestable-disk-qa-api-60.vla.yp-c.yandex.net"
click at [932, 452] on button "OK" at bounding box center [929, 452] width 45 height 27
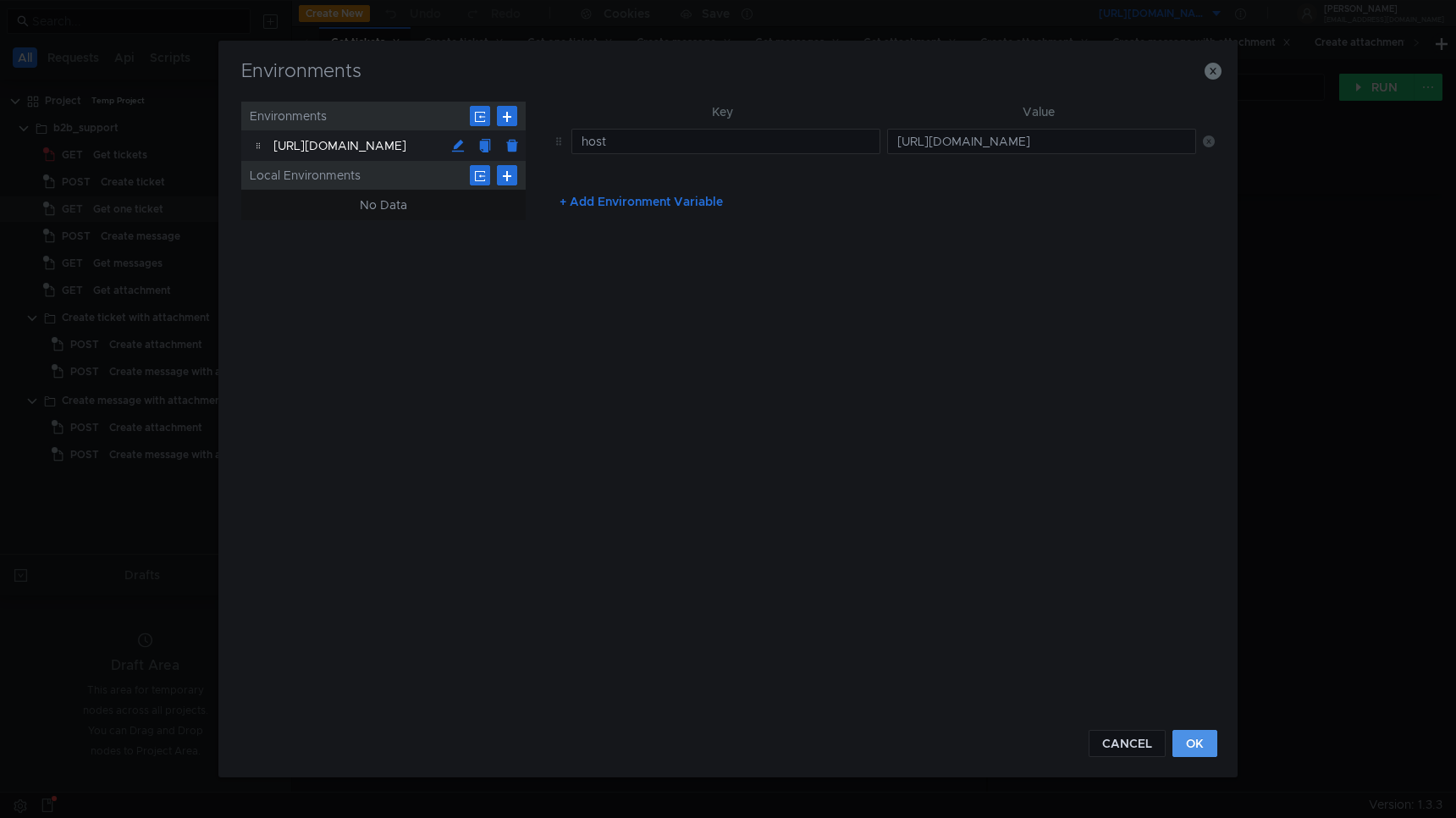
click at [1200, 743] on button "OK" at bounding box center [1195, 743] width 45 height 27
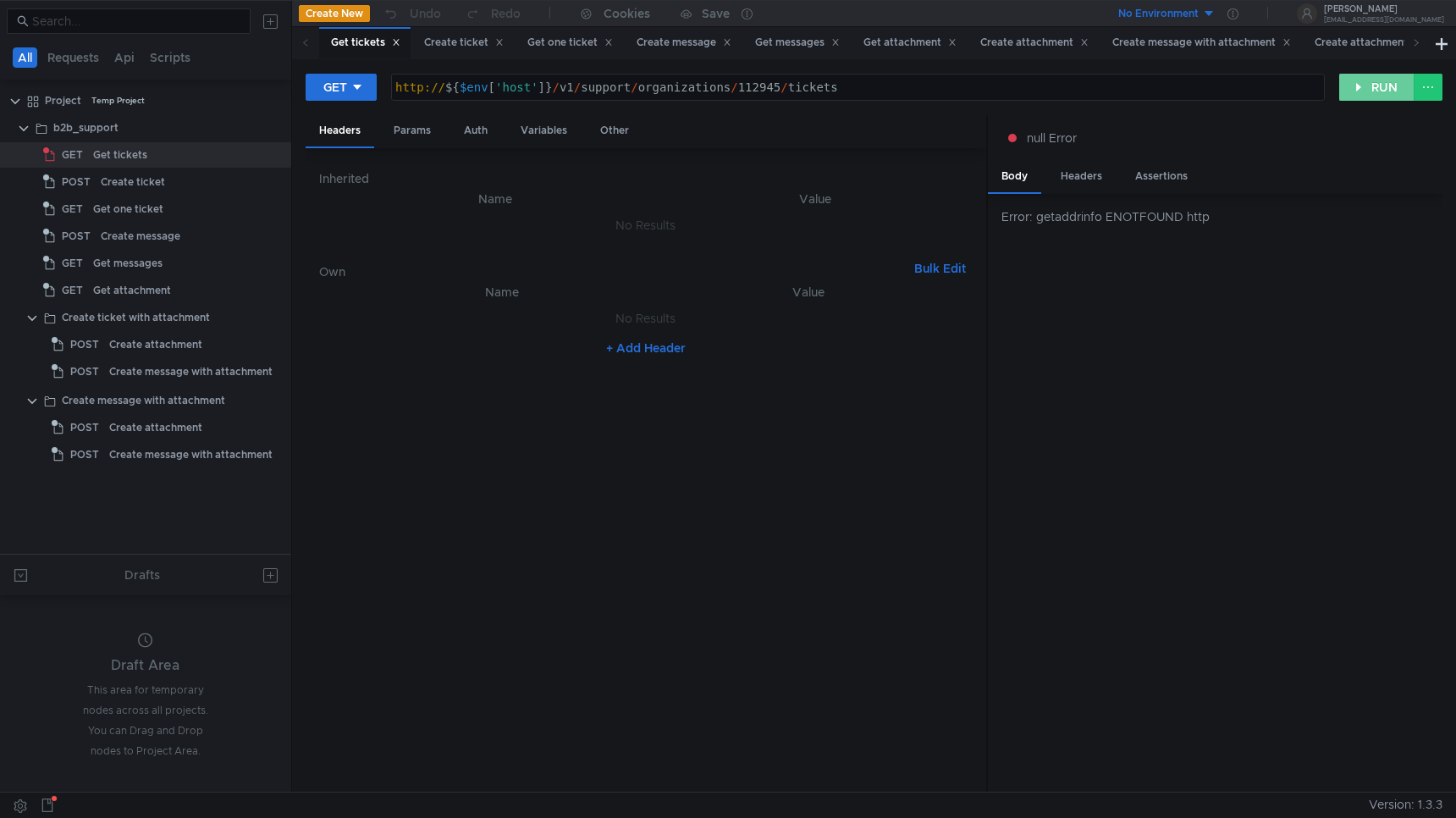
click at [1375, 92] on button "RUN" at bounding box center [1377, 86] width 75 height 27
click at [1216, 16] on button "No Environment" at bounding box center [1157, 13] width 118 height 27
click at [1200, 75] on li "http://api.disk-api-prestable-disk-qa-api-60.vla.yp-c.yandex.net" at bounding box center [1192, 75] width 154 height 27
click at [1369, 90] on button "RUN" at bounding box center [1377, 86] width 75 height 27
click at [1223, 15] on button "http://api.disk-api-prestable-disk-qa-api-60.vla.yp-c.yandex.net" at bounding box center [1161, 13] width 125 height 27
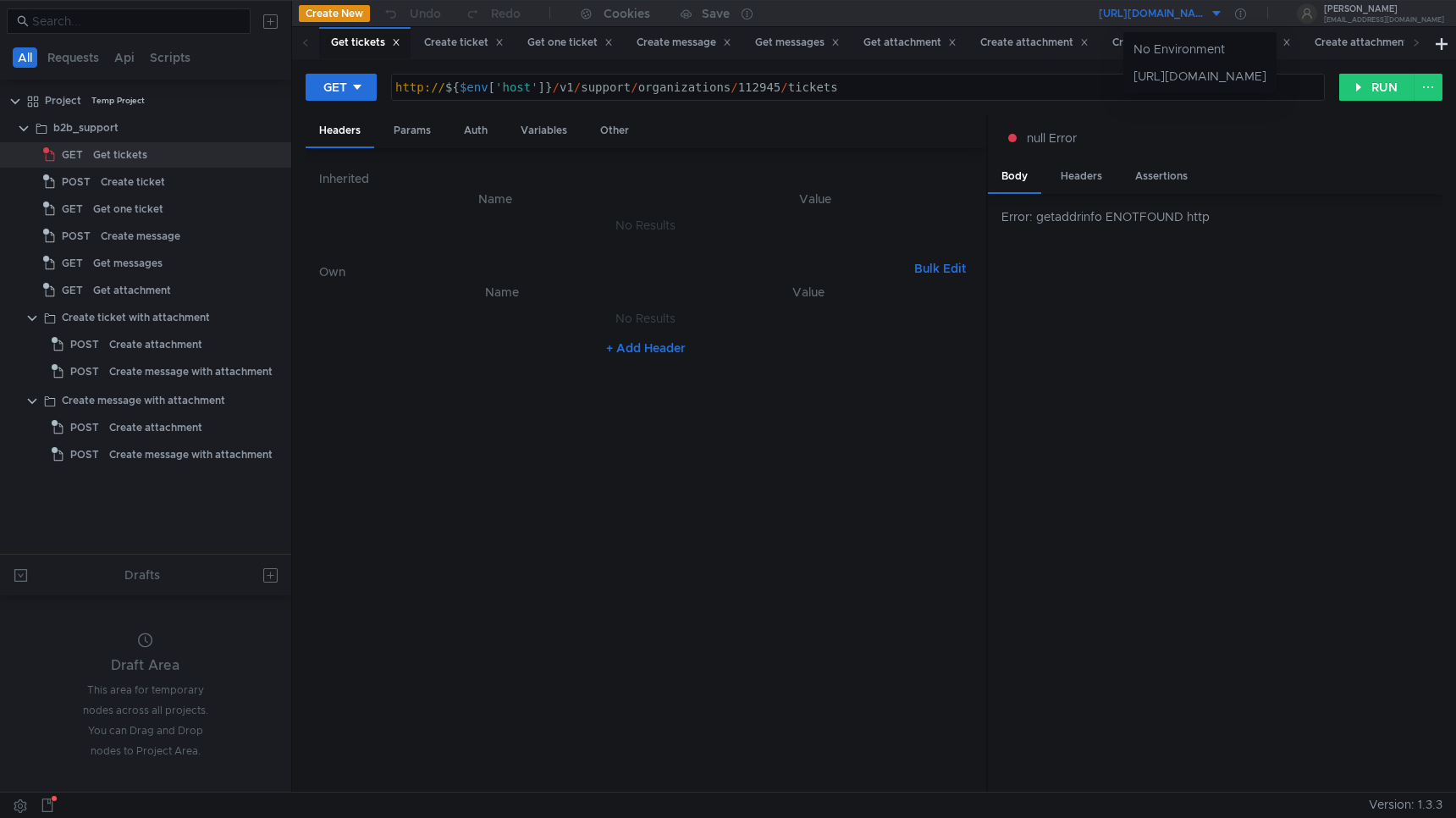
click at [1145, 332] on div at bounding box center [728, 409] width 1456 height 818
click at [1223, 17] on button "[URL][DOMAIN_NAME]" at bounding box center [1161, 13] width 125 height 27
click at [1147, 235] on div at bounding box center [728, 409] width 1456 height 818
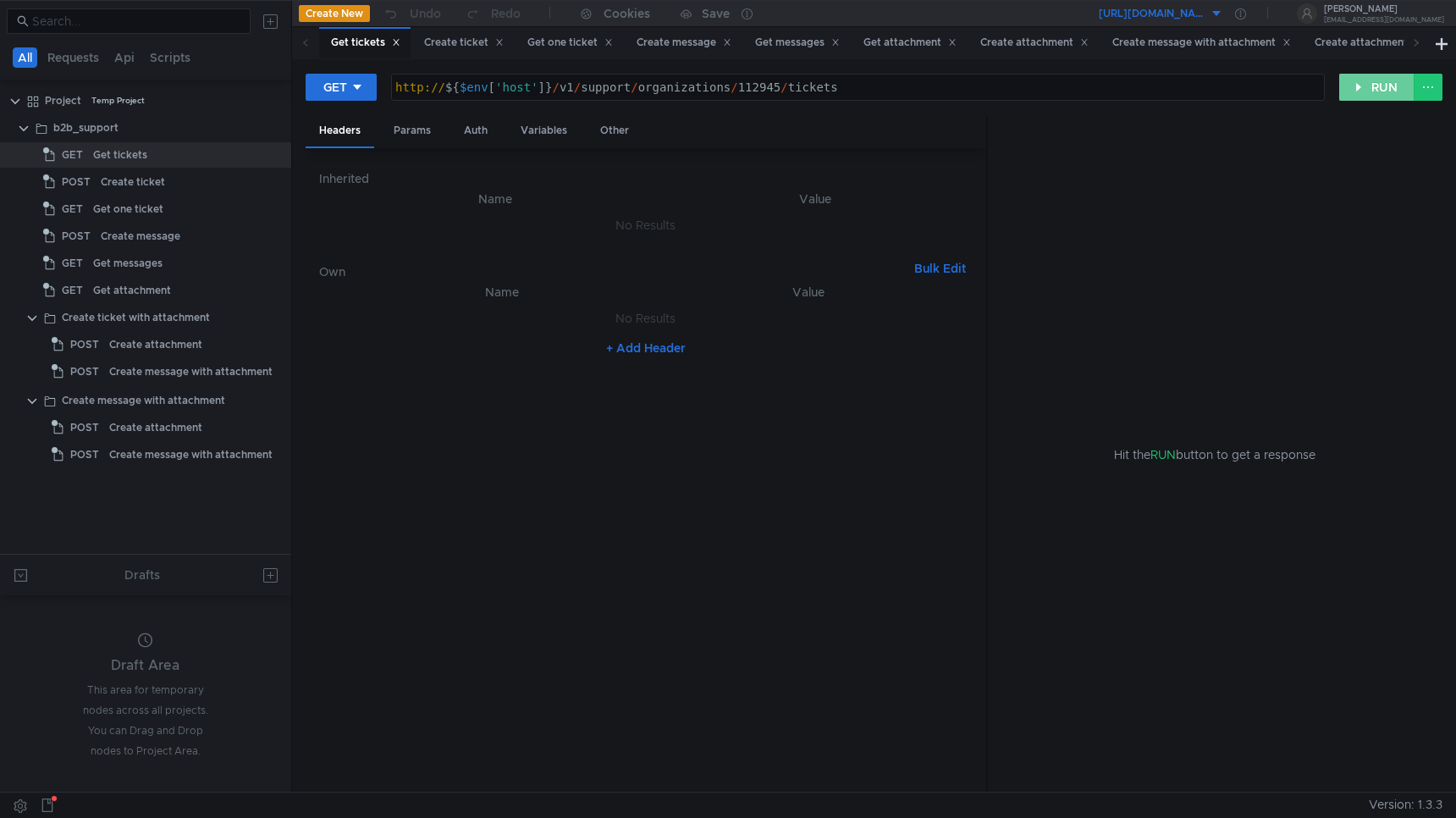
click at [1378, 97] on button "RUN" at bounding box center [1377, 86] width 75 height 27
click at [1085, 176] on div "Headers" at bounding box center [1082, 177] width 69 height 31
click at [1009, 179] on div "Body" at bounding box center [1015, 177] width 53 height 31
click at [1019, 180] on div "Body" at bounding box center [1015, 178] width 53 height 33
click at [970, 508] on nz-table "Name Value No Results + Add Header" at bounding box center [646, 531] width 654 height 497
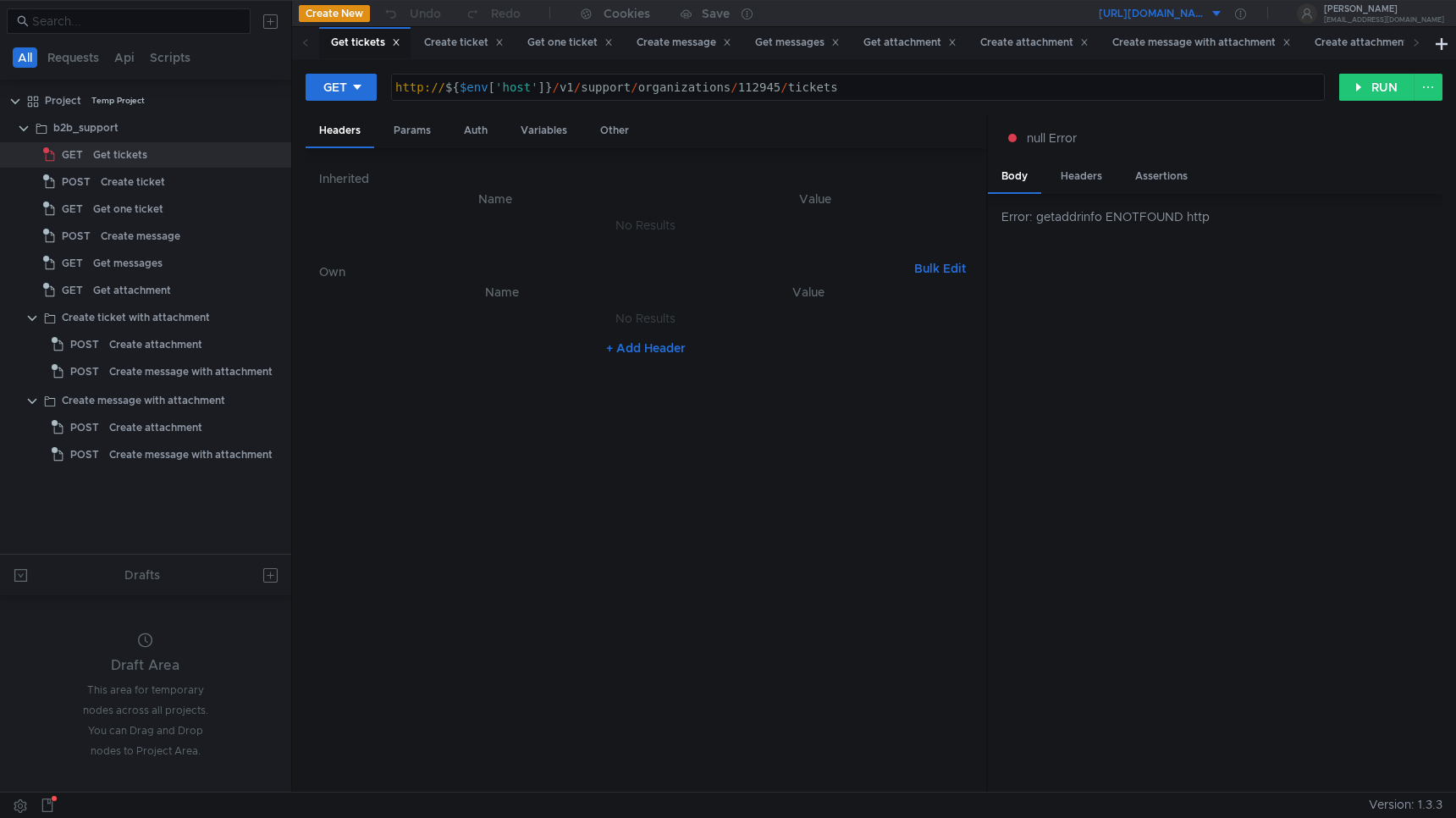
click at [666, 92] on div "http:// ${ $env [ 'host' ] } / v1 / support / organizations / 112945 / tickets" at bounding box center [857, 100] width 932 height 40
type textarea "http://${$env['host']}/v1/support/organizations/112945/tickets"
click at [1223, 16] on button "http://api.disk-api-prestable-disk-qa-api-60.vla.yp-c.yandex.net" at bounding box center [1161, 13] width 125 height 27
click at [1296, 17] on div at bounding box center [728, 409] width 1456 height 818
click at [1246, 16] on icon at bounding box center [1241, 14] width 11 height 11
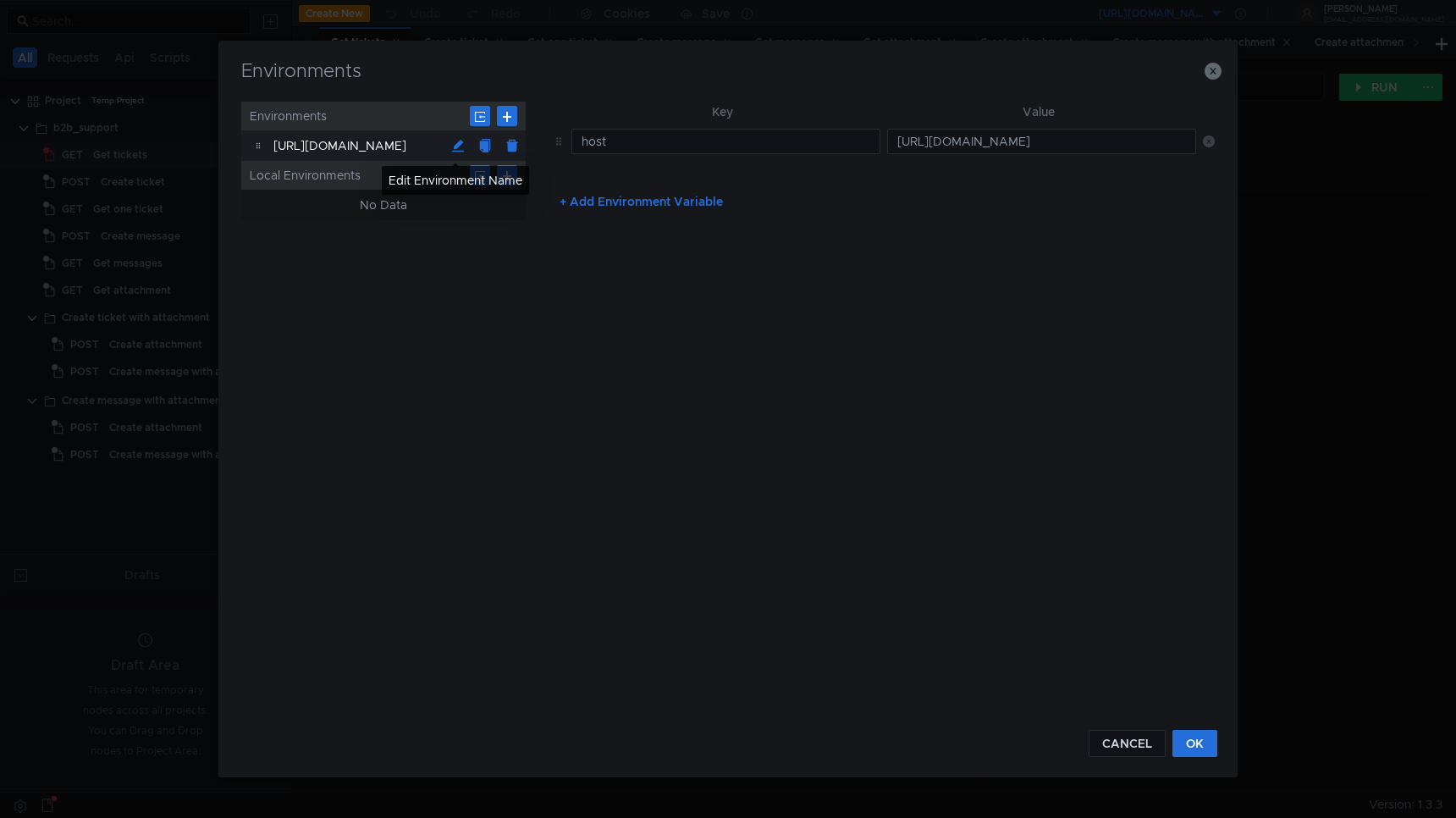
click at [453, 144] on button at bounding box center [457, 145] width 27 height 27
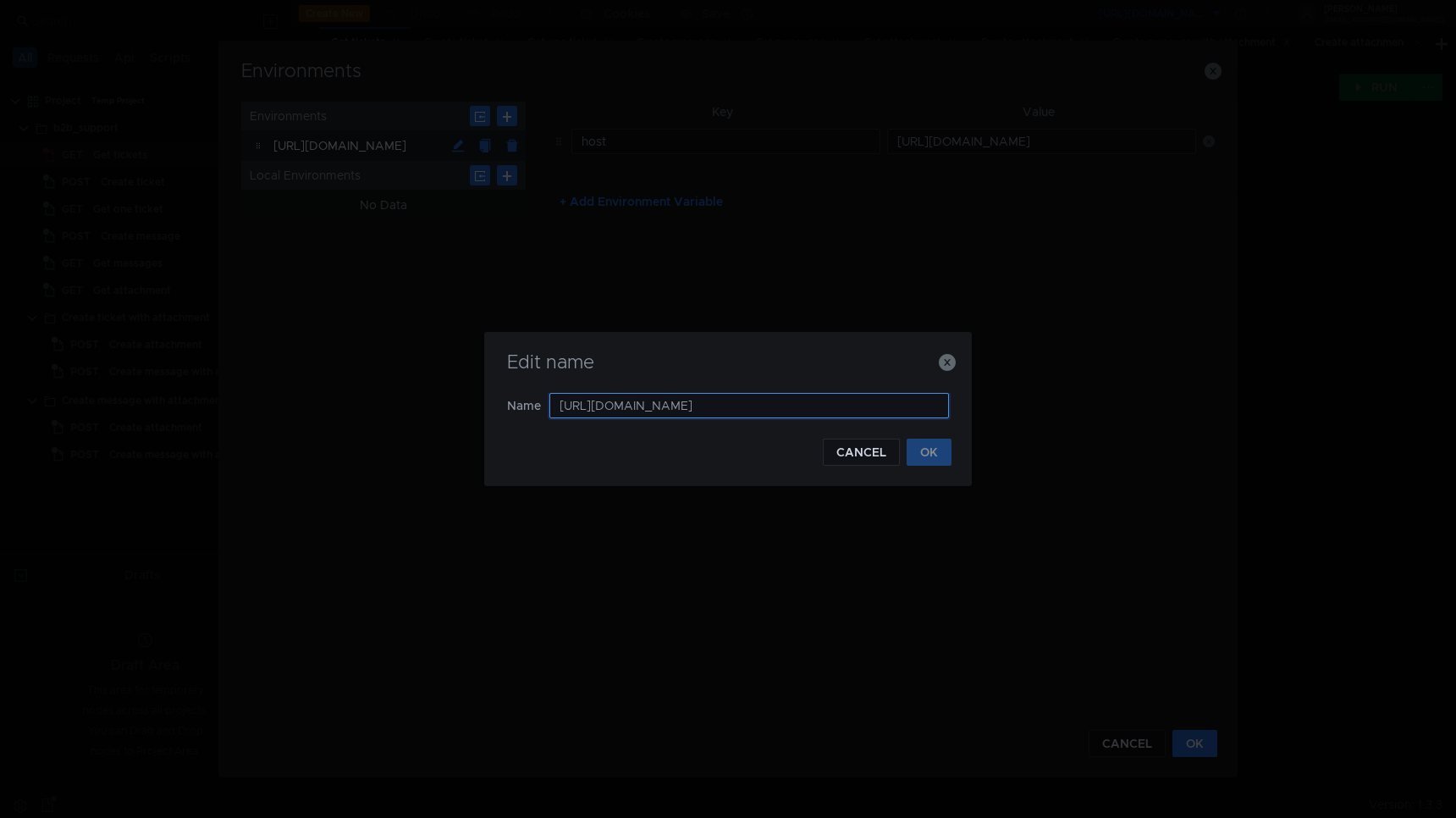
click at [612, 409] on input "http://api.disk-api-prestable-disk-qa-api-60.vla.yp-c.yandex.net" at bounding box center [749, 406] width 399 height 26
type input "[DOMAIN_NAME]"
click at [937, 455] on button "OK" at bounding box center [929, 452] width 45 height 27
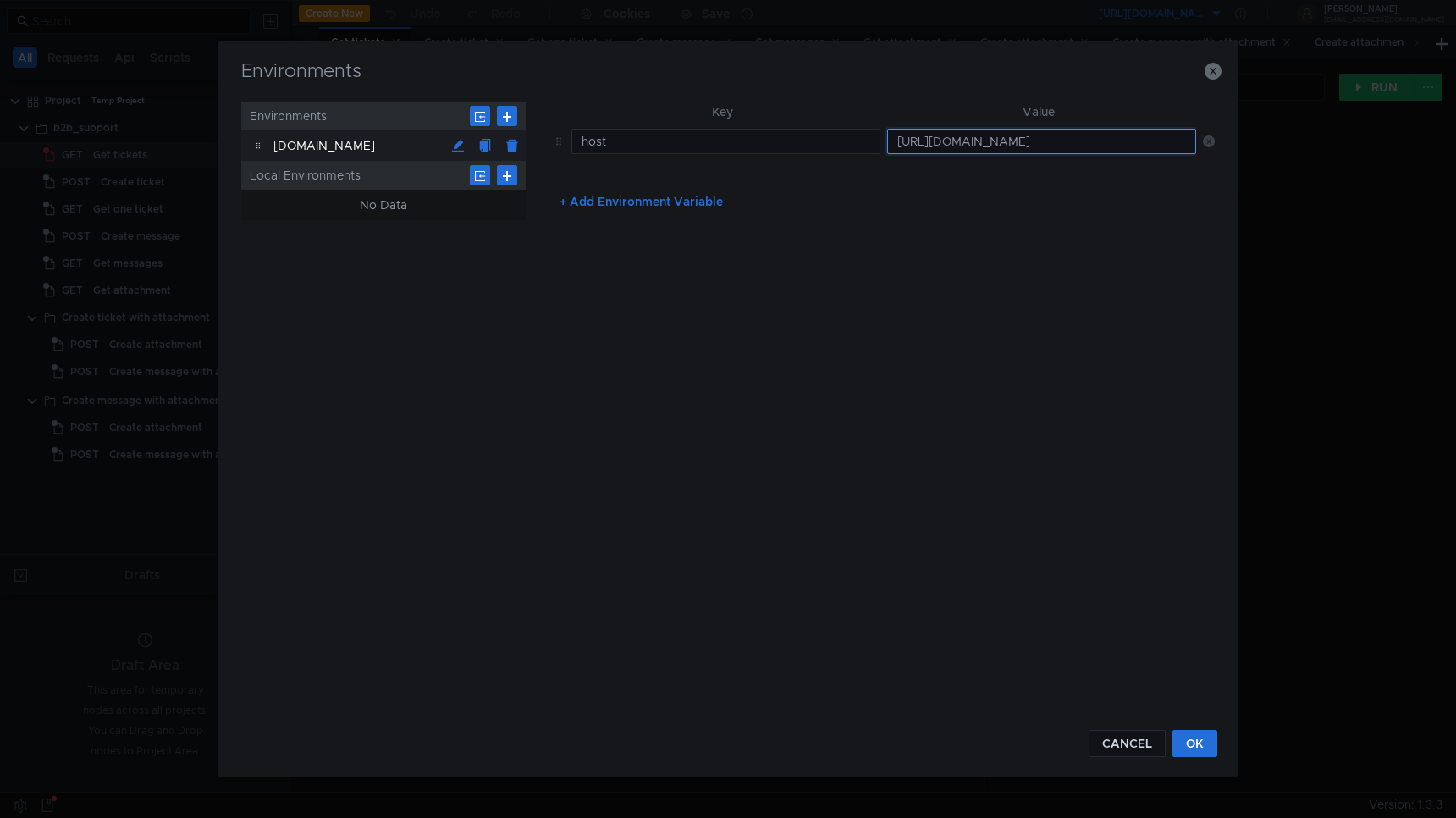
click at [928, 137] on input "http://api.disk-api-prestable-disk-qa-api-60.vla.yp-c.yandex.net" at bounding box center [1042, 142] width 309 height 26
type input "[DOMAIN_NAME]"
click at [1076, 424] on div "Key Value host api.disk-api-prestable-disk-qa-api-60.vla.yp-c.yandex.net + Add …" at bounding box center [880, 405] width 669 height 607
click at [1201, 743] on button "OK" at bounding box center [1195, 743] width 45 height 27
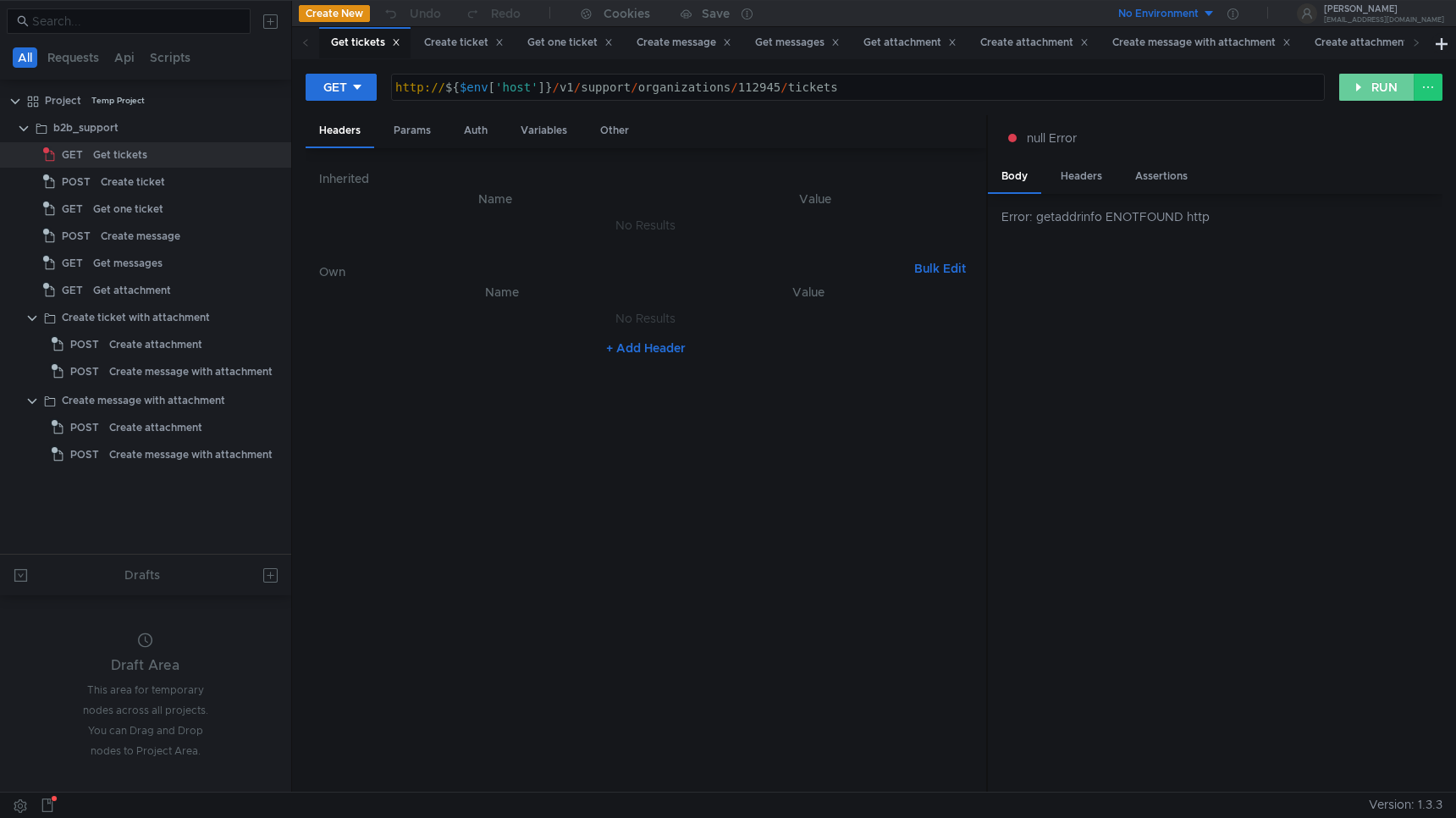
click at [1391, 87] on button "RUN" at bounding box center [1377, 86] width 75 height 27
click at [1216, 16] on button "No Environment" at bounding box center [1157, 13] width 118 height 27
click at [1181, 78] on li "[DOMAIN_NAME]" at bounding box center [1208, 75] width 122 height 27
click at [1368, 95] on button "RUN" at bounding box center [1377, 86] width 75 height 27
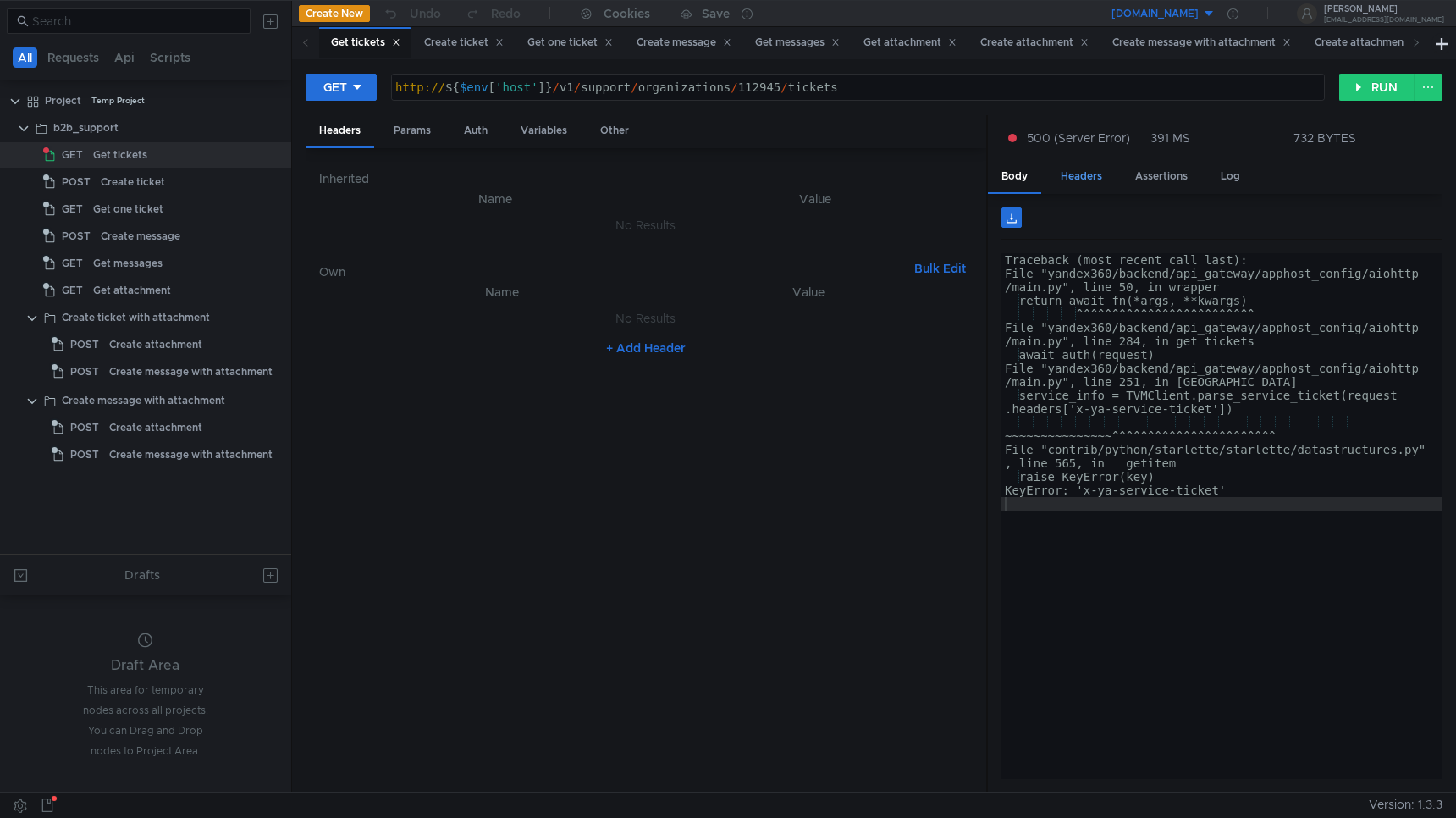
click at [1092, 180] on div "Headers" at bounding box center [1082, 177] width 69 height 31
click at [1032, 184] on div "Body" at bounding box center [1015, 178] width 53 height 33
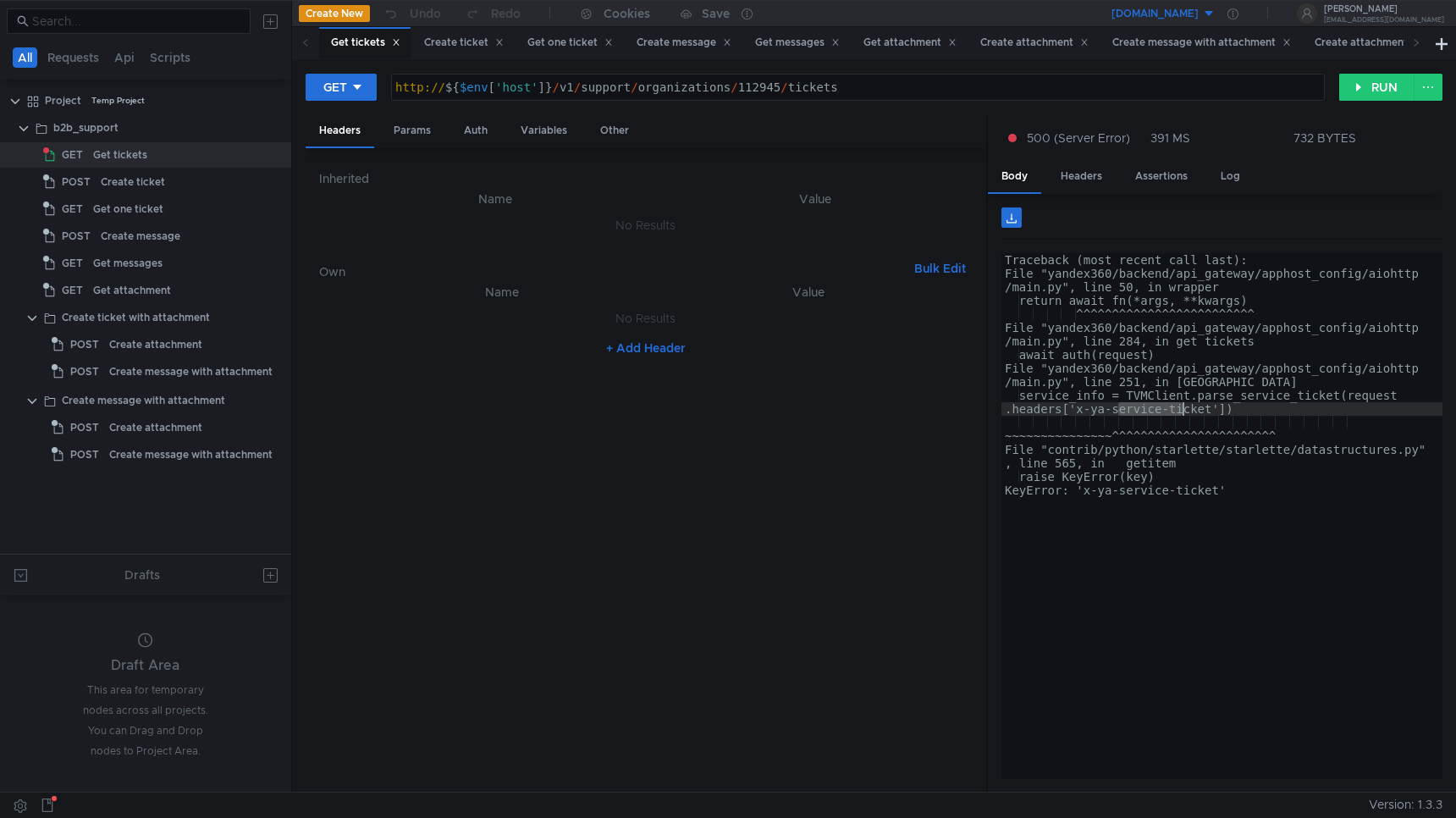
drag, startPoint x: 1116, startPoint y: 410, endPoint x: 1190, endPoint y: 410, distance: 74.0
click at [1190, 410] on div "Traceback (most recent call last): File "yandex360/backend/api_gateway/apphost_…" at bounding box center [1222, 529] width 441 height 553
click at [1189, 419] on div "Traceback (most recent call last): File "yandex360/backend/api_gateway/apphost_…" at bounding box center [1222, 529] width 441 height 553
drag, startPoint x: 1211, startPoint y: 409, endPoint x: 1075, endPoint y: 411, distance: 136.0
click at [1075, 411] on div "Traceback (most recent call last): File "yandex360/backend/api_gateway/apphost_…" at bounding box center [1222, 529] width 441 height 553
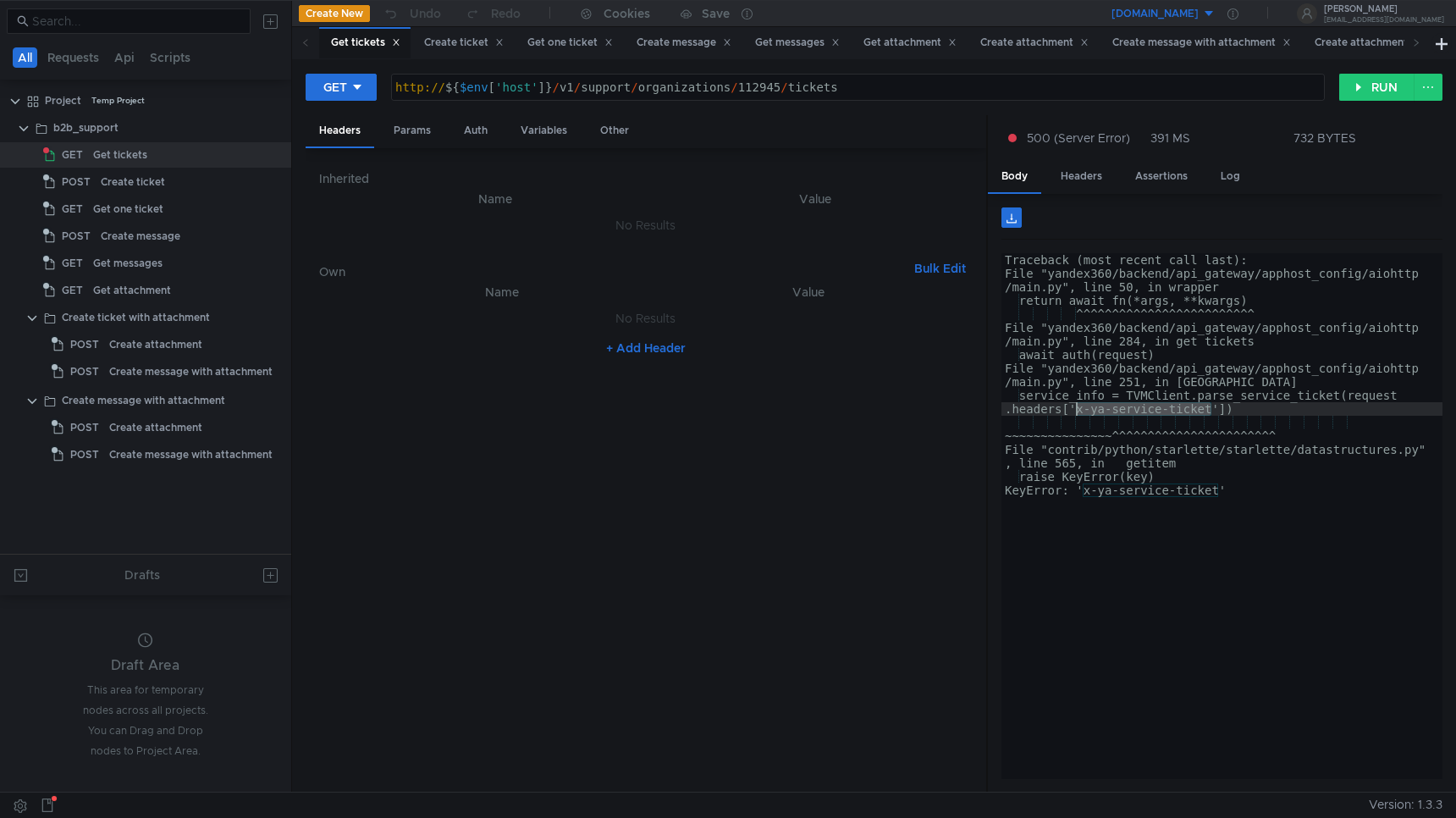
click at [1137, 421] on div "Traceback (most recent call last): File "yandex360/backend/api_gateway/apphost_…" at bounding box center [1222, 529] width 441 height 553
drag, startPoint x: 1210, startPoint y: 411, endPoint x: 1075, endPoint y: 411, distance: 135.0
click at [1074, 411] on div "Traceback (most recent call last): File "yandex360/backend/api_gateway/apphost_…" at bounding box center [1222, 529] width 441 height 553
type textarea "service_info = TVMClient.parse_service_ticket(request.headers['x-ya-service-tic…"
click at [567, 255] on div "Own Bulk Edit" at bounding box center [646, 268] width 654 height 27
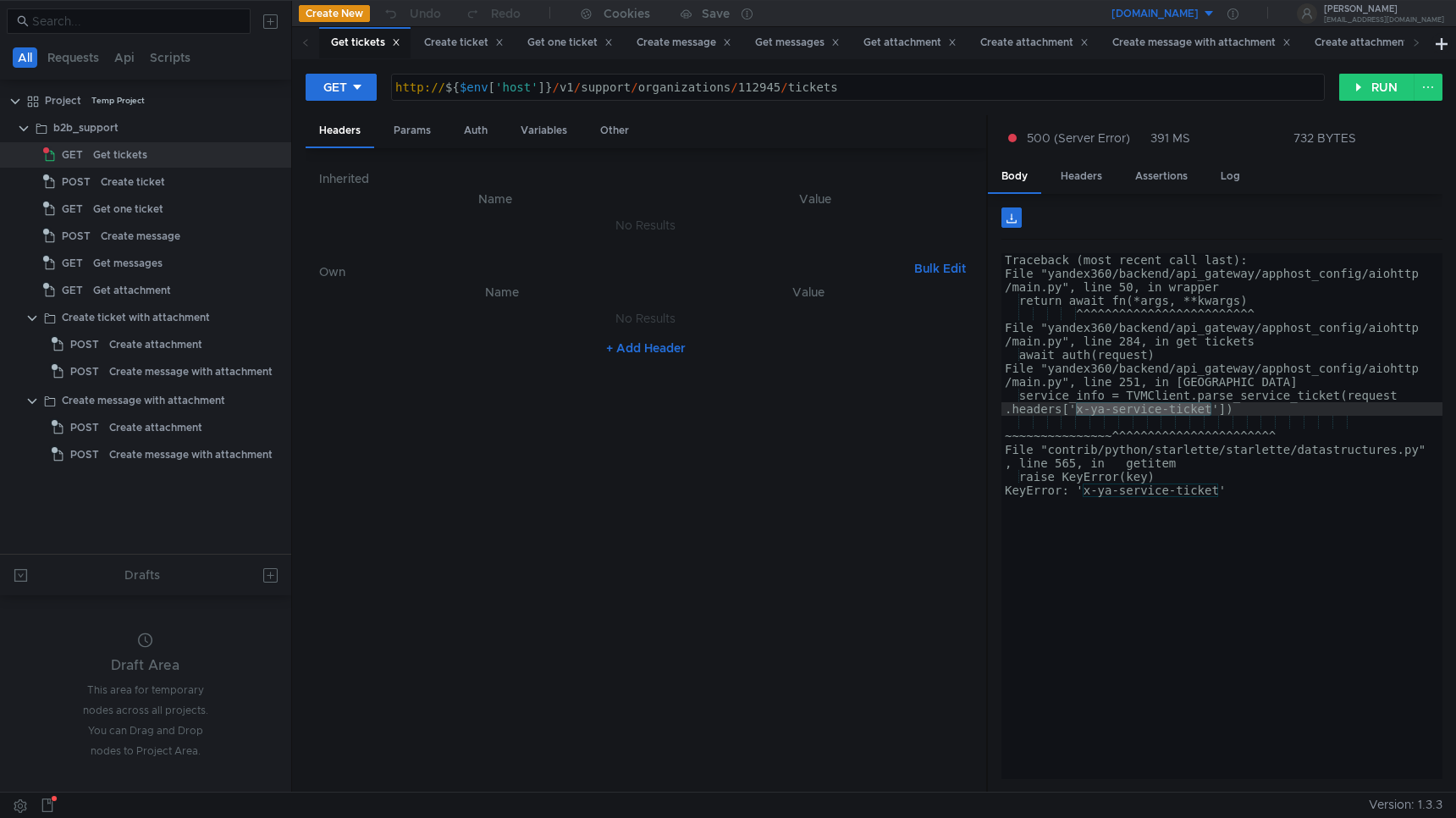
click at [640, 355] on button "+ Add Header" at bounding box center [646, 348] width 93 height 20
click at [444, 323] on div at bounding box center [513, 336] width 294 height 40
paste textarea "x-ya-service-ticket"
type textarea "x-ya-service-ticket"
click at [719, 317] on div at bounding box center [812, 336] width 287 height 40
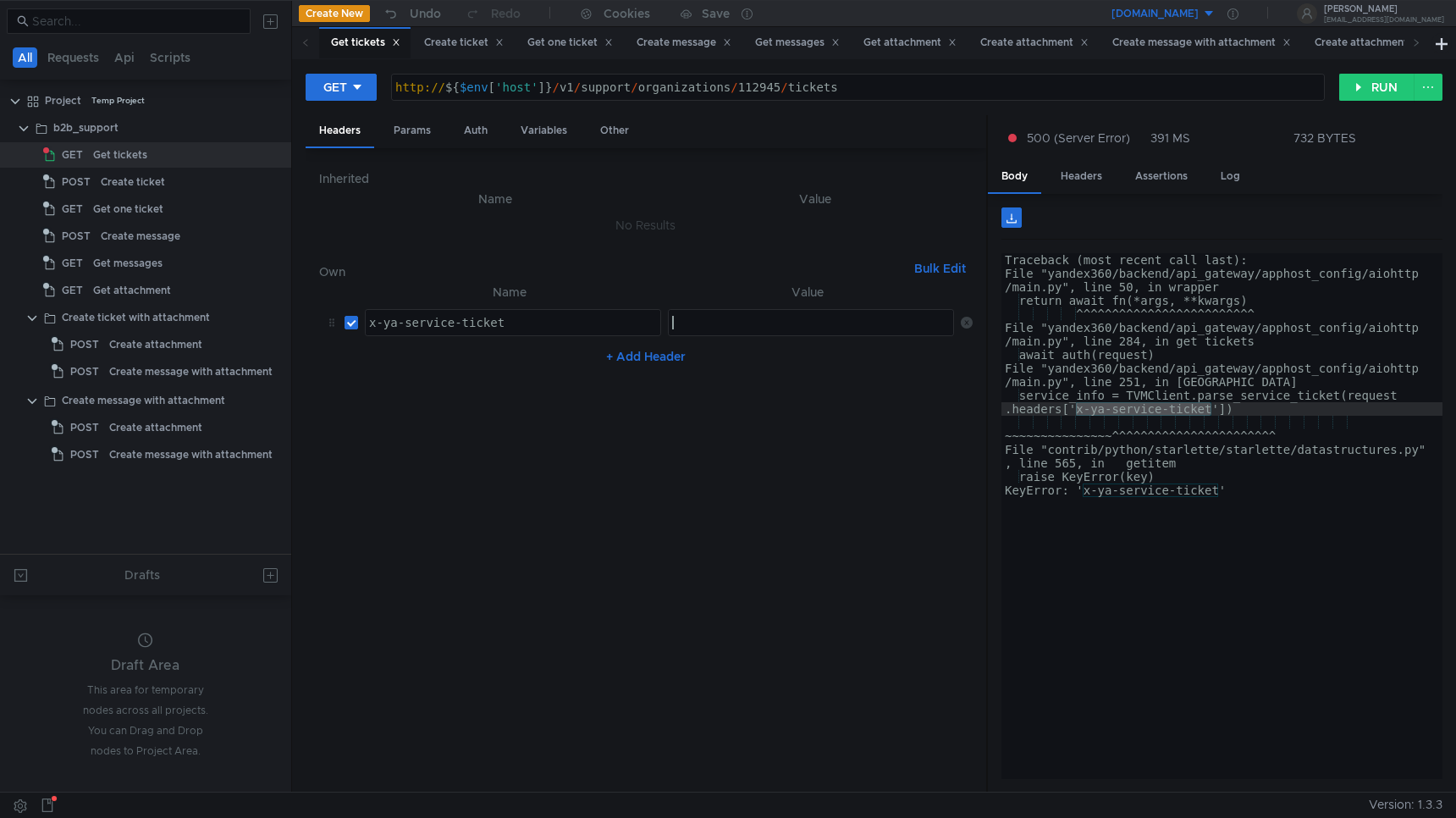
paste textarea "2016791"
type textarea "2016791"
click at [1374, 89] on button "RUN" at bounding box center [1377, 86] width 75 height 27
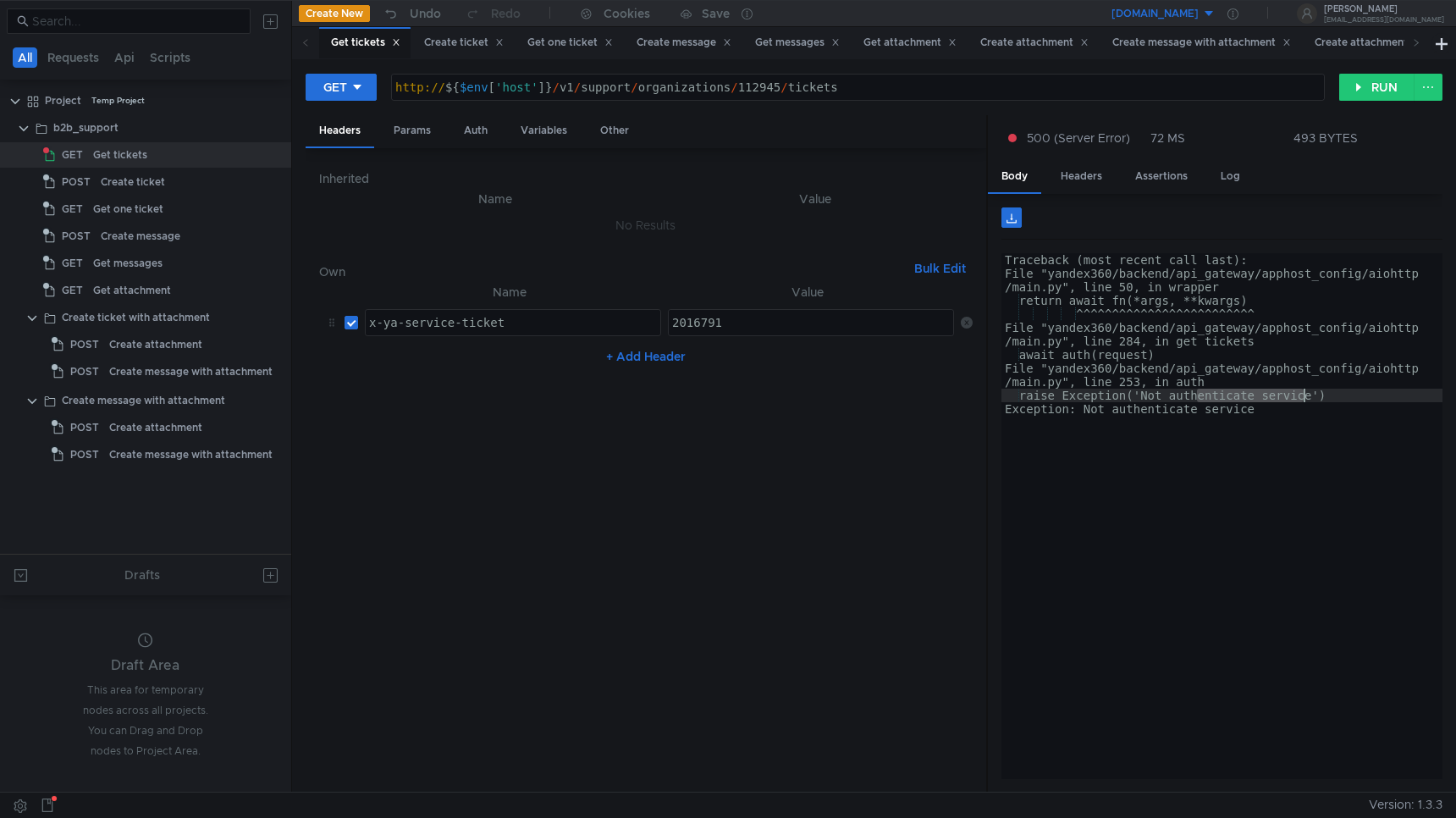
drag, startPoint x: 1196, startPoint y: 398, endPoint x: 1313, endPoint y: 395, distance: 117.0
click at [1312, 395] on div "Traceback (most recent call last): File "yandex360/backend/api_gateway/apphost_…" at bounding box center [1222, 529] width 441 height 553
click at [1224, 399] on div "Traceback (most recent call last): File "yandex360/backend/api_gateway/apphost_…" at bounding box center [1222, 529] width 441 height 553
drag, startPoint x: 1139, startPoint y: 408, endPoint x: 1269, endPoint y: 408, distance: 130.0
click at [1269, 408] on div "Traceback (most recent call last): File "yandex360/backend/api_gateway/apphost_…" at bounding box center [1222, 529] width 441 height 553
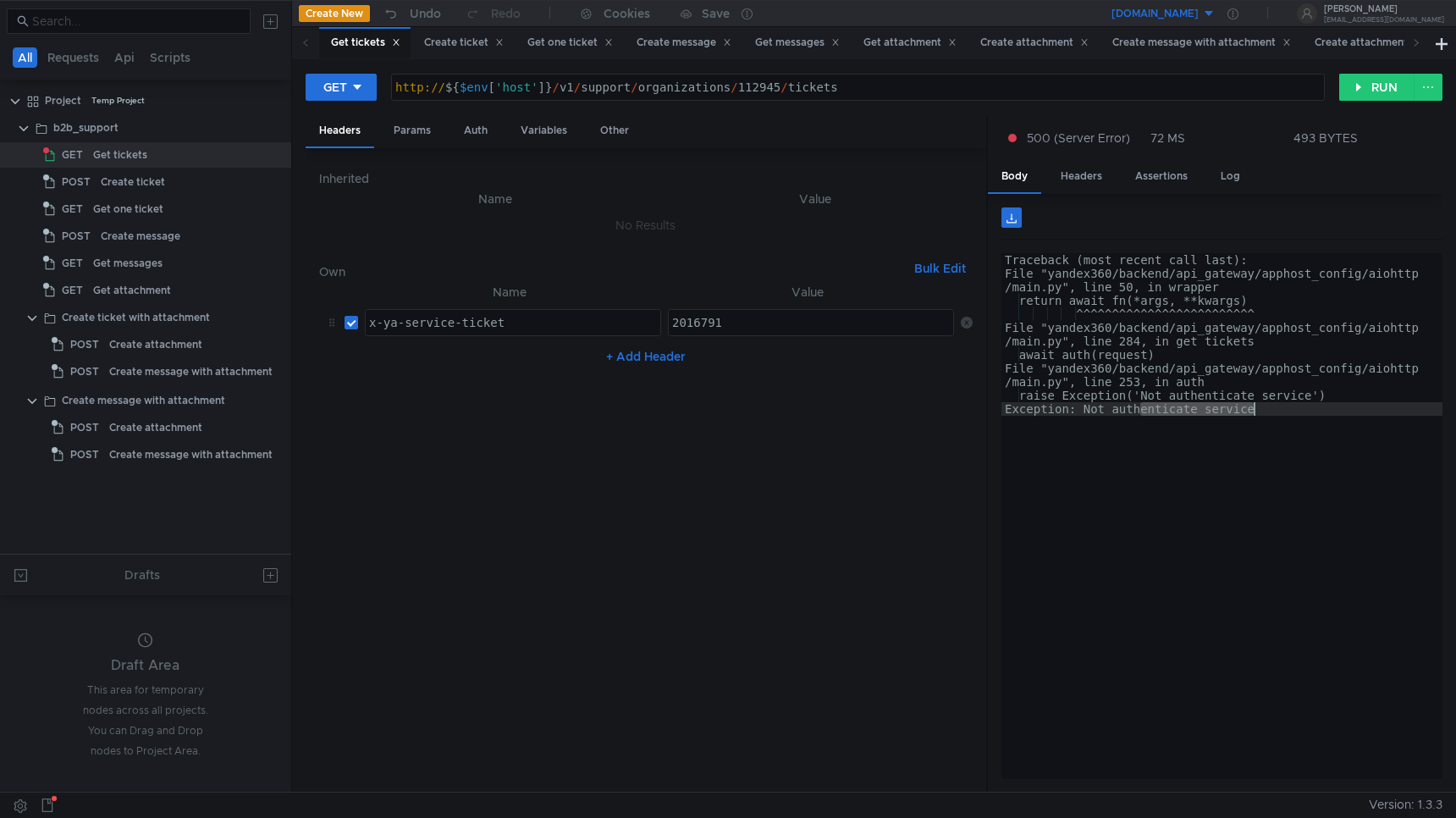
type textarea "Exception: Not authenticate service"
click at [1269, 408] on div "Traceback (most recent call last): File "yandex360/backend/api_gateway/apphost_…" at bounding box center [1222, 529] width 441 height 553
click at [546, 325] on div "x-ya-service-ticket" at bounding box center [513, 336] width 294 height 40
click at [751, 325] on div "2016791" at bounding box center [812, 336] width 287 height 40
drag, startPoint x: 587, startPoint y: 325, endPoint x: 320, endPoint y: 315, distance: 267.2
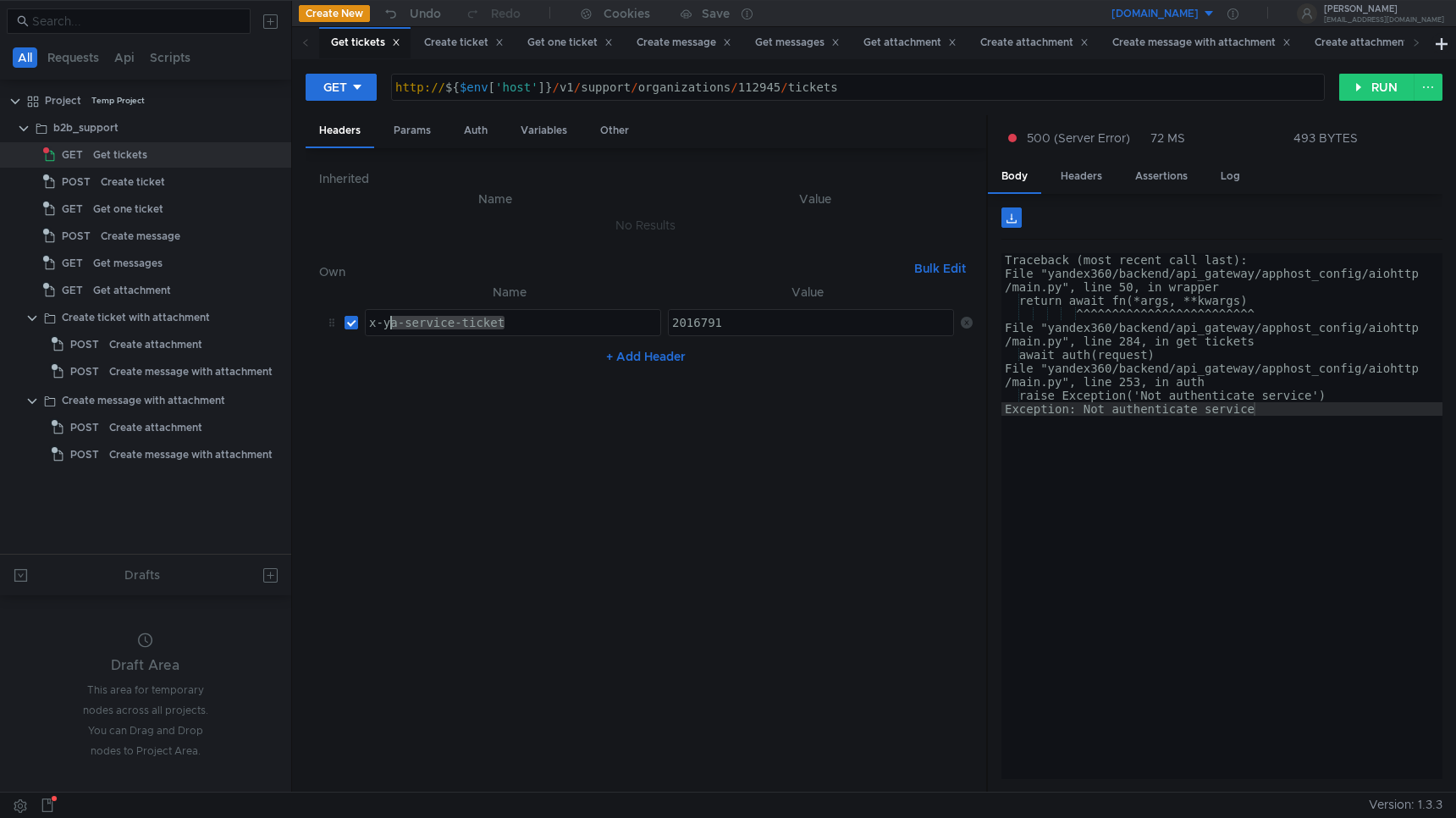
click at [320, 315] on tr "x-ya-service-ticket x-ya-service-ticket ההההההההההההההההההההההההההההההההההההההה…" at bounding box center [646, 323] width 654 height 40
drag, startPoint x: 730, startPoint y: 324, endPoint x: 567, endPoint y: 324, distance: 163.0
click at [567, 324] on tr "x-ya-service-ticket x-ya-service-ticket ההההההההההההההההההההההההההההההההההההההה…" at bounding box center [646, 323] width 654 height 40
